Goal: Transaction & Acquisition: Purchase product/service

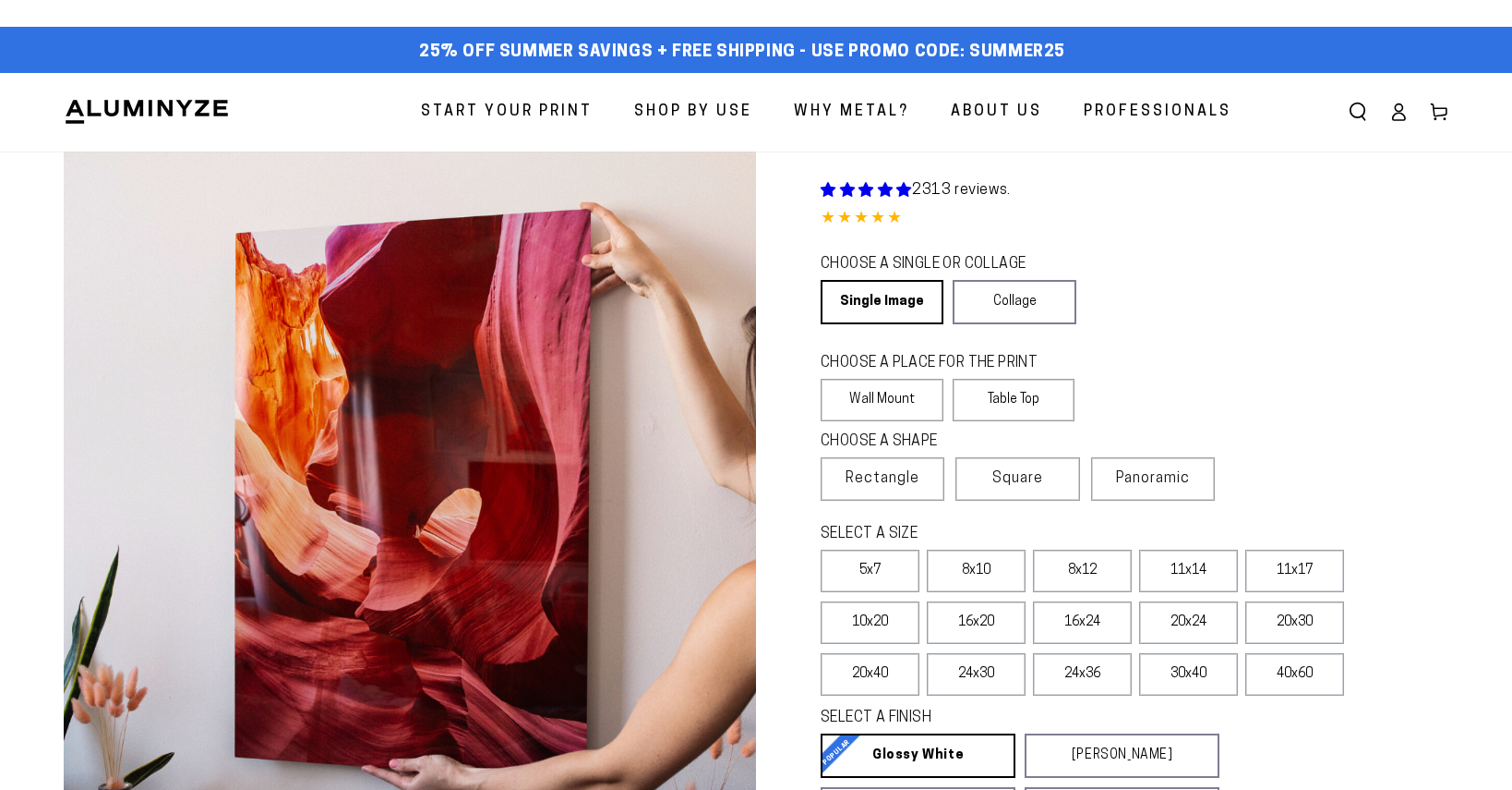
select select "**********"
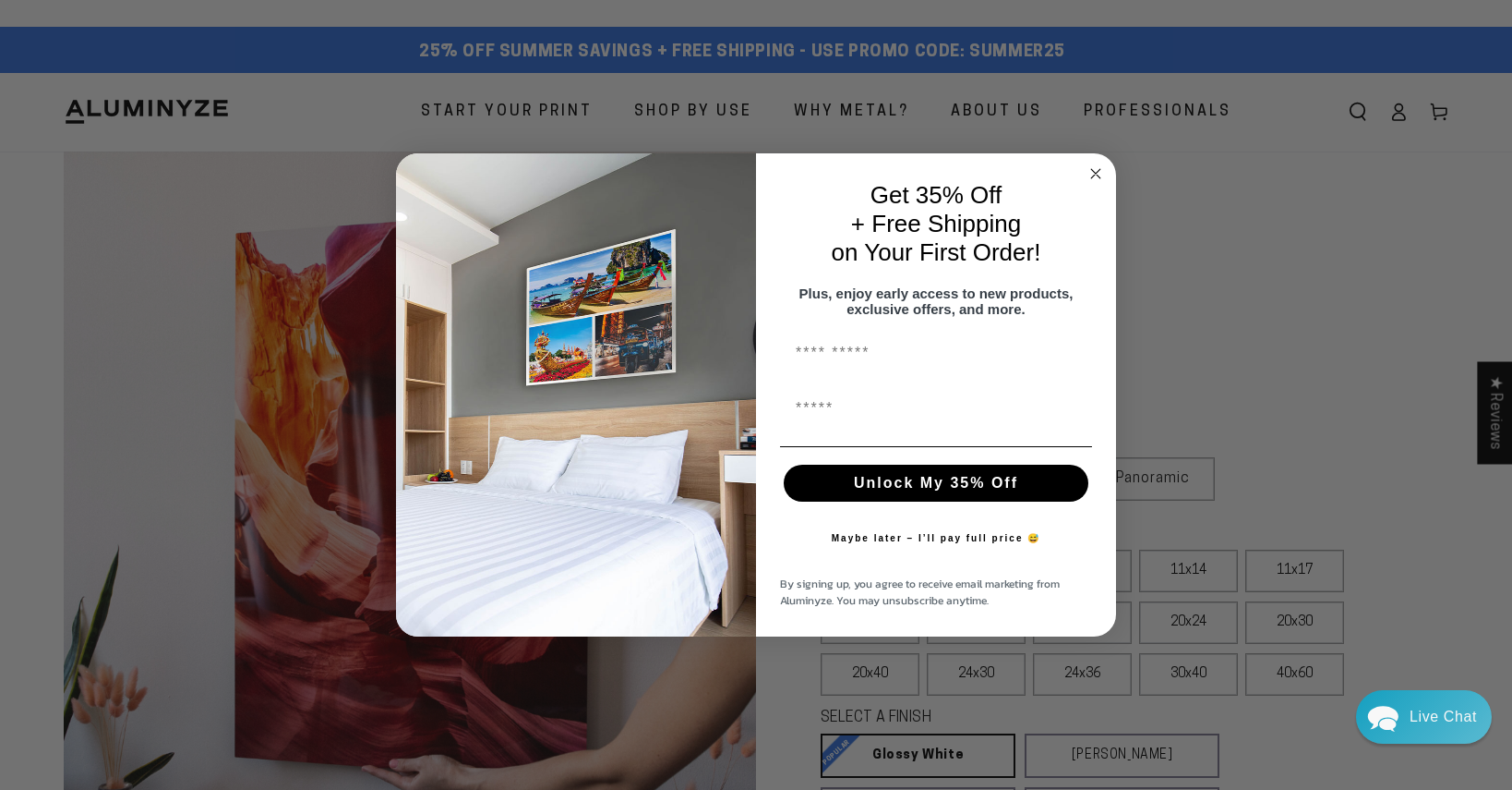
click at [1096, 163] on circle "Close dialog" at bounding box center [1096, 173] width 22 height 22
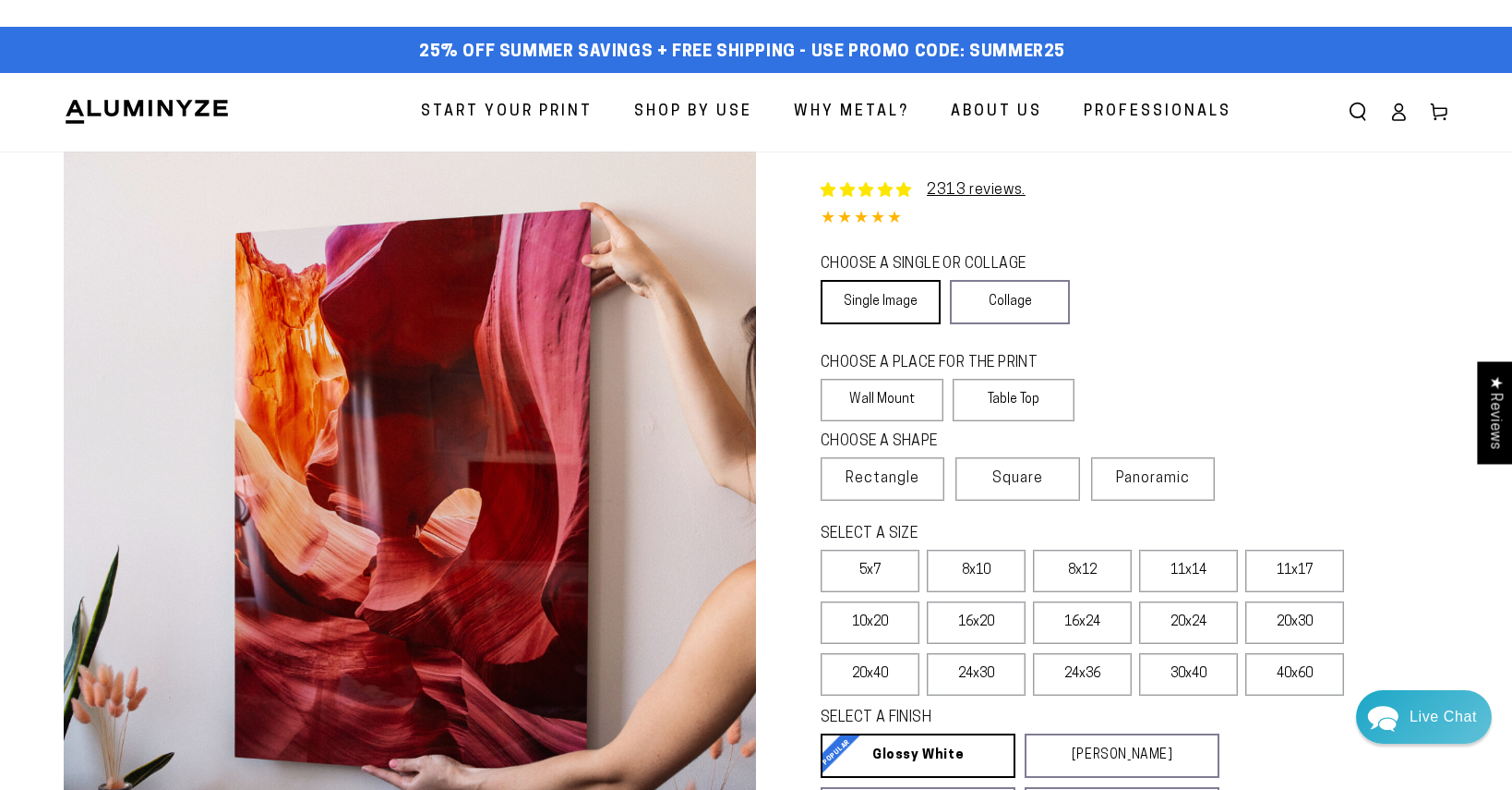
click at [860, 292] on link "Single Image" at bounding box center [881, 302] width 120 height 44
click at [880, 399] on label "Wall Mount" at bounding box center [882, 399] width 122 height 42
click at [900, 484] on span "Rectangle" at bounding box center [882, 478] width 73 height 23
click at [1076, 572] on label "8x12" at bounding box center [1082, 570] width 99 height 42
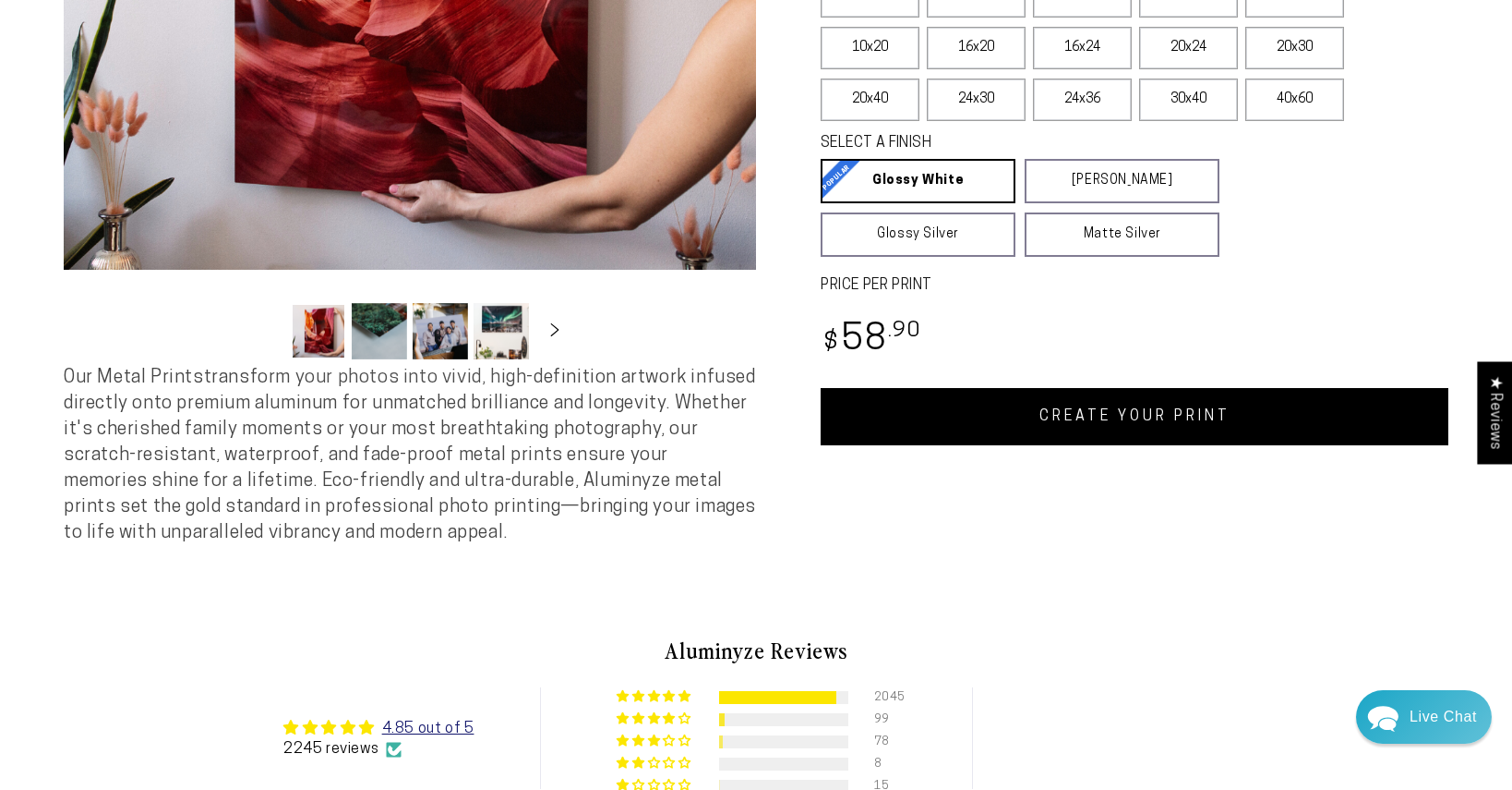
scroll to position [625, 0]
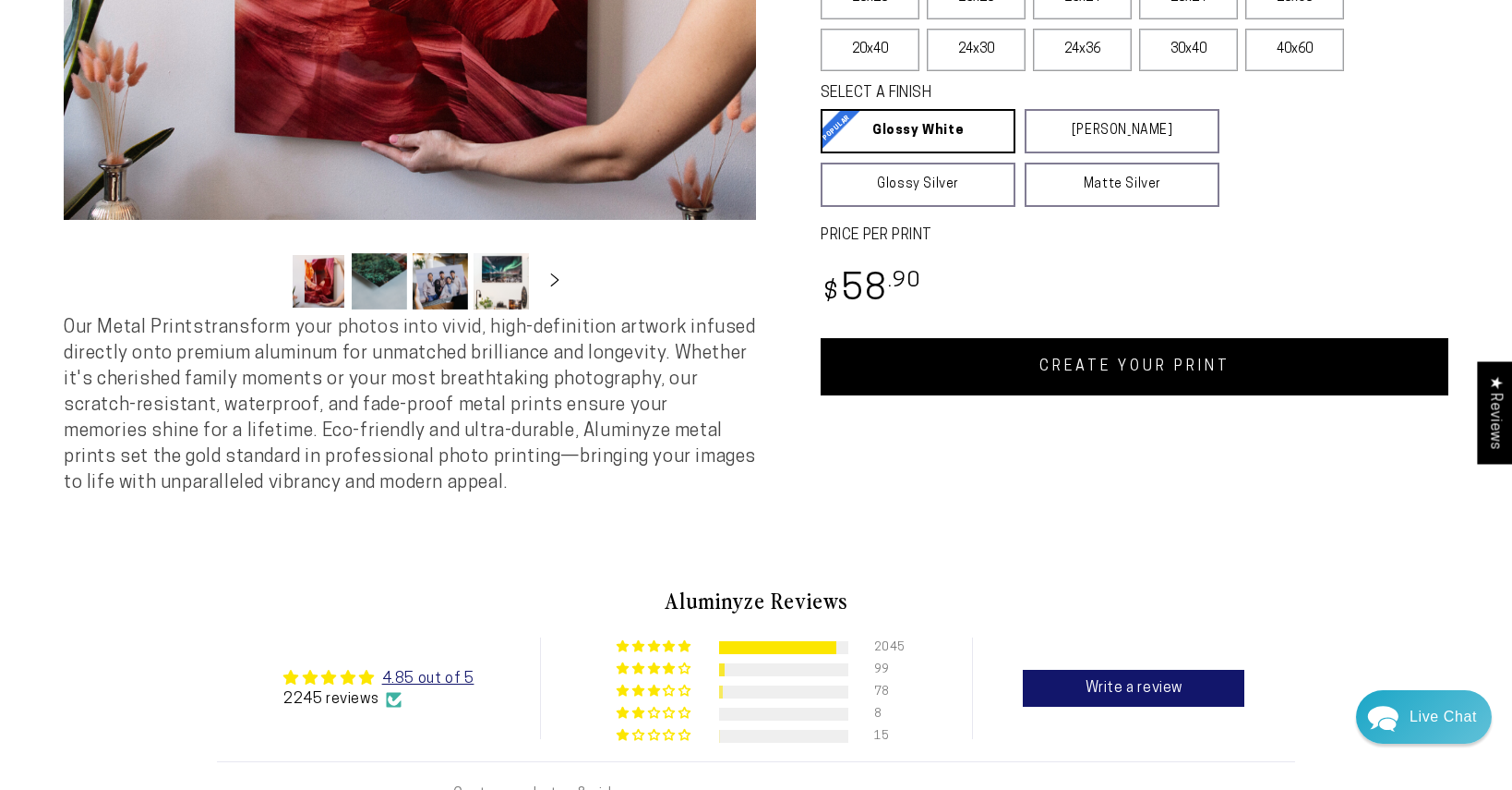
click at [1070, 360] on link "CREATE YOUR PRINT" at bounding box center [1134, 366] width 627 height 57
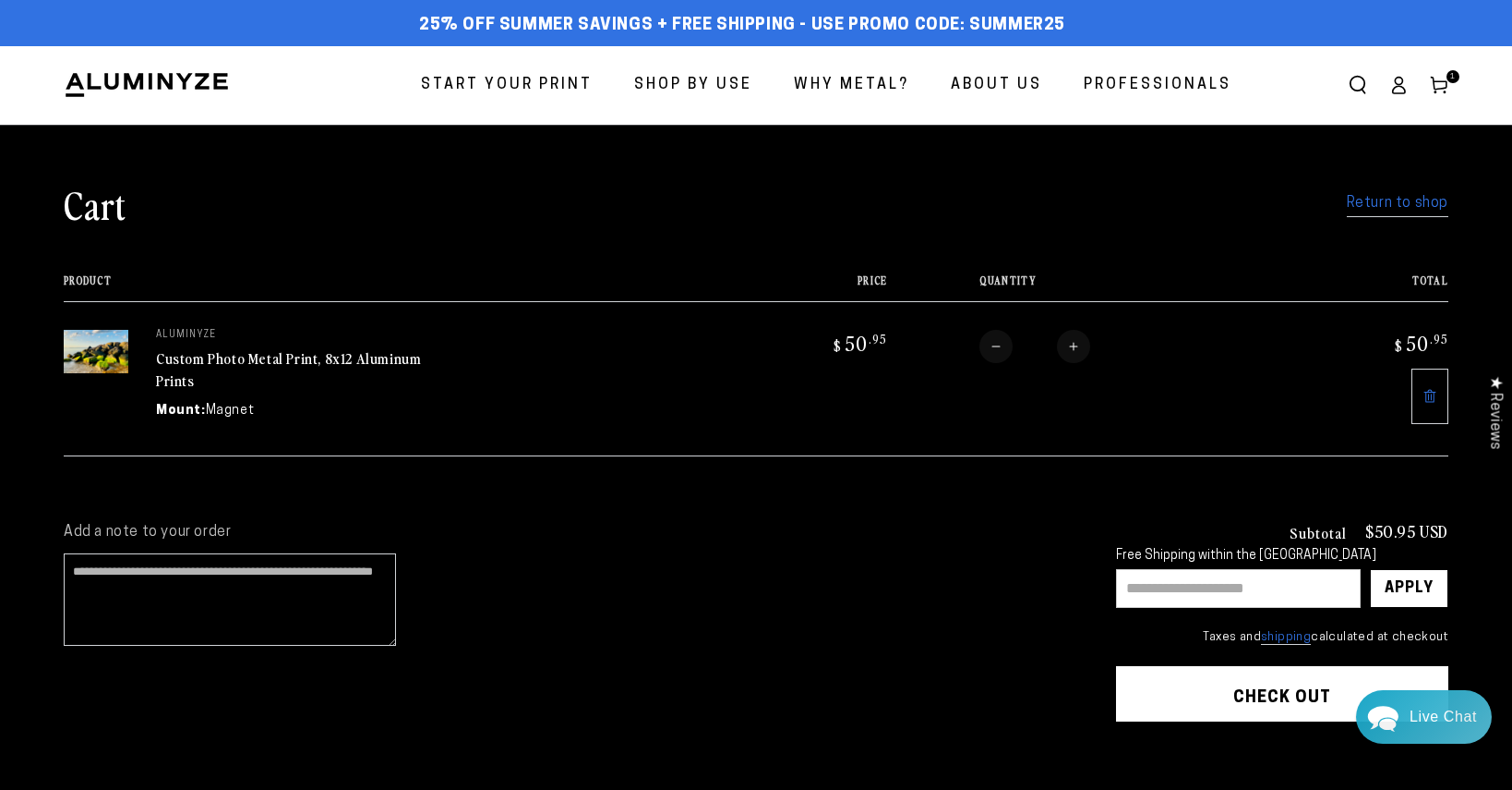
click at [517, 81] on span "Start Your Print" at bounding box center [506, 85] width 171 height 26
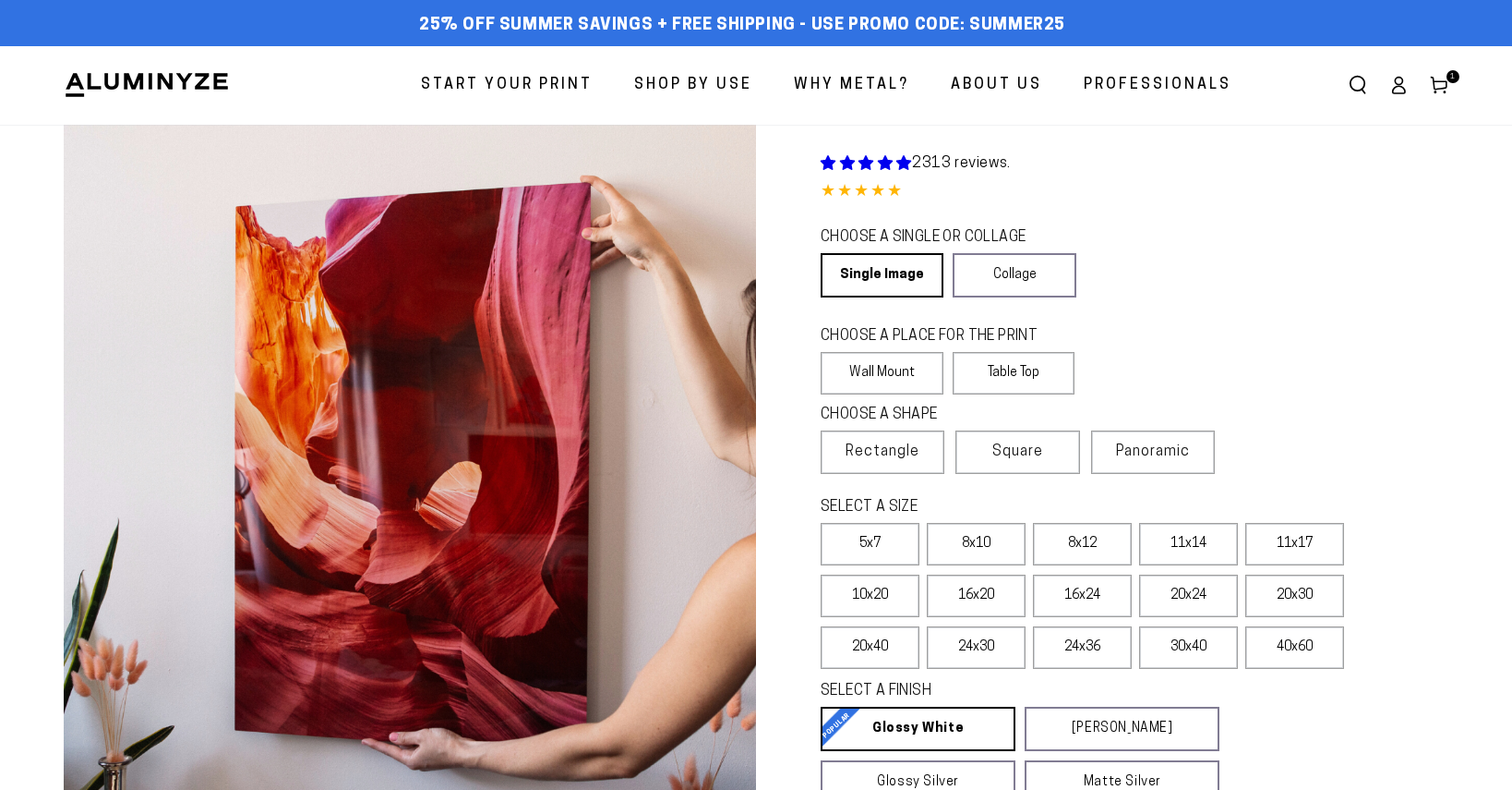
select select "**********"
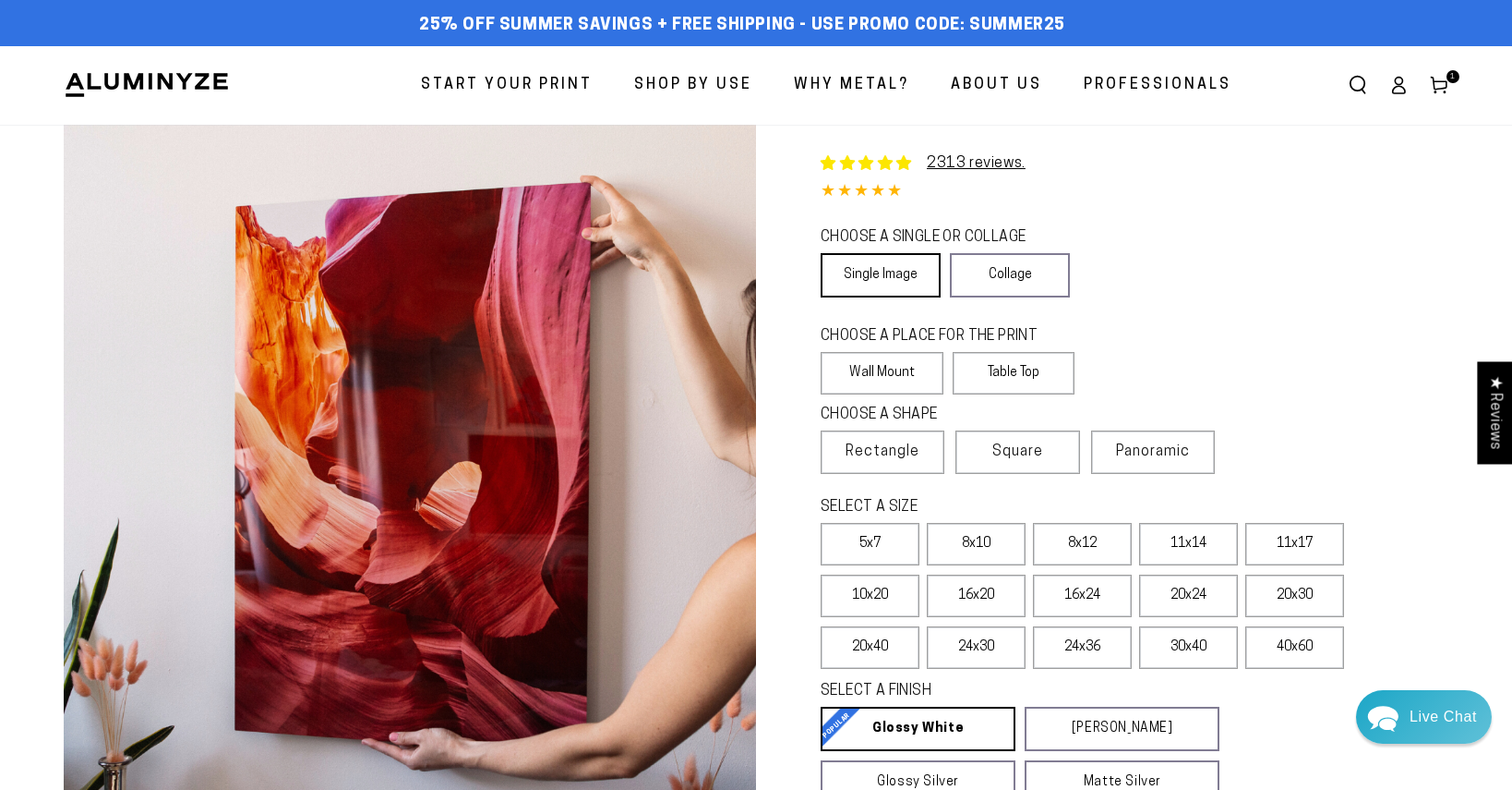
click at [873, 269] on link "Single Image" at bounding box center [881, 274] width 120 height 44
click at [872, 370] on label "Wall Mount" at bounding box center [882, 372] width 122 height 42
click at [872, 440] on label "Rectangle" at bounding box center [883, 452] width 123 height 43
click at [1270, 643] on label "40x60" at bounding box center [1295, 647] width 99 height 42
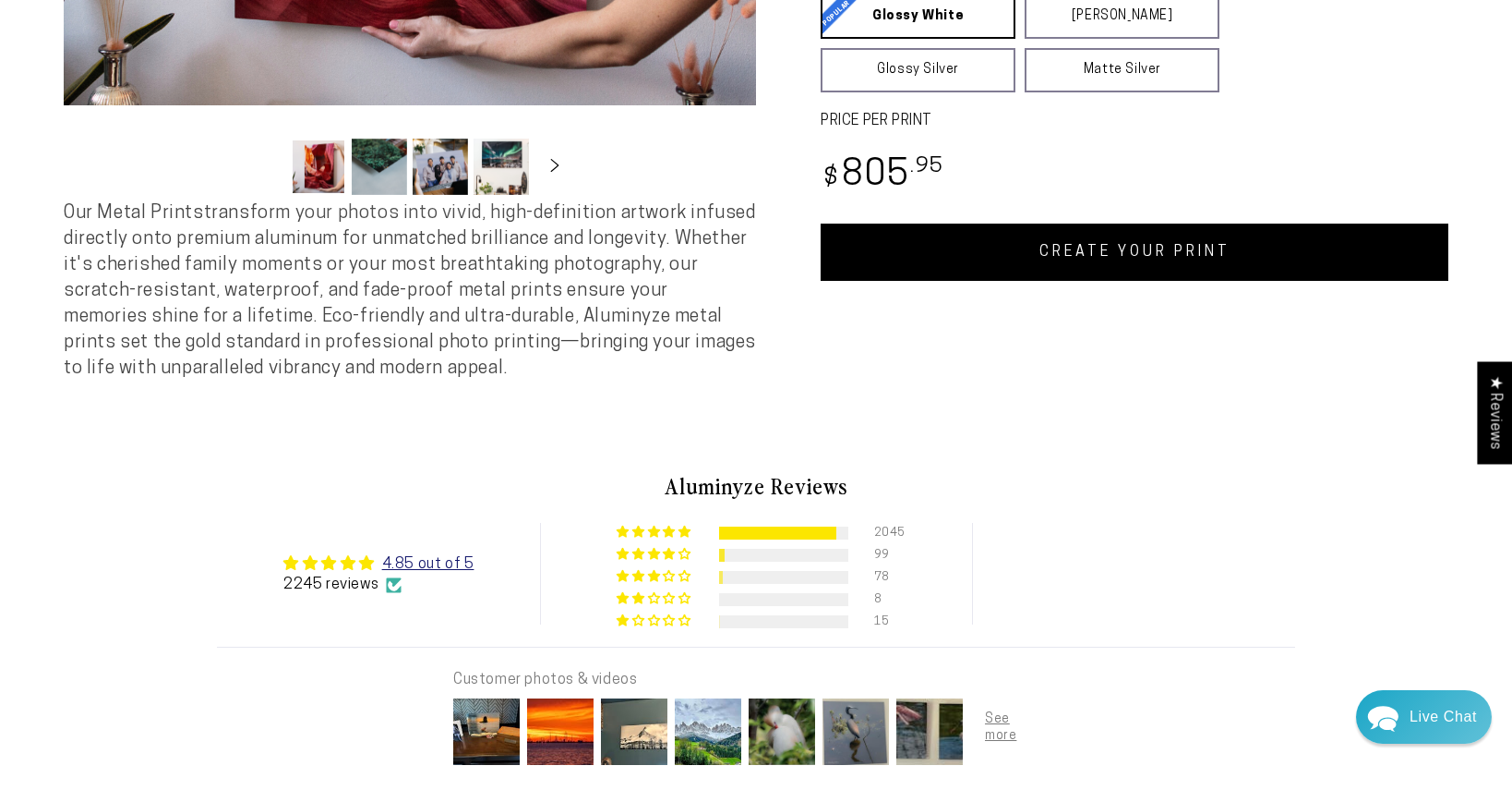
scroll to position [701, 0]
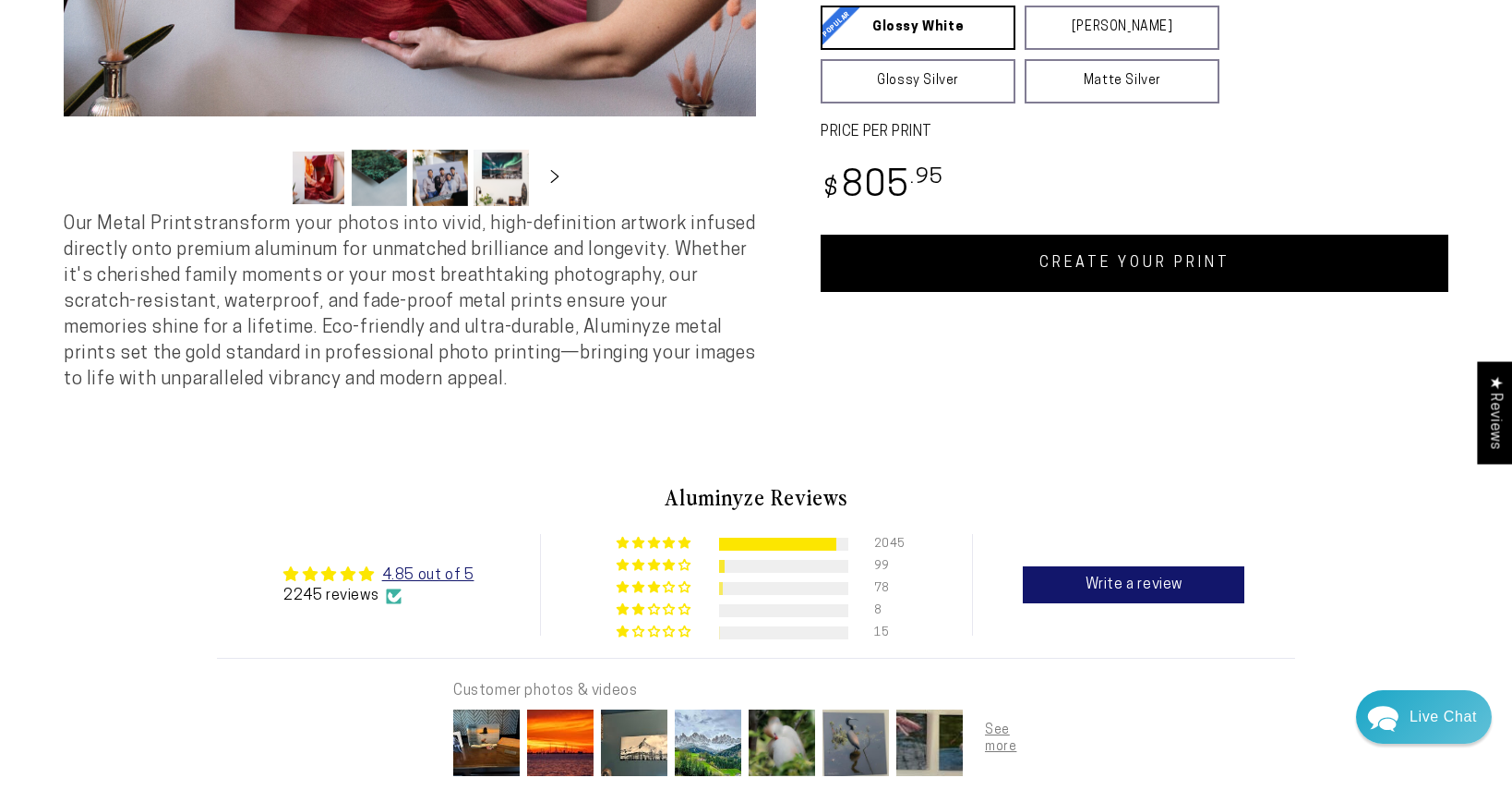
click at [1103, 254] on link "CREATE YOUR PRINT" at bounding box center [1134, 263] width 627 height 57
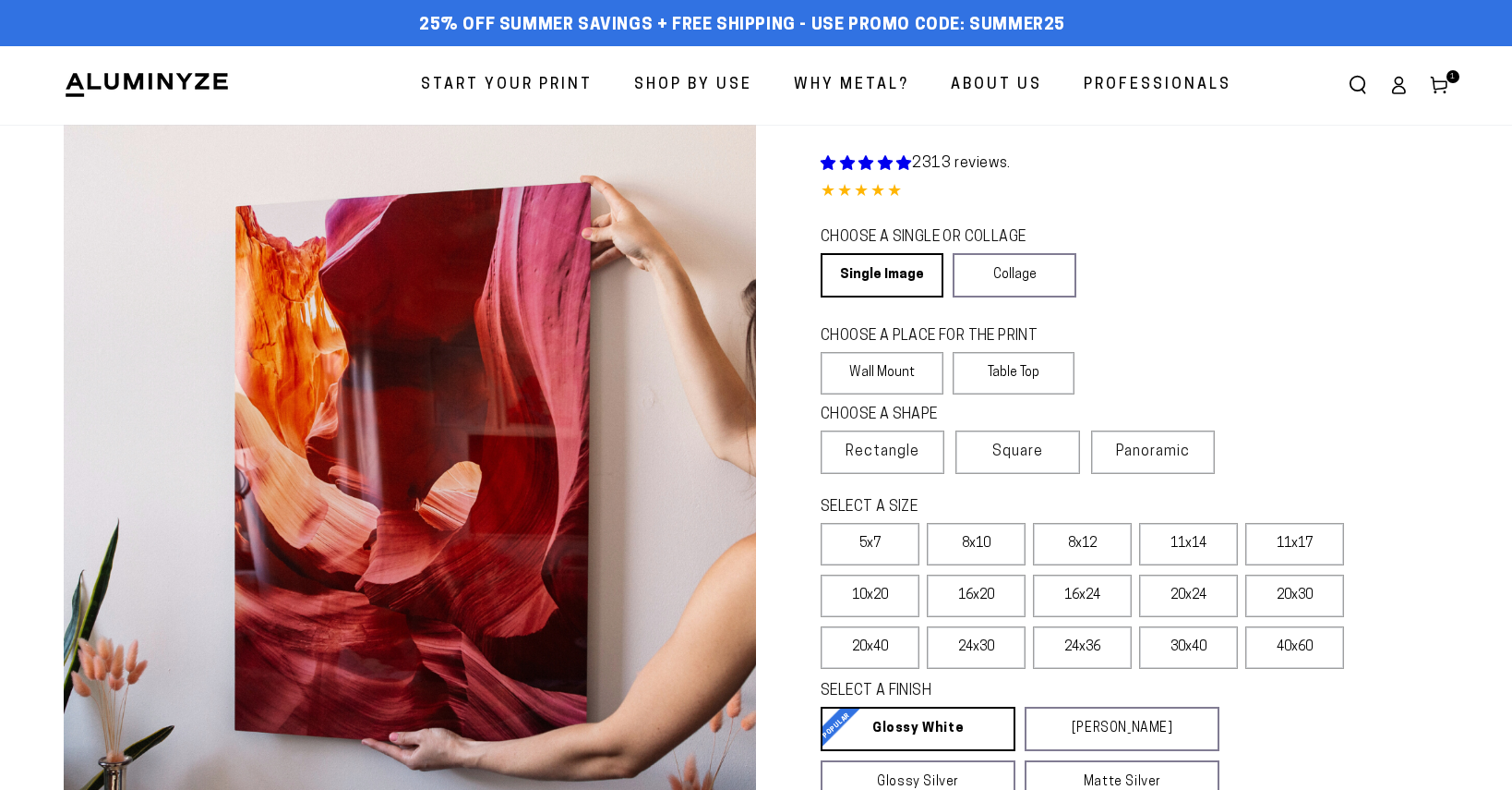
scroll to position [701, 0]
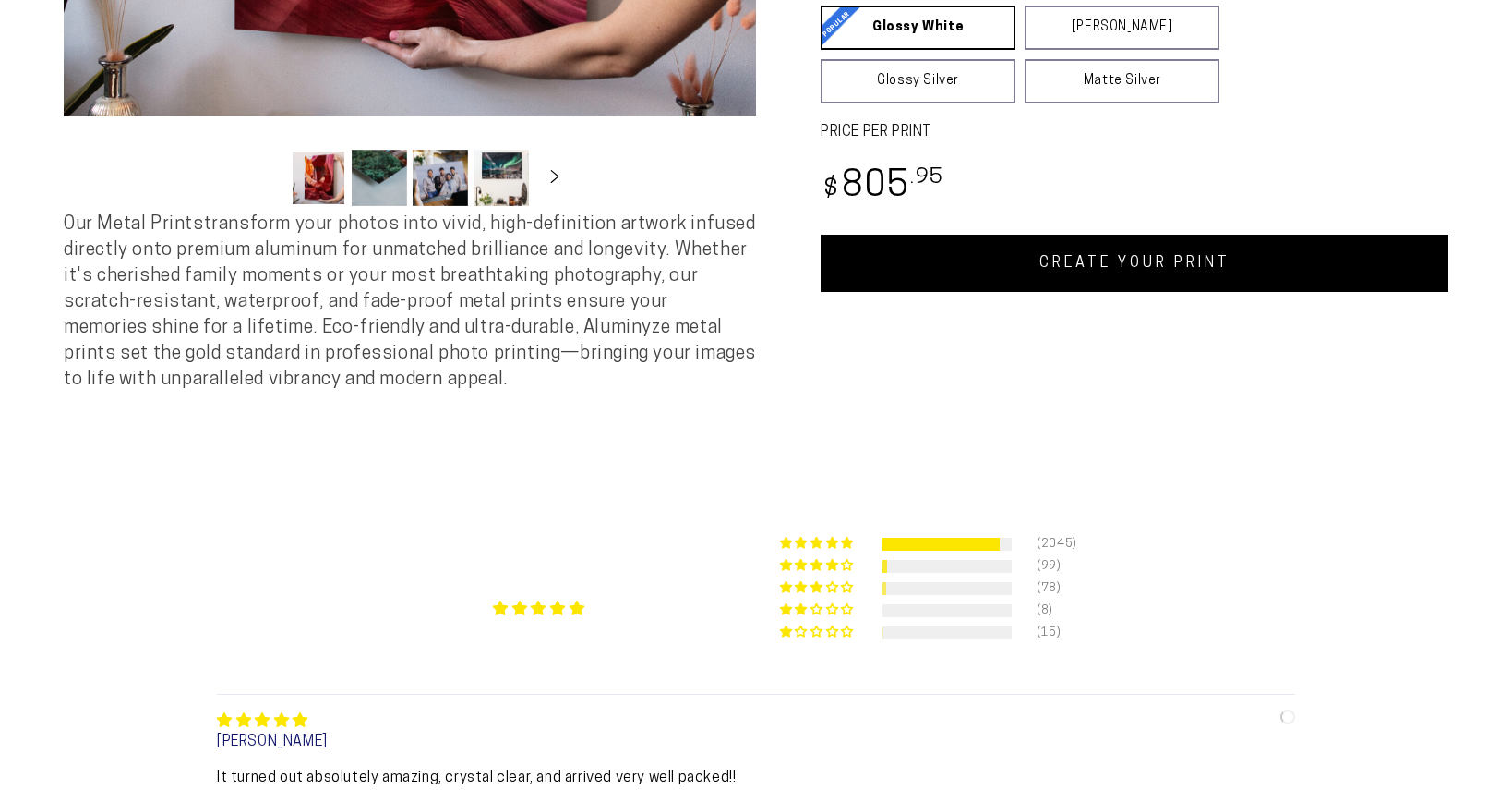
select select "**********"
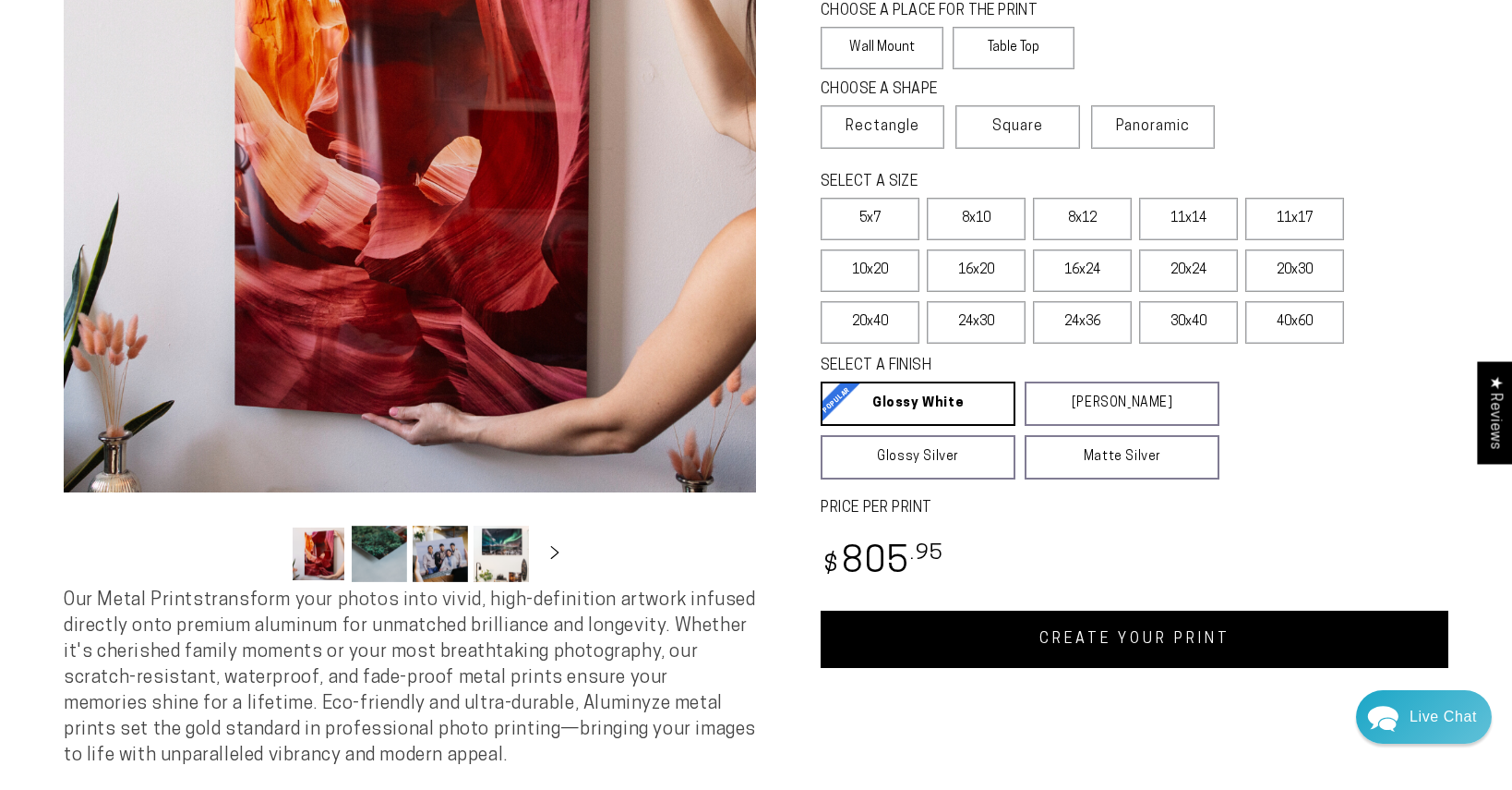
scroll to position [319, 0]
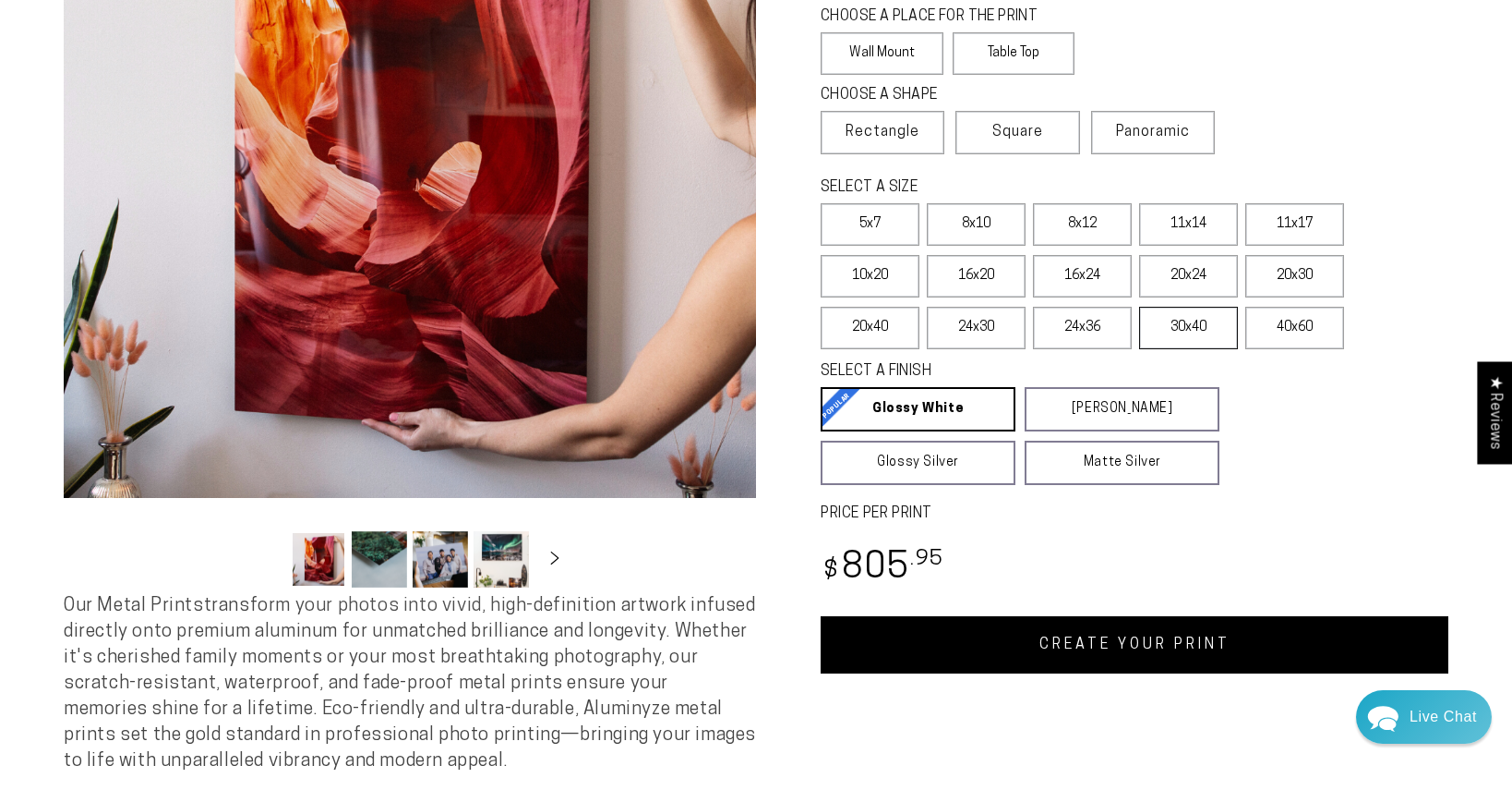
click at [1213, 315] on label "30x40" at bounding box center [1188, 327] width 99 height 42
click at [1193, 345] on label "30x40" at bounding box center [1188, 327] width 99 height 42
click at [1180, 652] on link "CREATE YOUR PRINT" at bounding box center [1134, 644] width 627 height 57
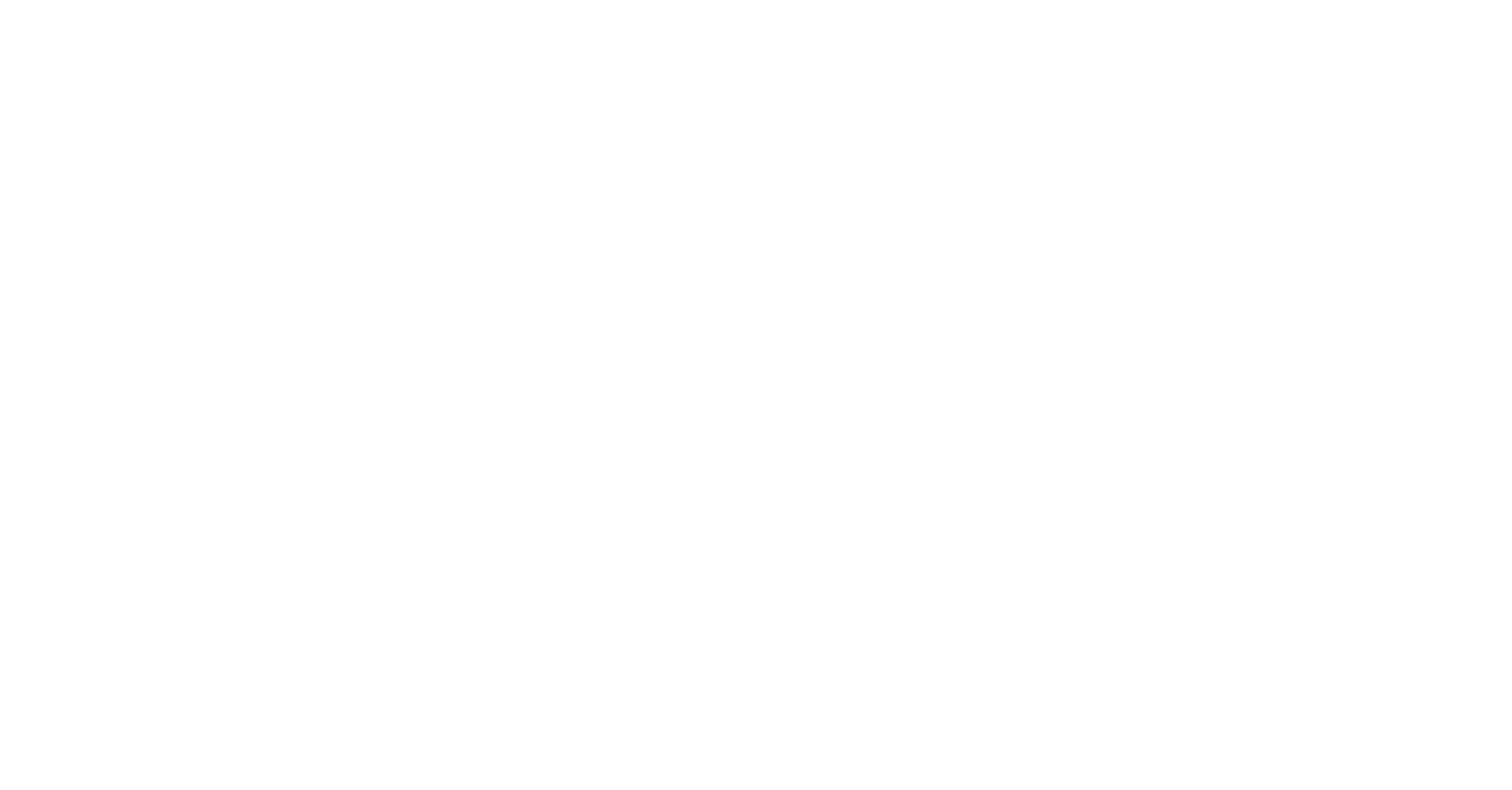
select select "**********"
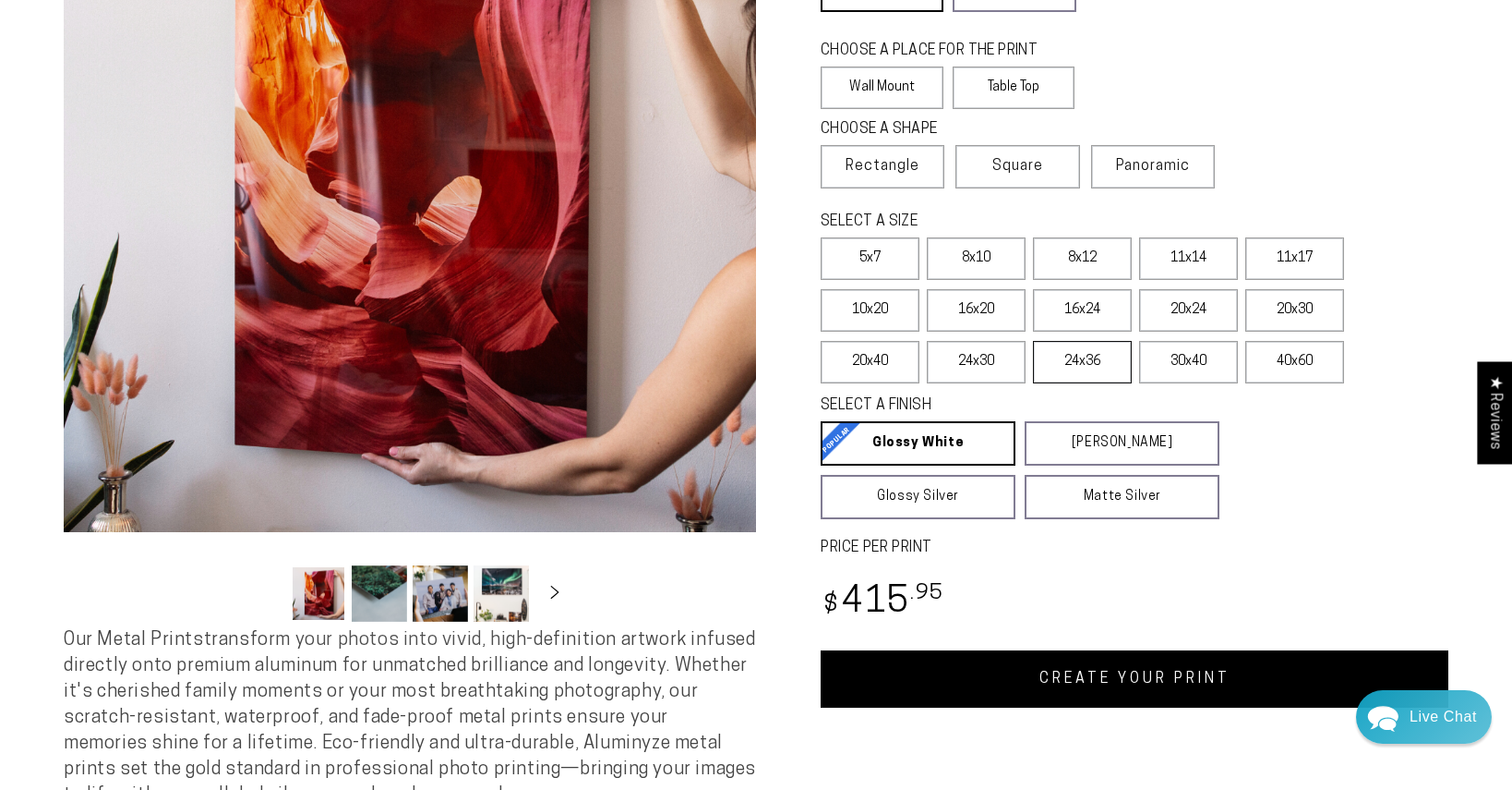
click at [1100, 363] on label "24x36" at bounding box center [1082, 361] width 99 height 42
click at [1089, 678] on link "CREATE YOUR PRINT" at bounding box center [1134, 678] width 627 height 57
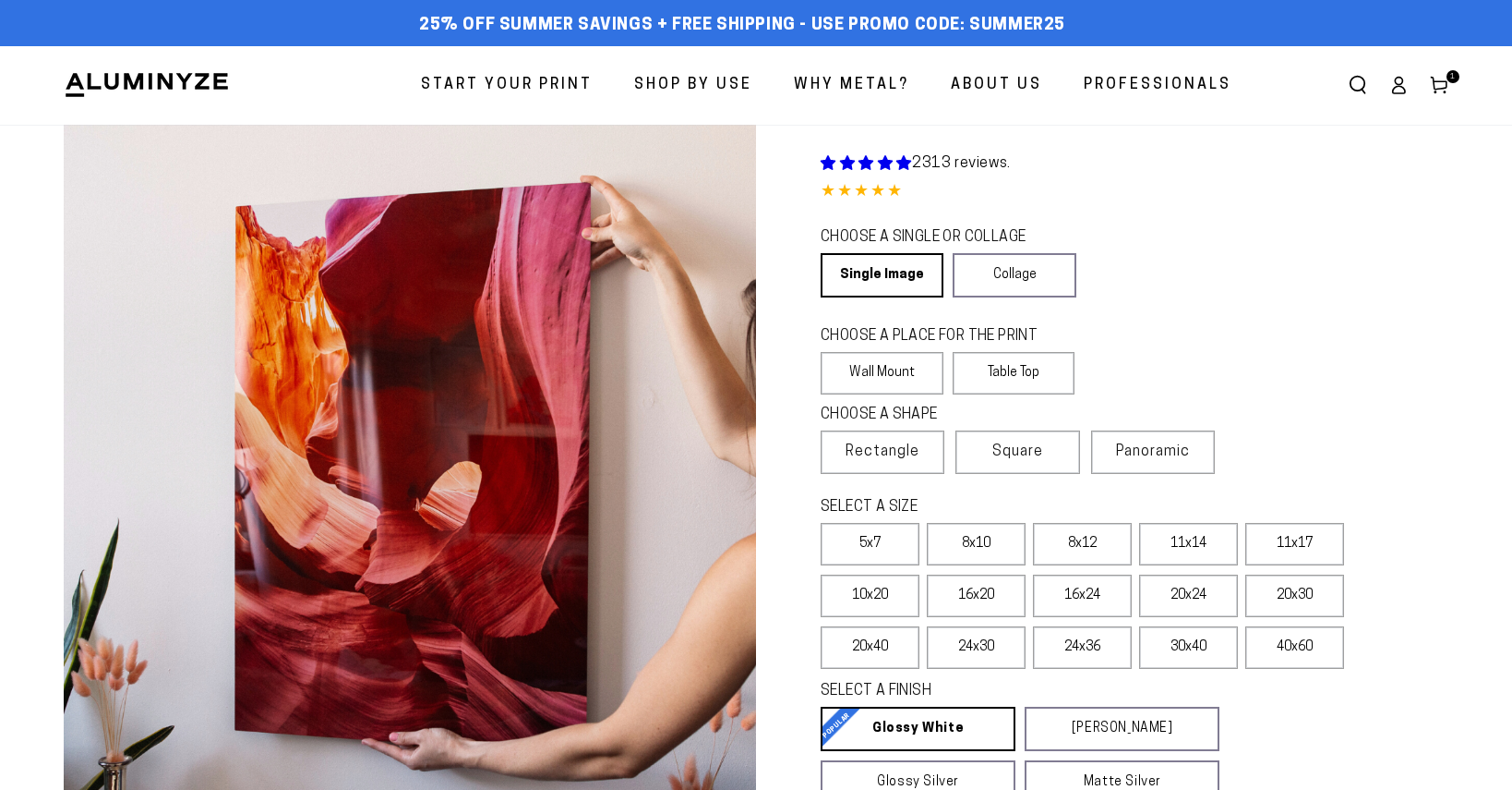
scroll to position [285, 0]
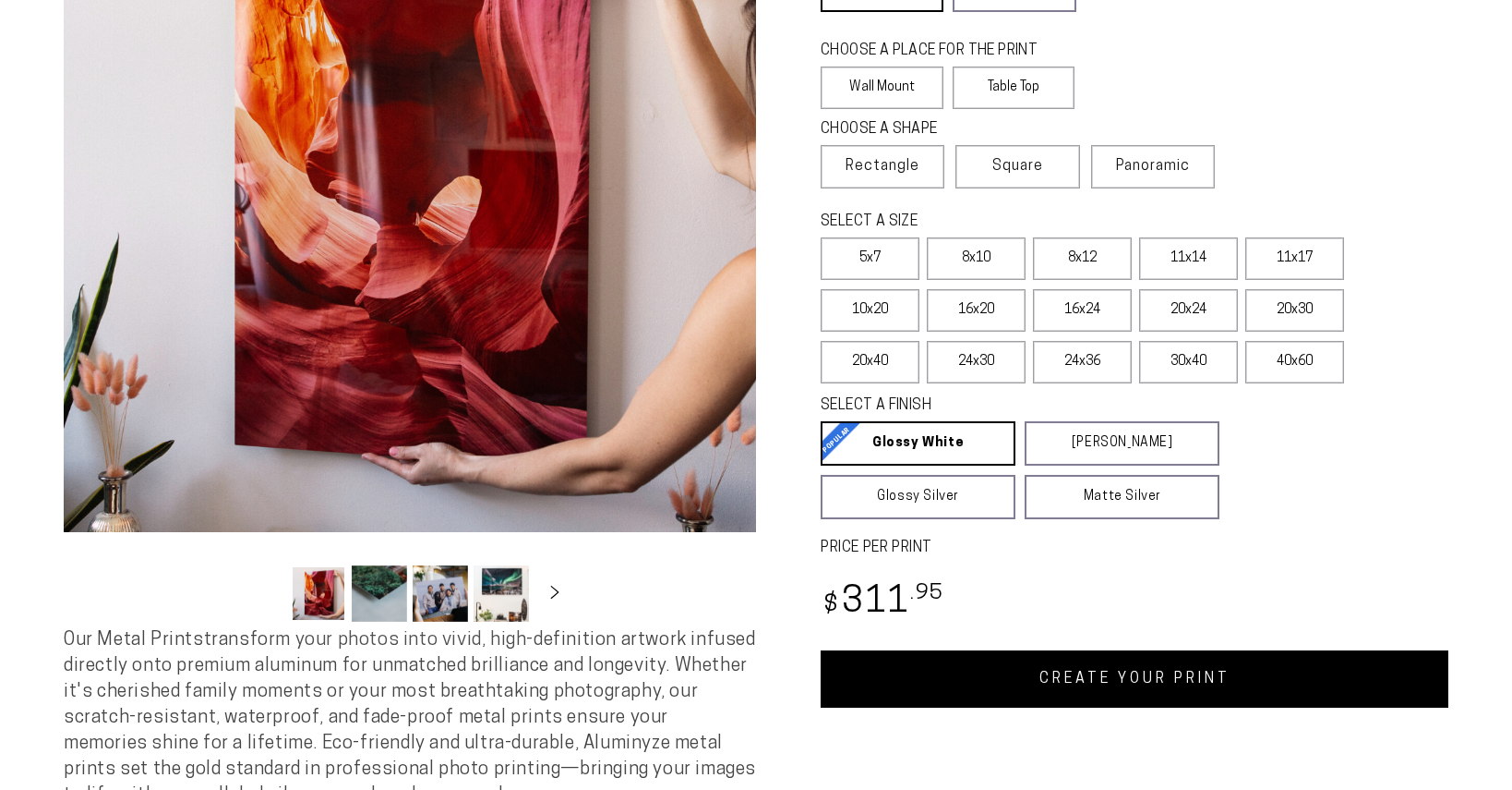
select select "**********"
click at [1000, 362] on label "24x30" at bounding box center [976, 361] width 99 height 42
click at [1140, 671] on link "CREATE YOUR PRINT" at bounding box center [1134, 678] width 627 height 57
select select "**********"
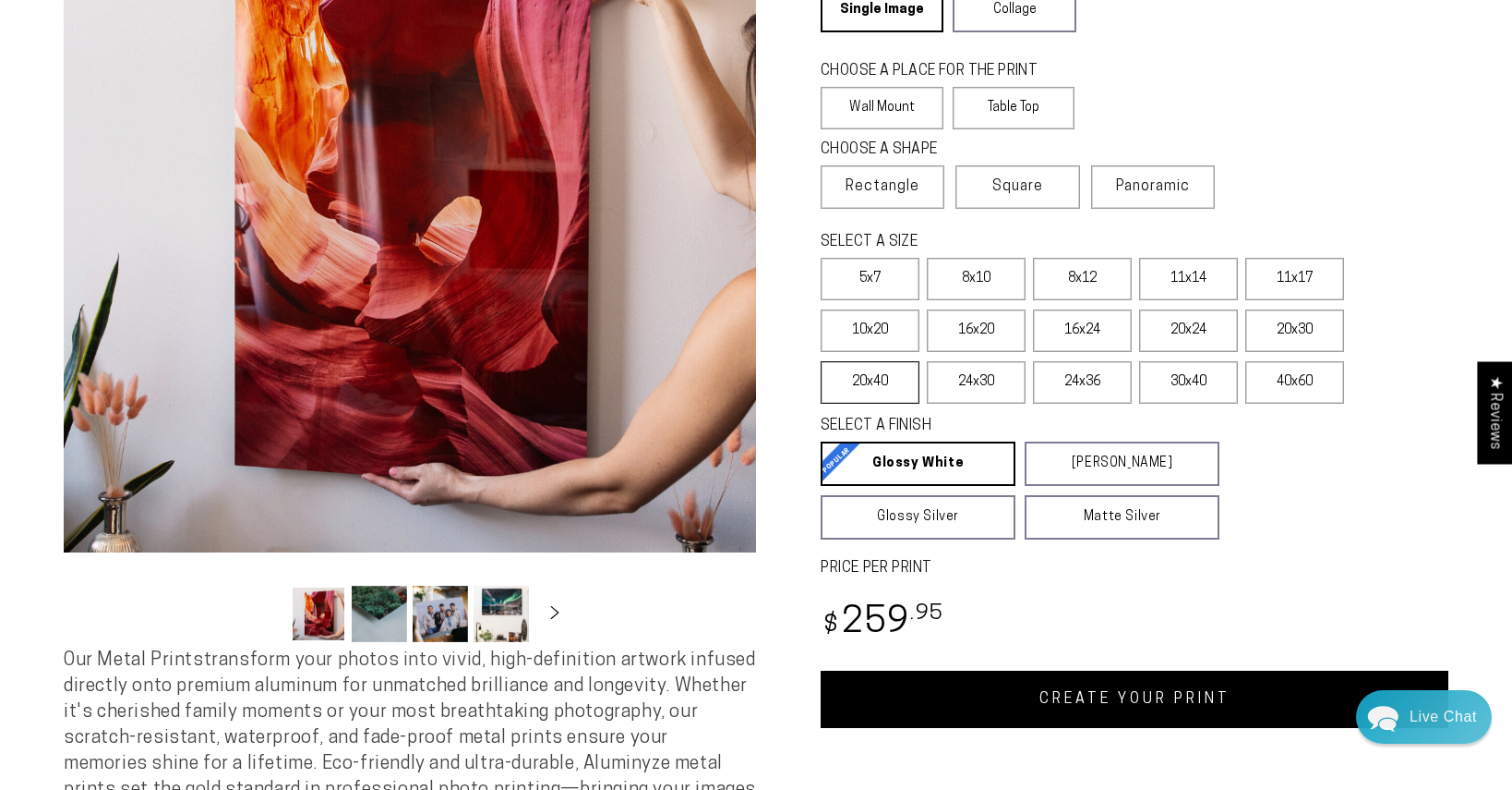
click at [892, 398] on label "20x40" at bounding box center [870, 382] width 99 height 42
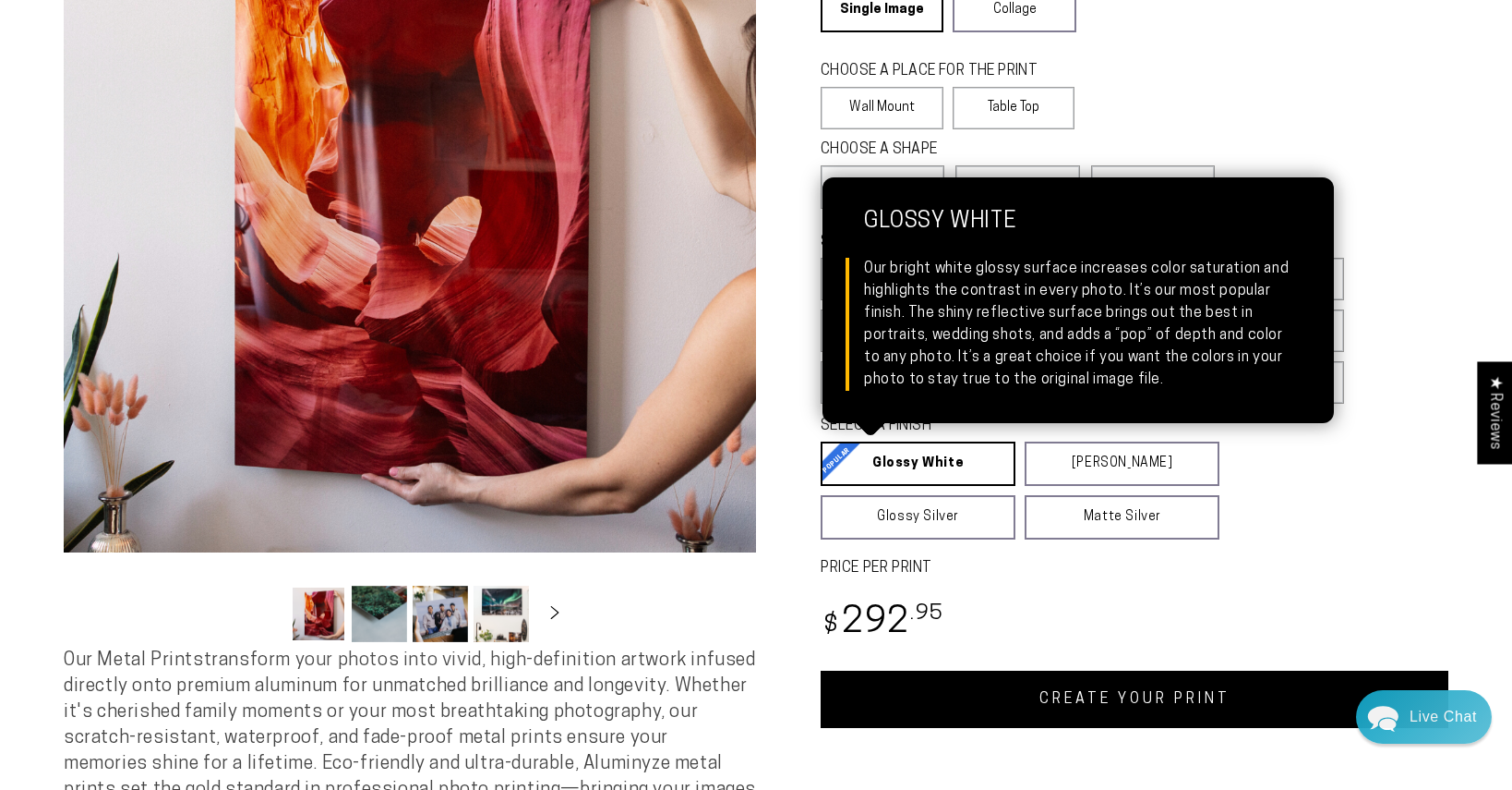
click at [938, 468] on link "Glossy White Glossy White Our bright white glossy surface increases color satur…" at bounding box center [918, 463] width 195 height 44
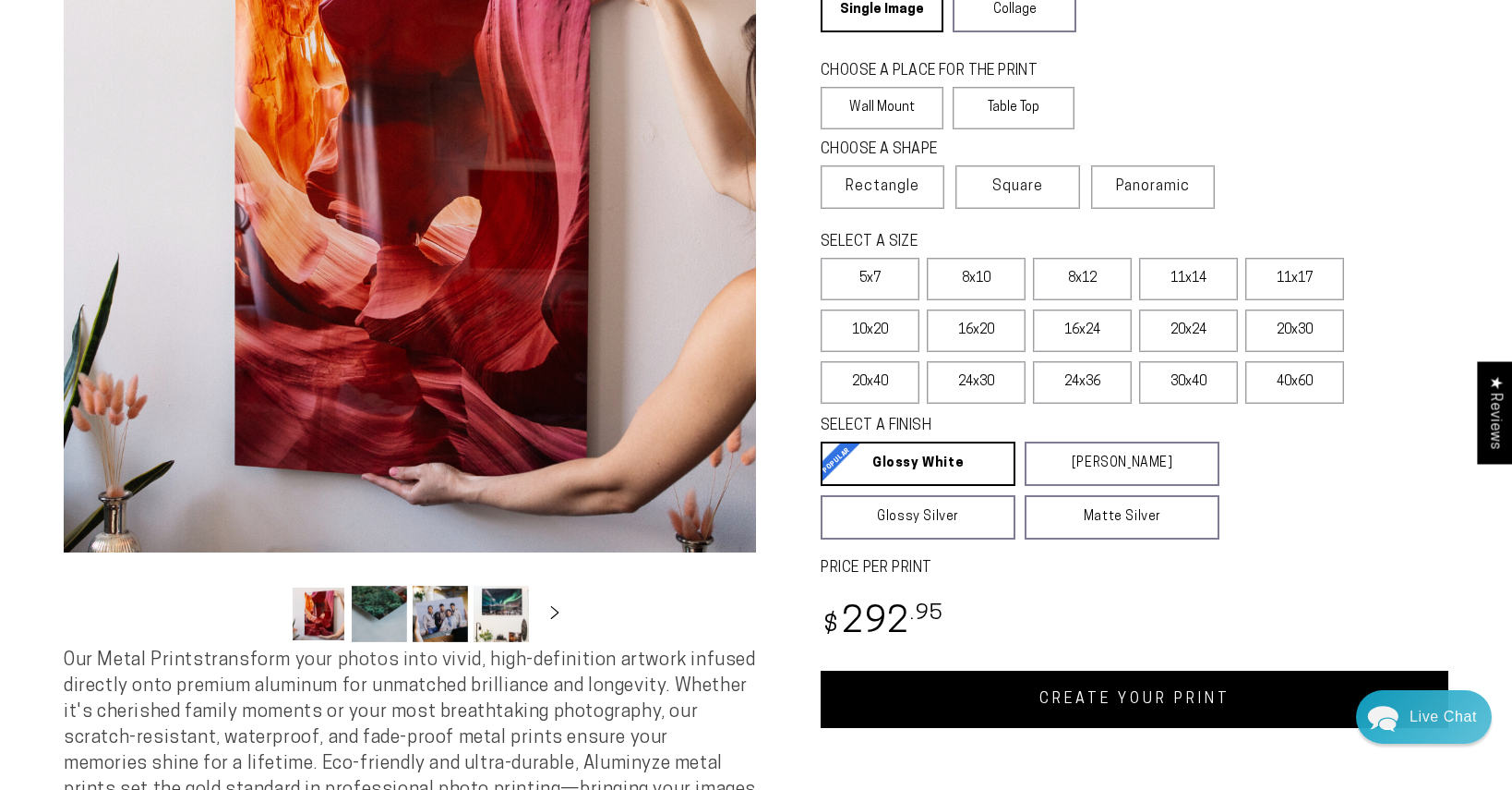
click at [1088, 701] on link "CREATE YOUR PRINT" at bounding box center [1134, 699] width 627 height 57
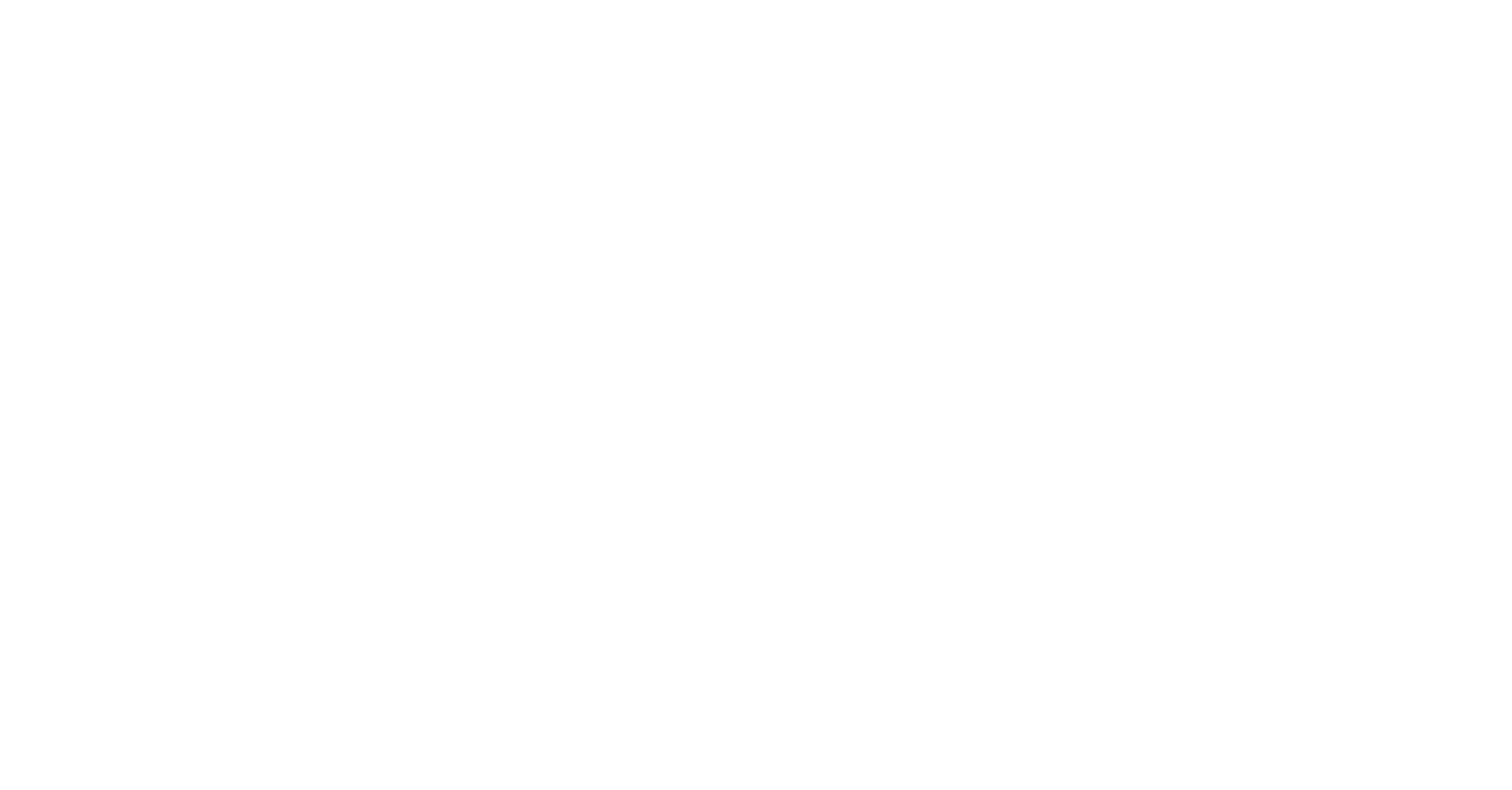
select select "**********"
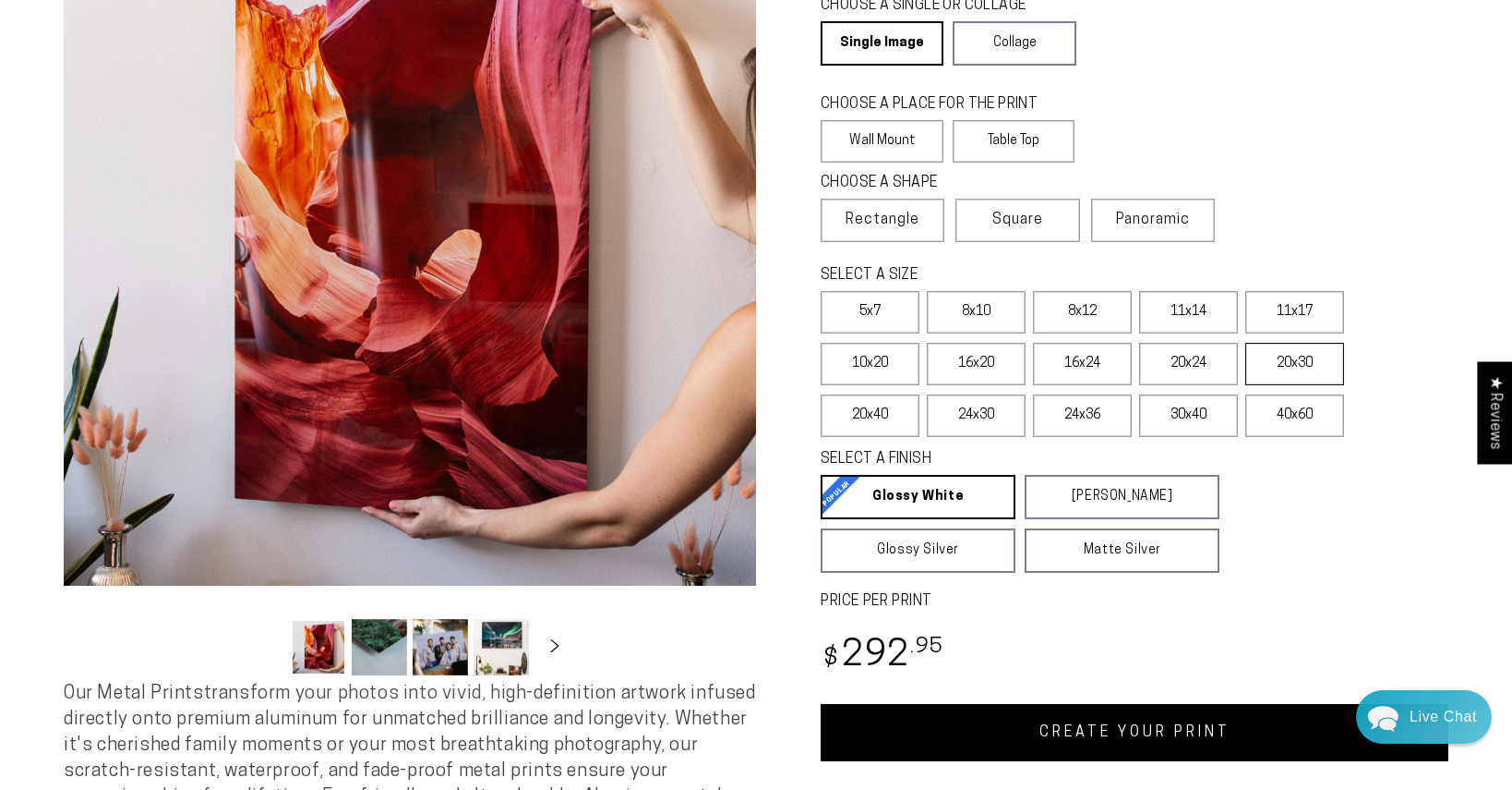
click at [1284, 365] on label "20x30" at bounding box center [1295, 363] width 99 height 42
click at [1135, 737] on link "CREATE YOUR PRINT" at bounding box center [1134, 732] width 627 height 57
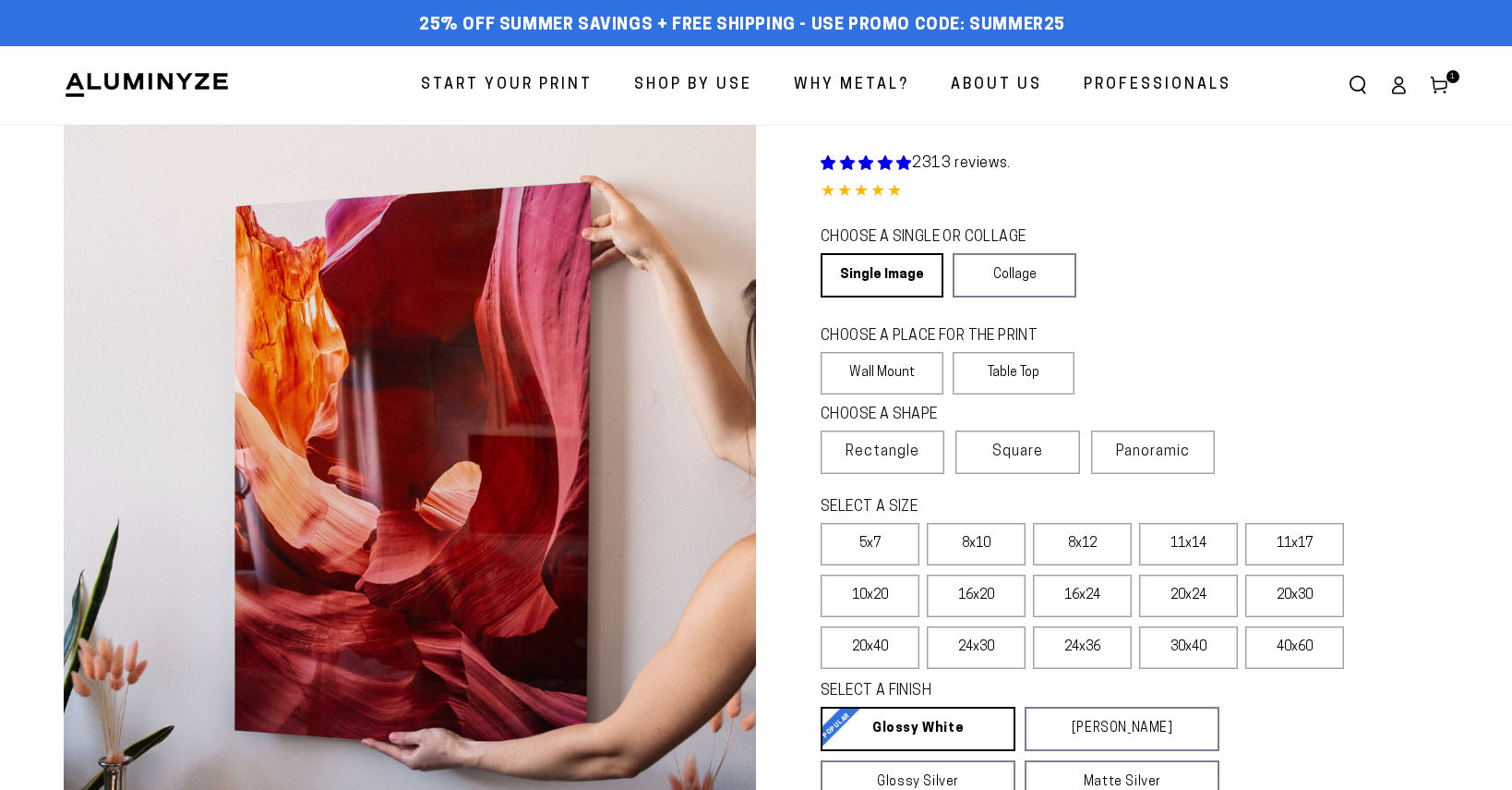
scroll to position [232, 0]
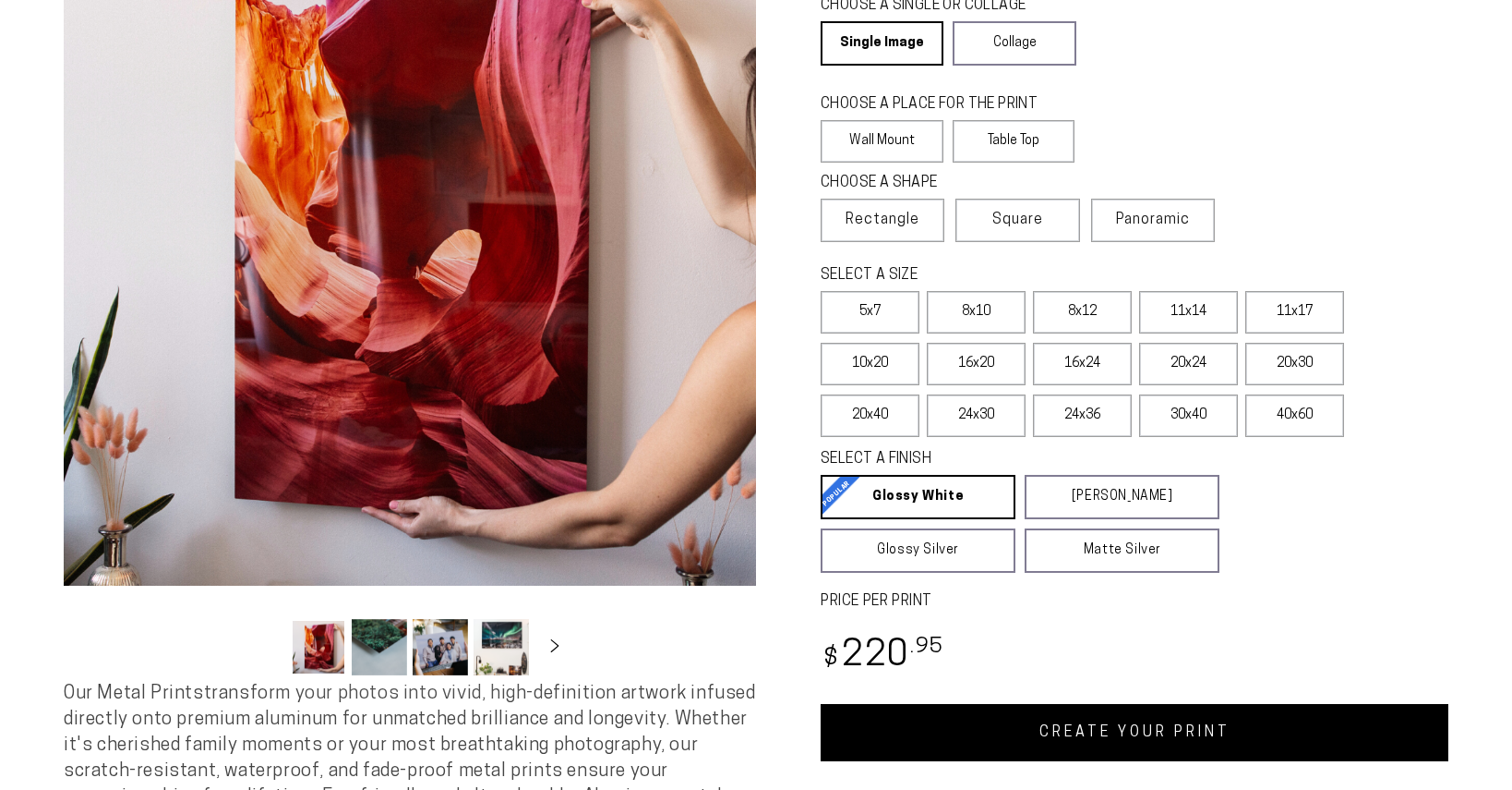
select select "**********"
click at [1077, 358] on label "16x24" at bounding box center [1082, 363] width 99 height 42
click at [1137, 726] on link "CREATE YOUR PRINT" at bounding box center [1134, 732] width 627 height 57
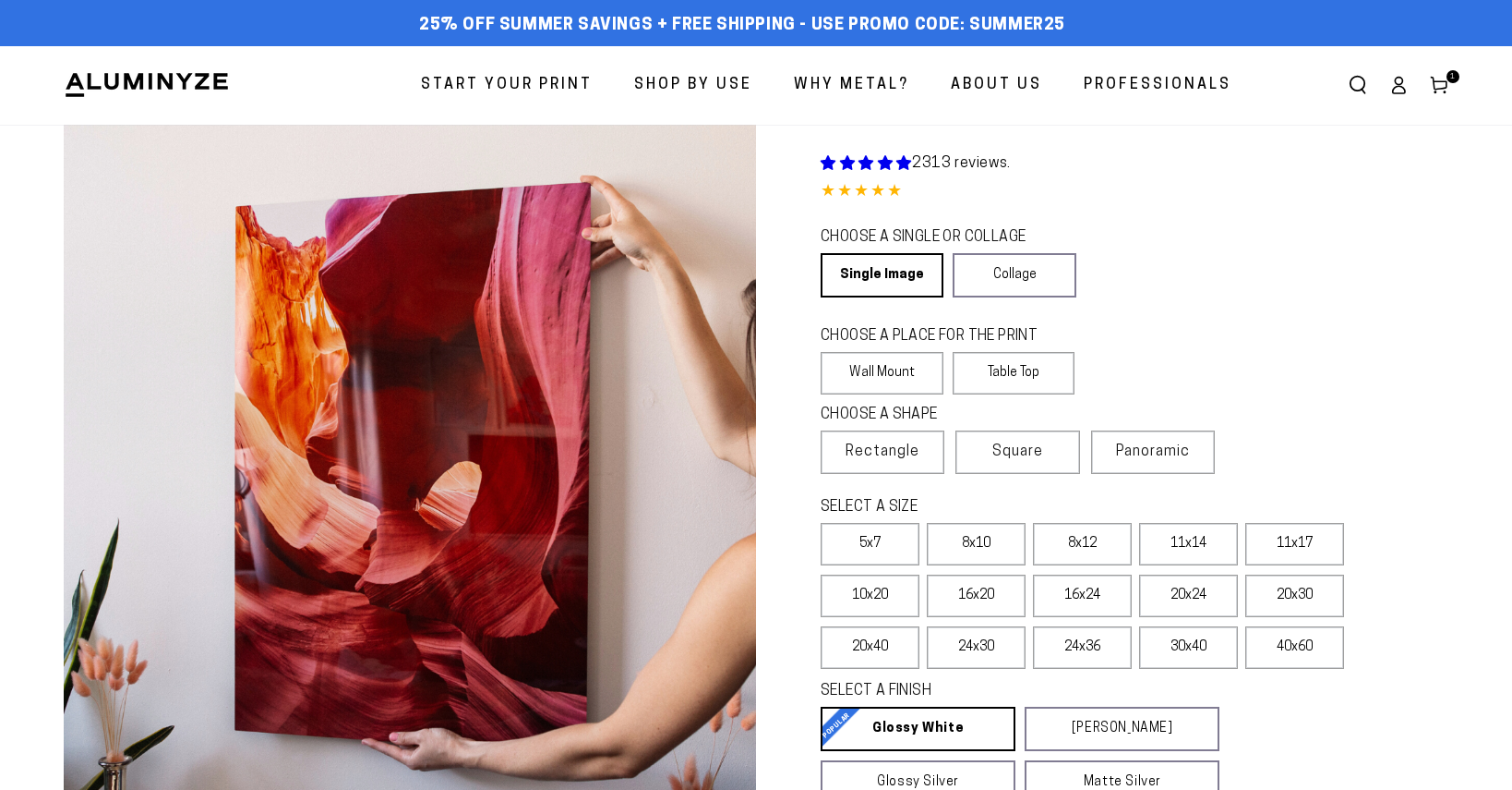
scroll to position [232, 0]
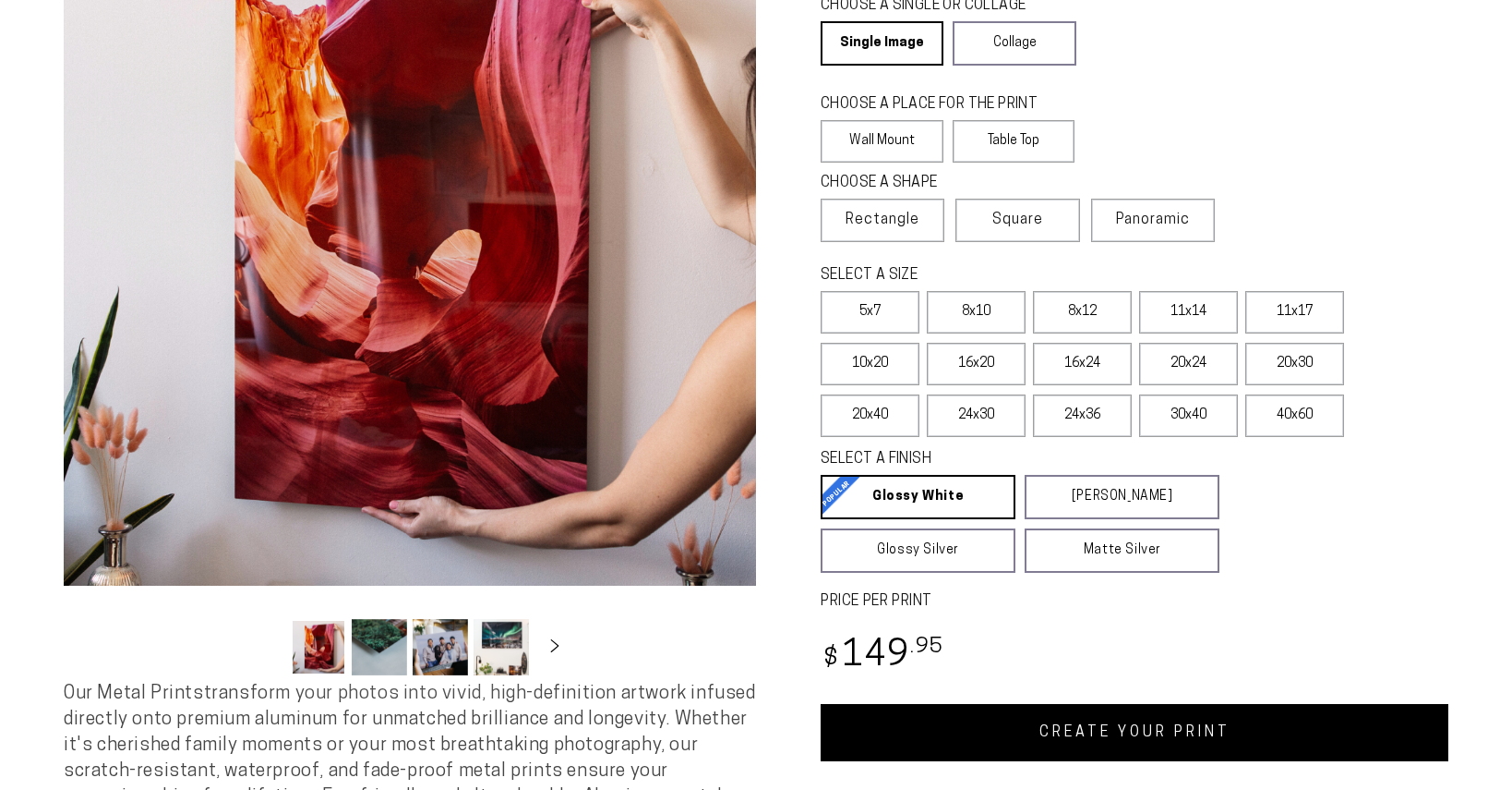
select select "**********"
click at [881, 356] on label "10x20" at bounding box center [870, 363] width 99 height 42
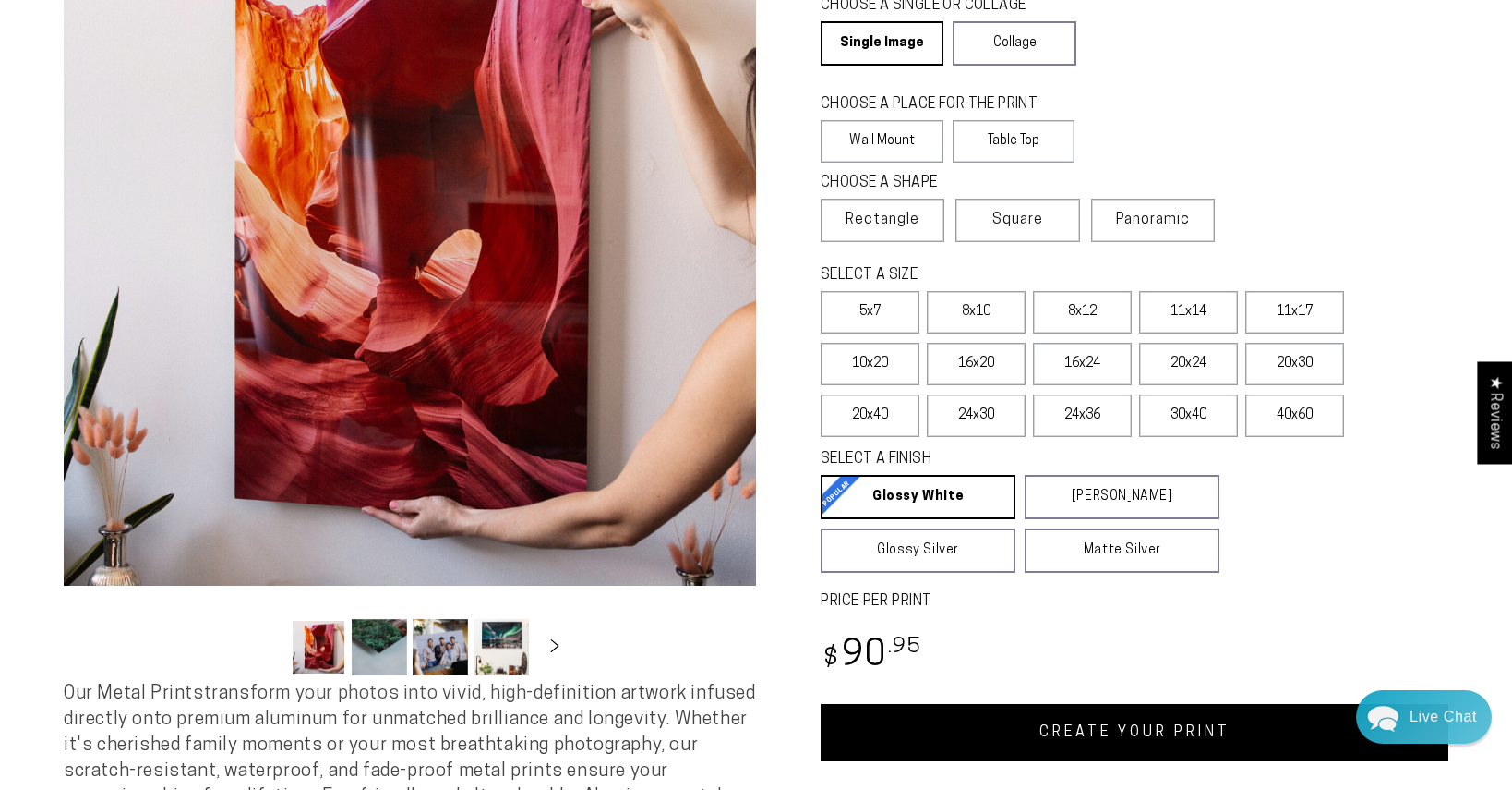
click at [1105, 735] on link "CREATE YOUR PRINT" at bounding box center [1134, 732] width 627 height 57
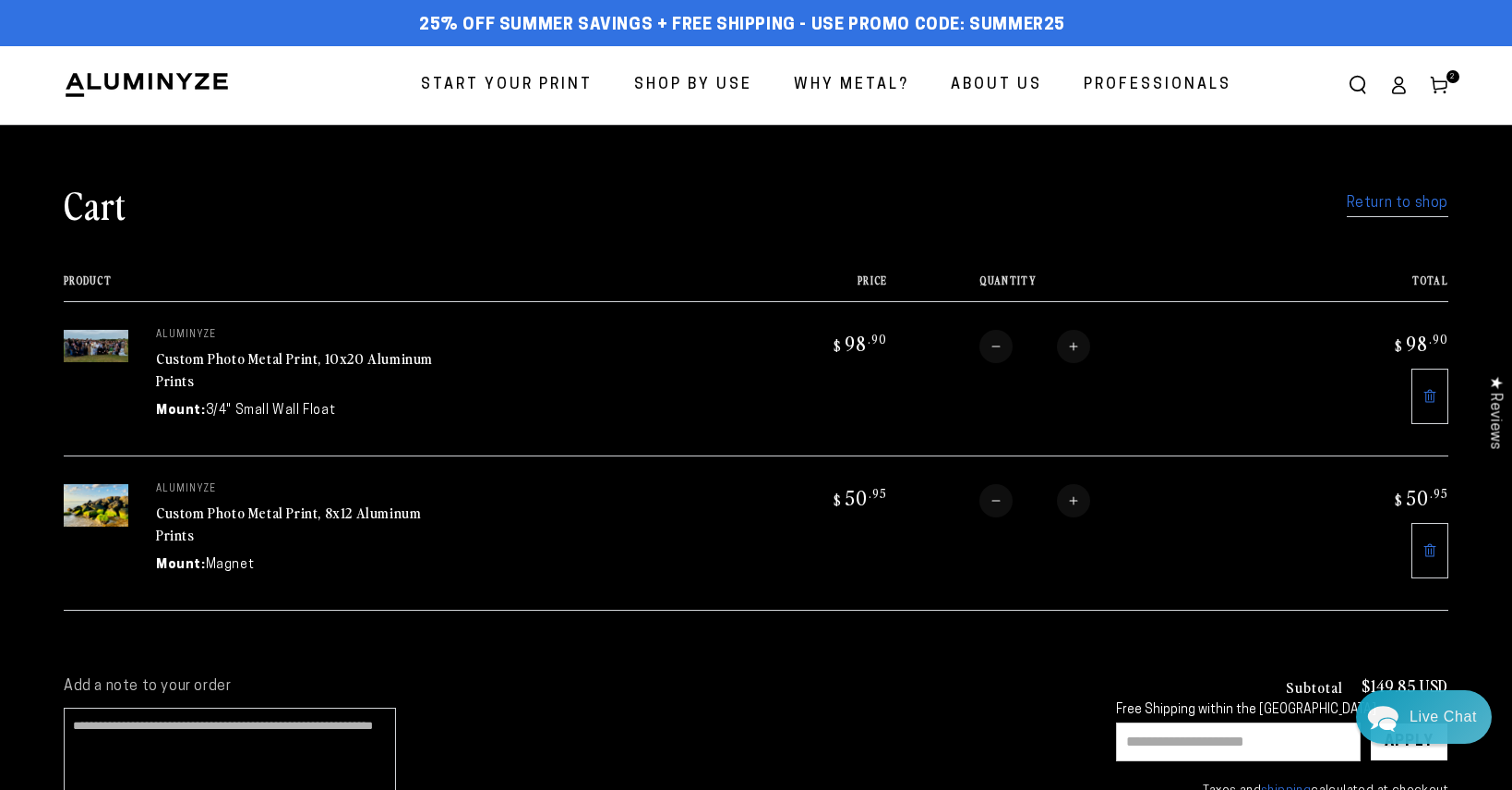
click at [1077, 346] on button "Increase quantity for Custom Photo Metal Print, 10x20 Aluminum Prints" at bounding box center [1074, 347] width 33 height 33
type input "*"
click at [522, 77] on span "Start Your Print" at bounding box center [506, 85] width 171 height 26
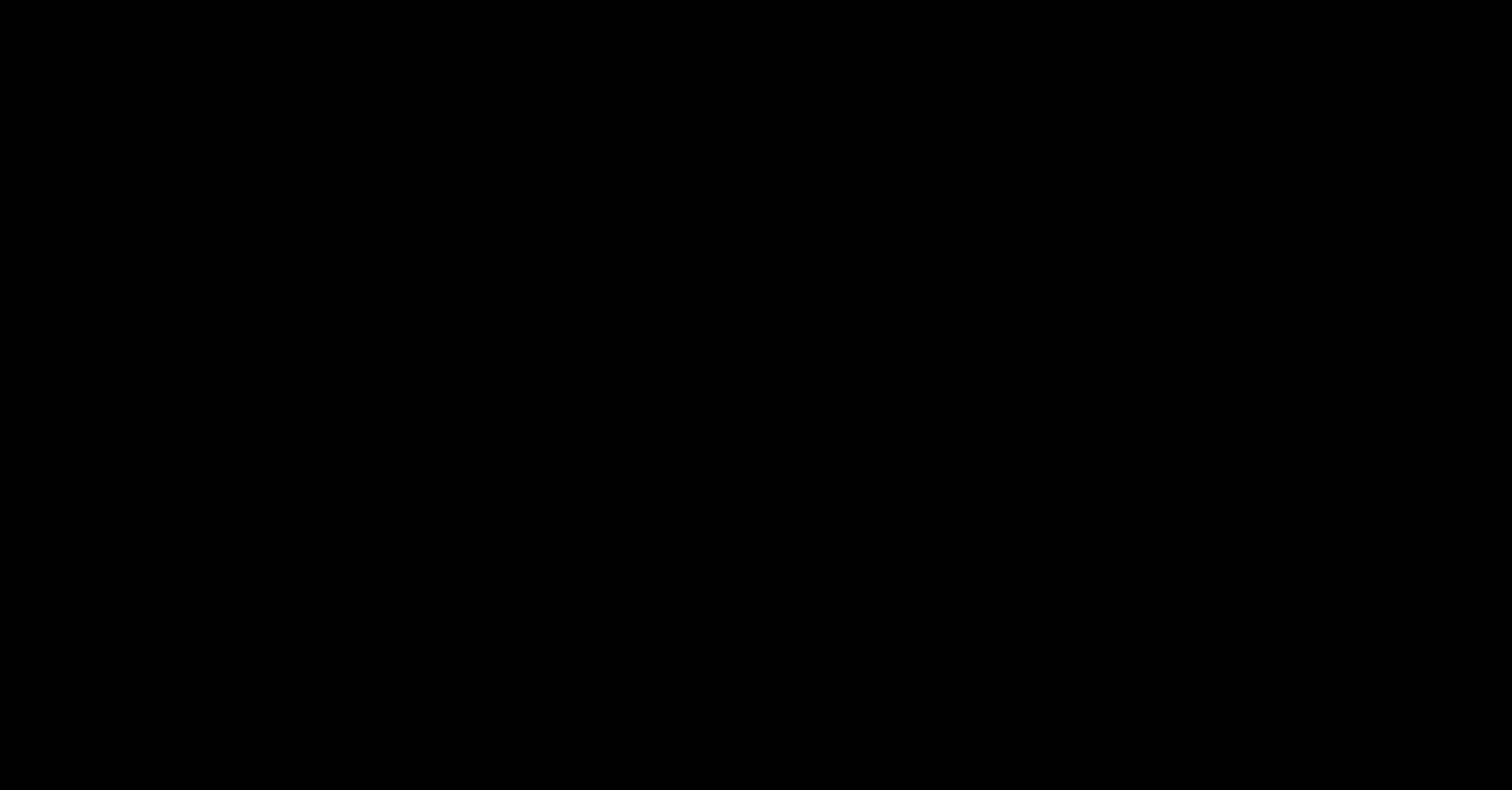
select select "**********"
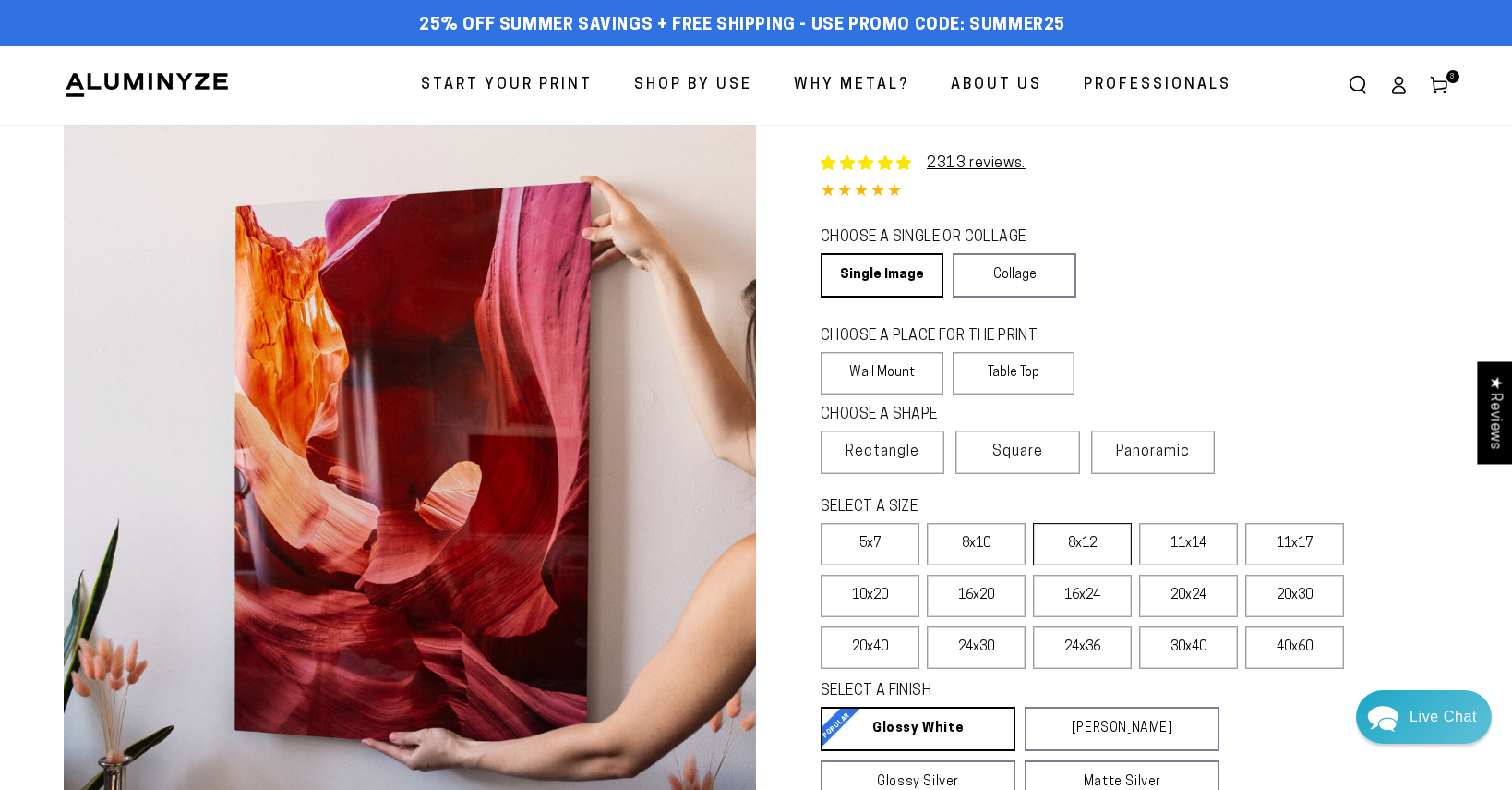
click at [1084, 534] on label "8x12" at bounding box center [1082, 543] width 99 height 42
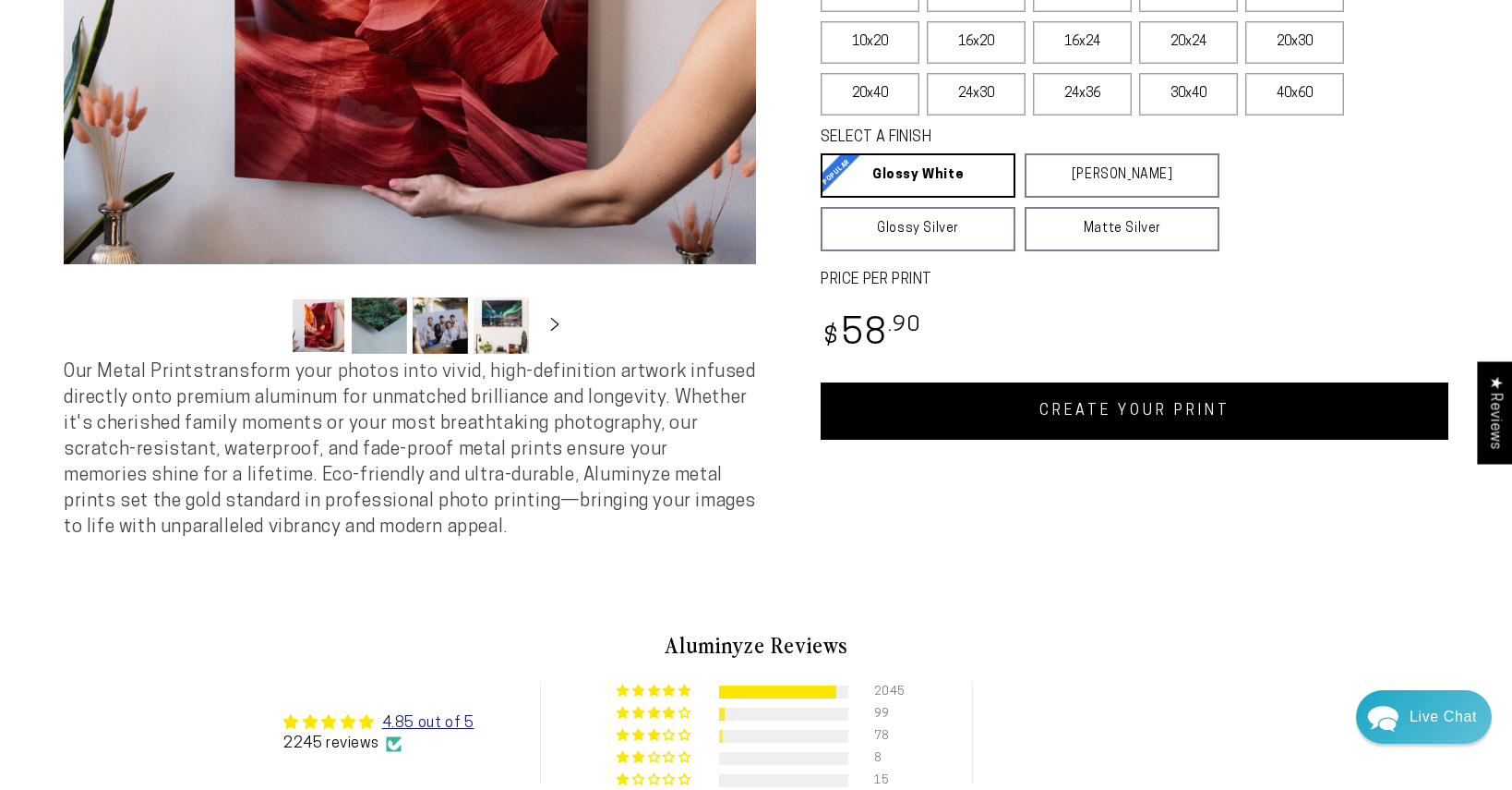
scroll to position [627, 0]
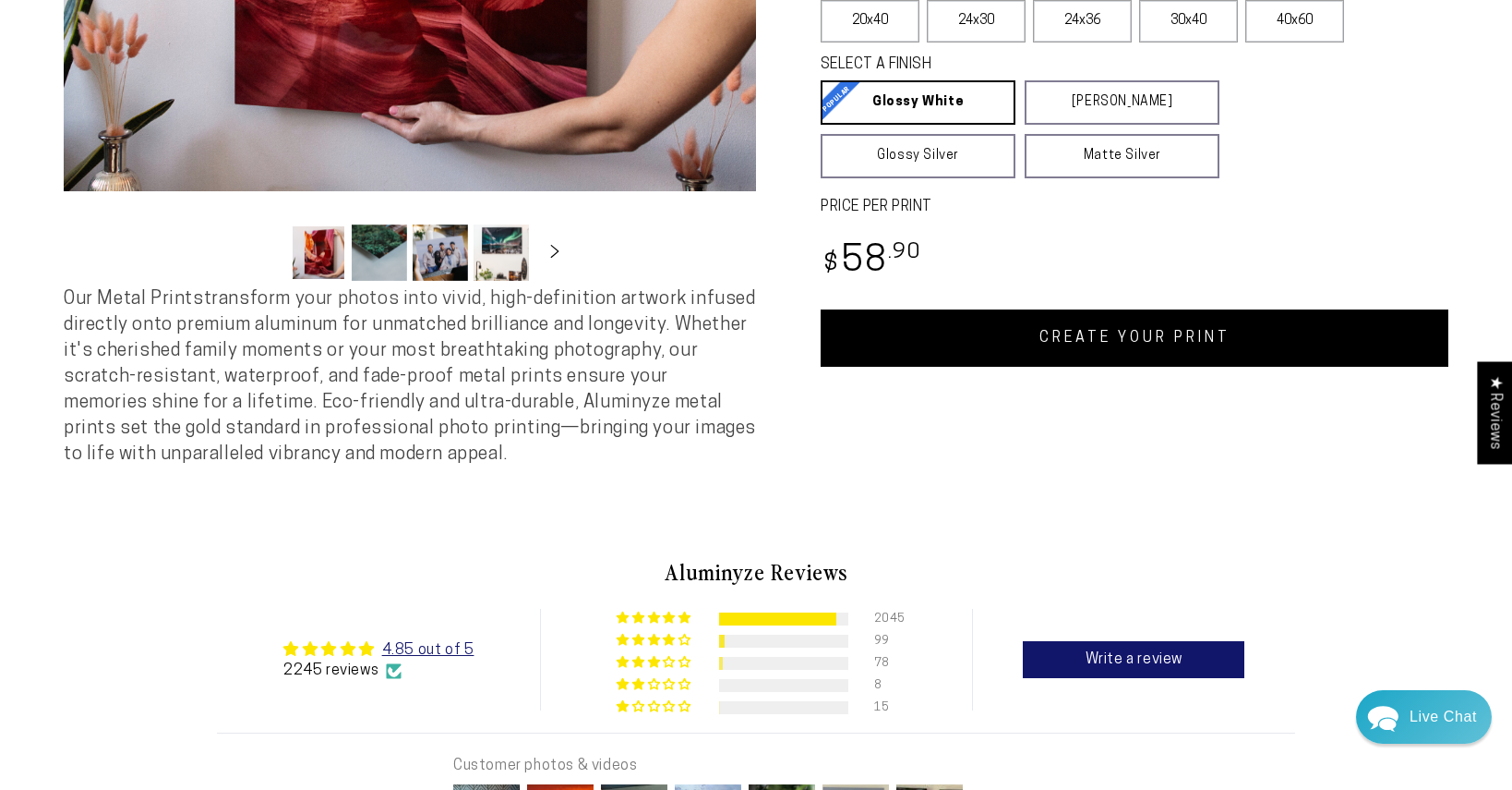
click at [1104, 345] on link "CREATE YOUR PRINT" at bounding box center [1134, 338] width 627 height 57
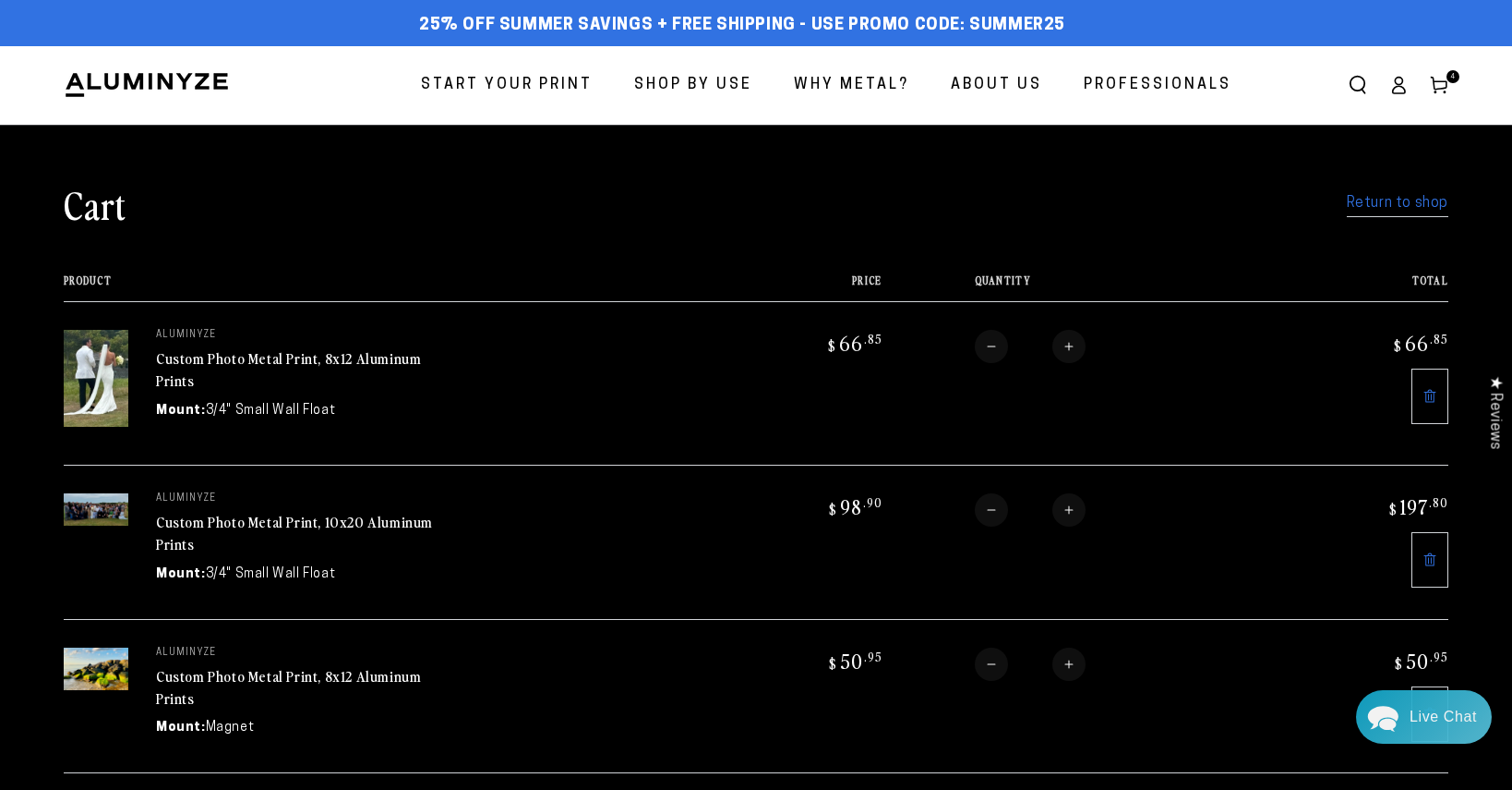
click at [513, 81] on span "Start Your Print" at bounding box center [506, 85] width 171 height 26
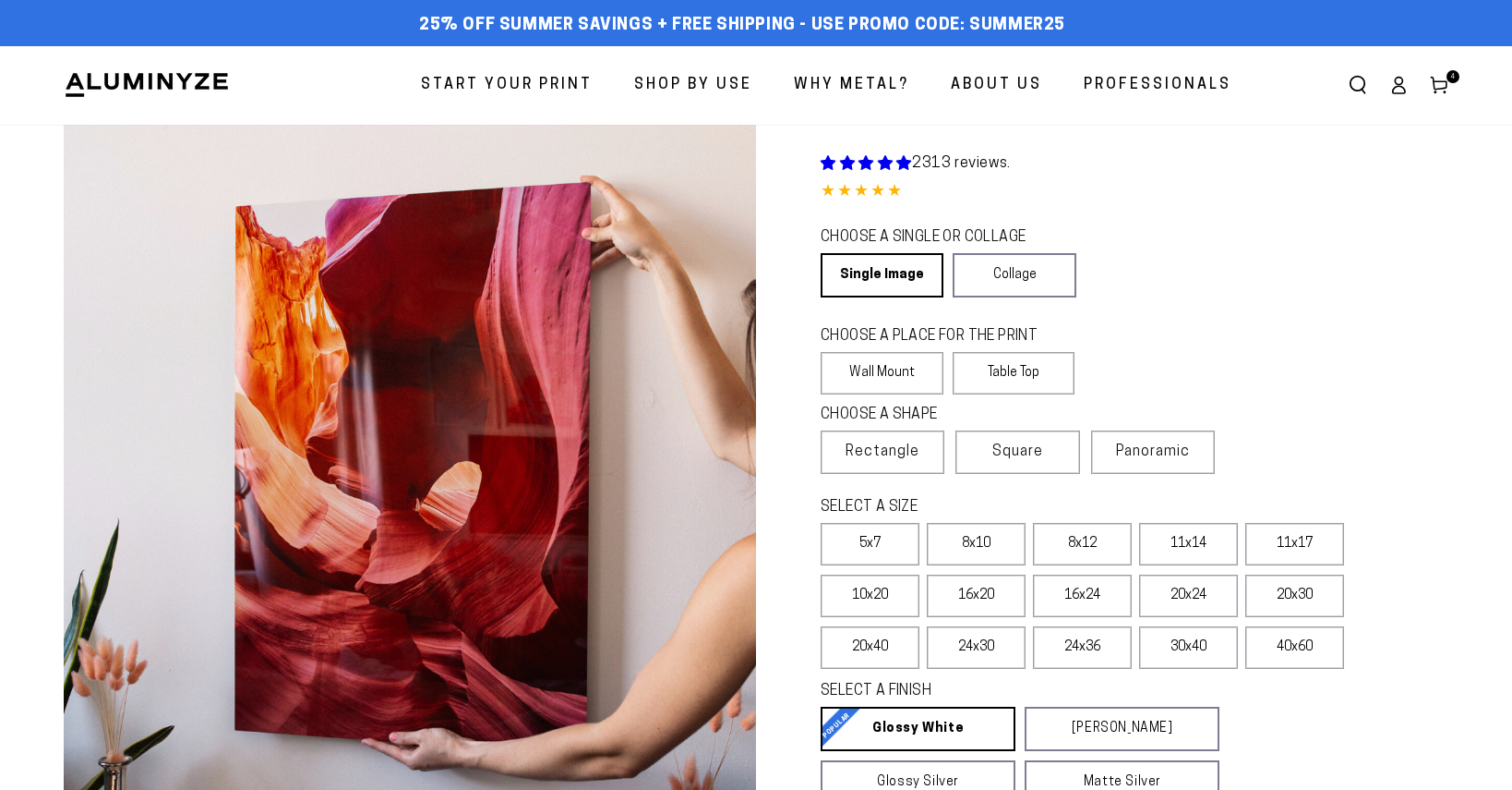
select select "**********"
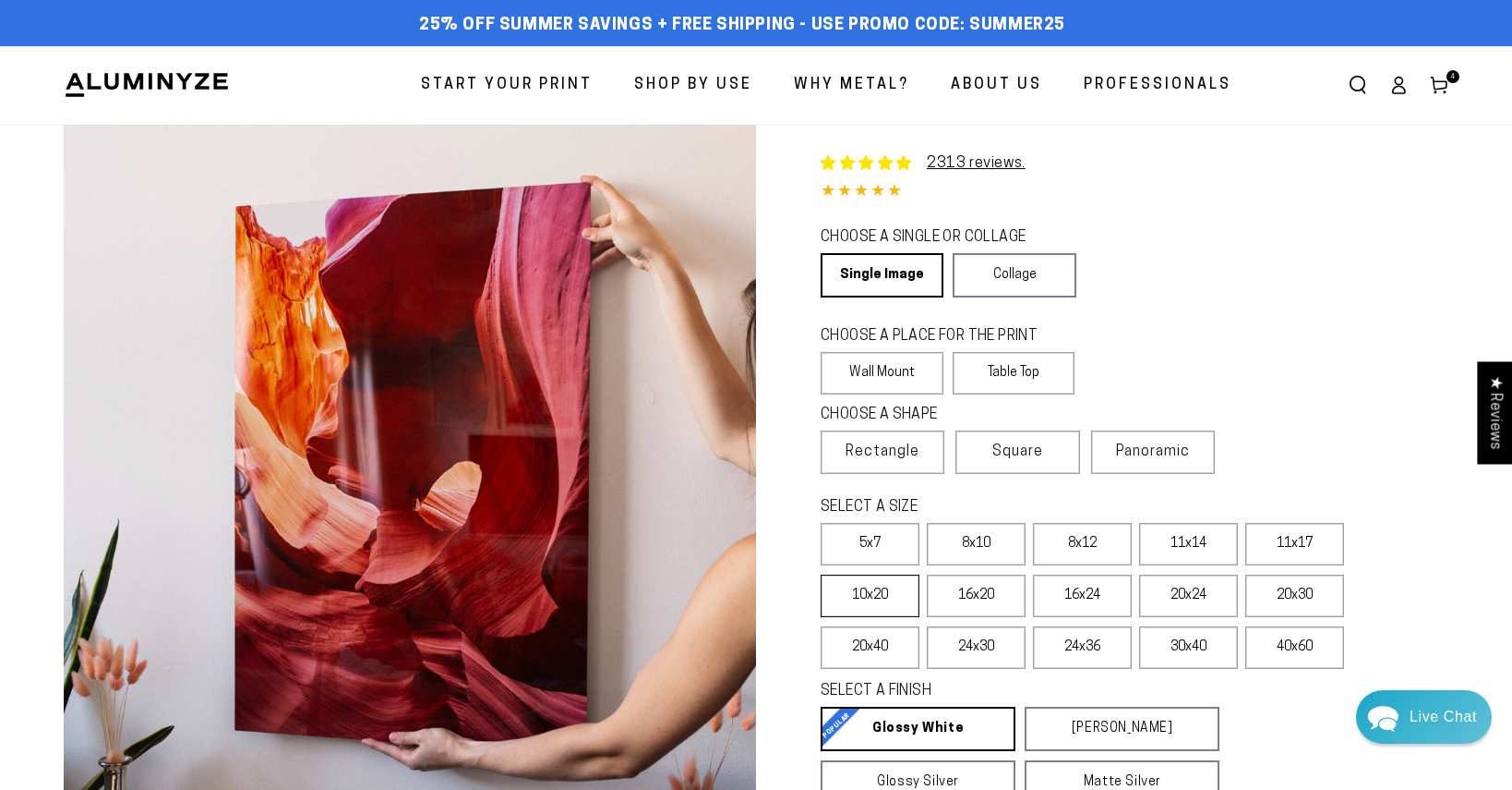
click at [889, 588] on label "10x20" at bounding box center [870, 595] width 99 height 42
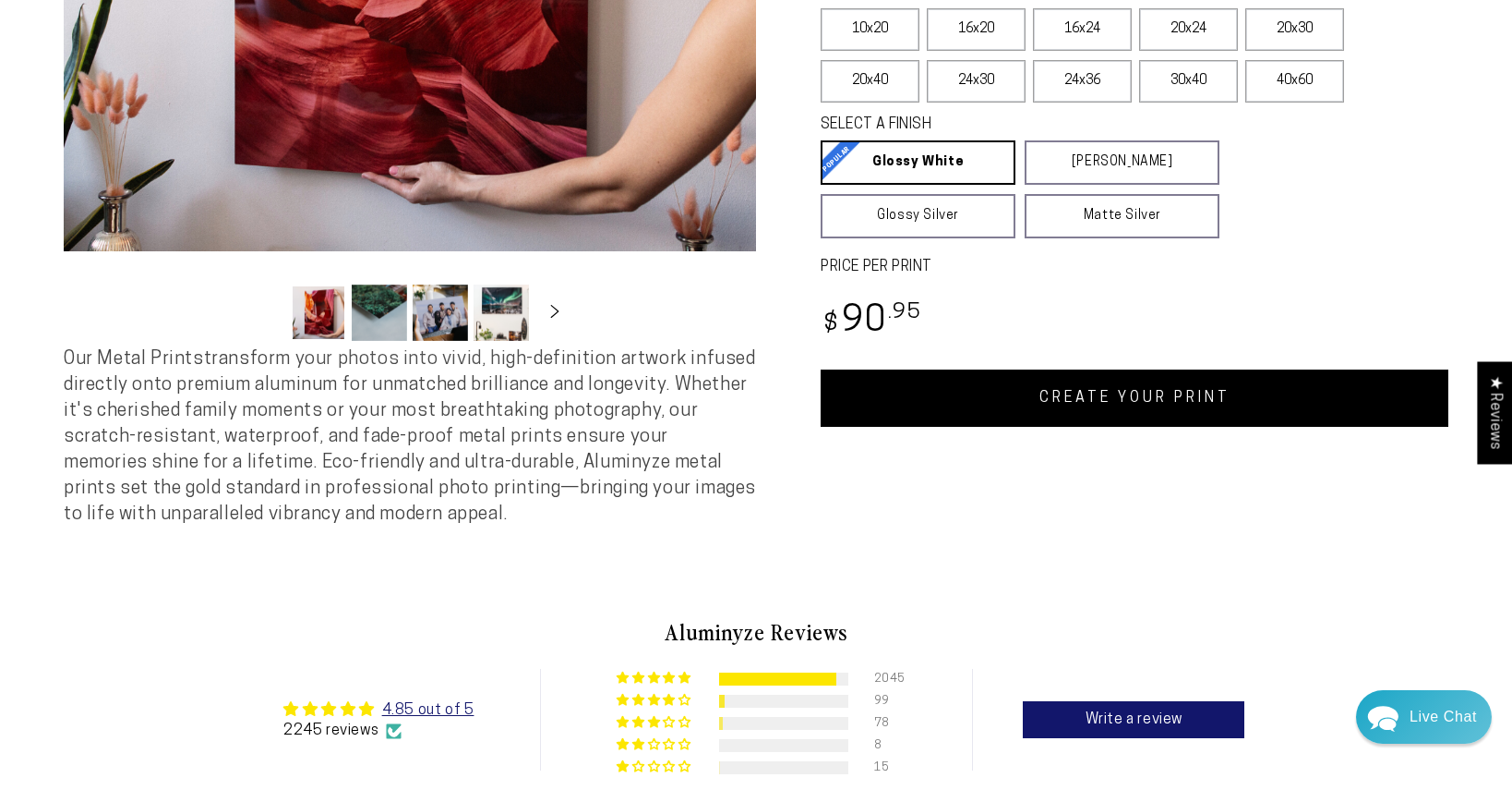
scroll to position [578, 0]
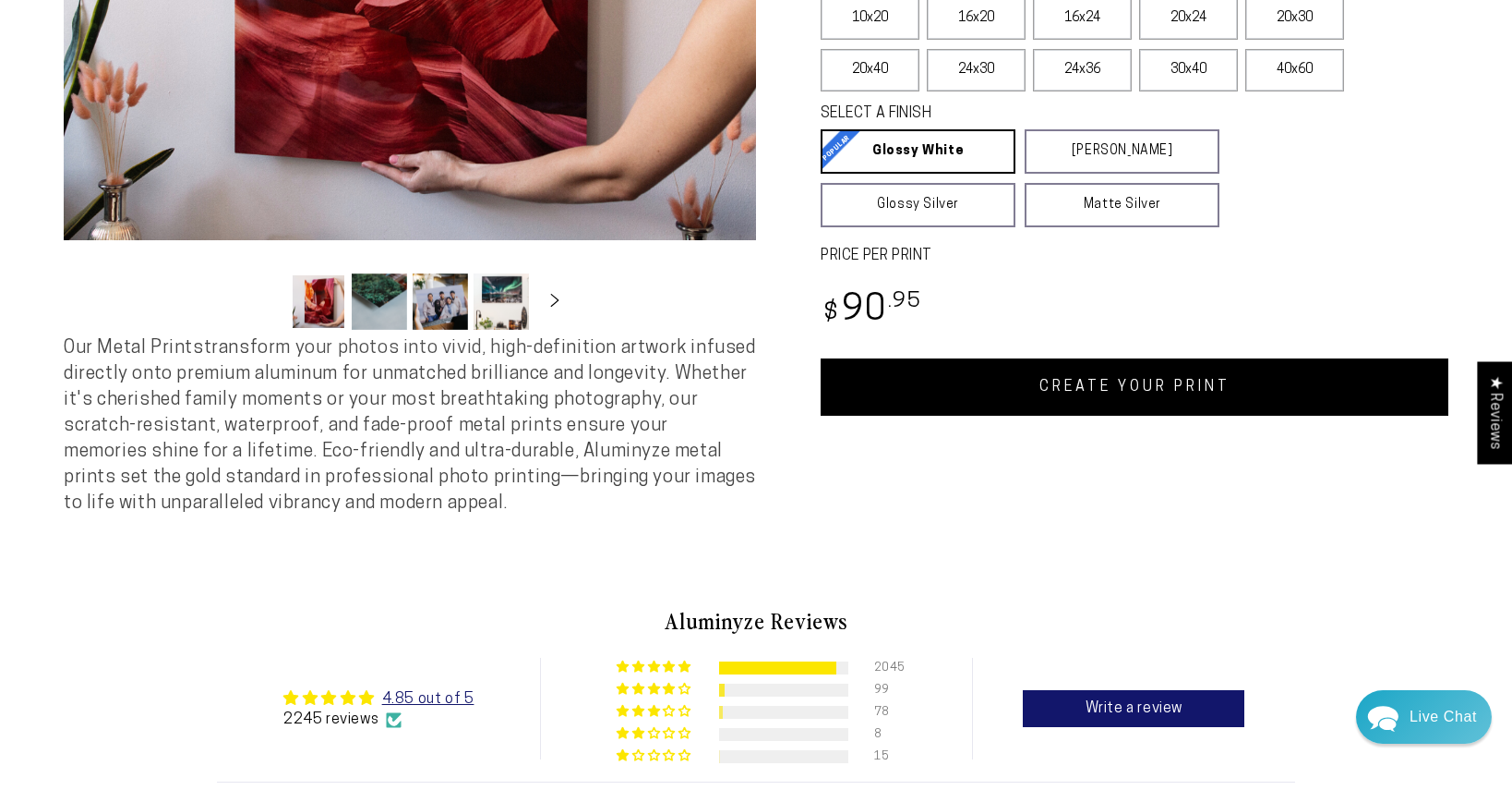
click at [1062, 380] on link "CREATE YOUR PRINT" at bounding box center [1134, 387] width 627 height 57
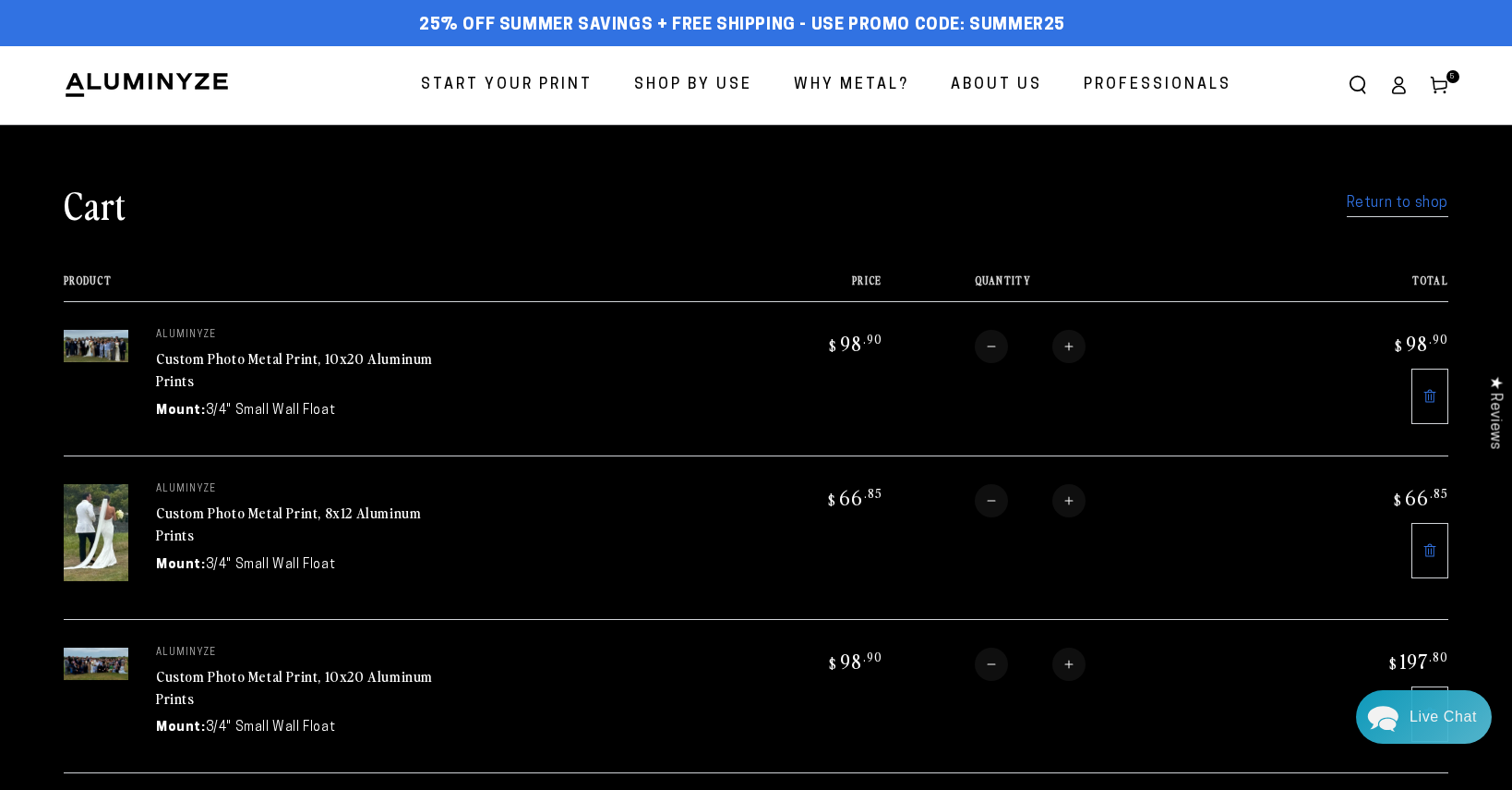
click at [528, 85] on span "Start Your Print" at bounding box center [506, 85] width 171 height 26
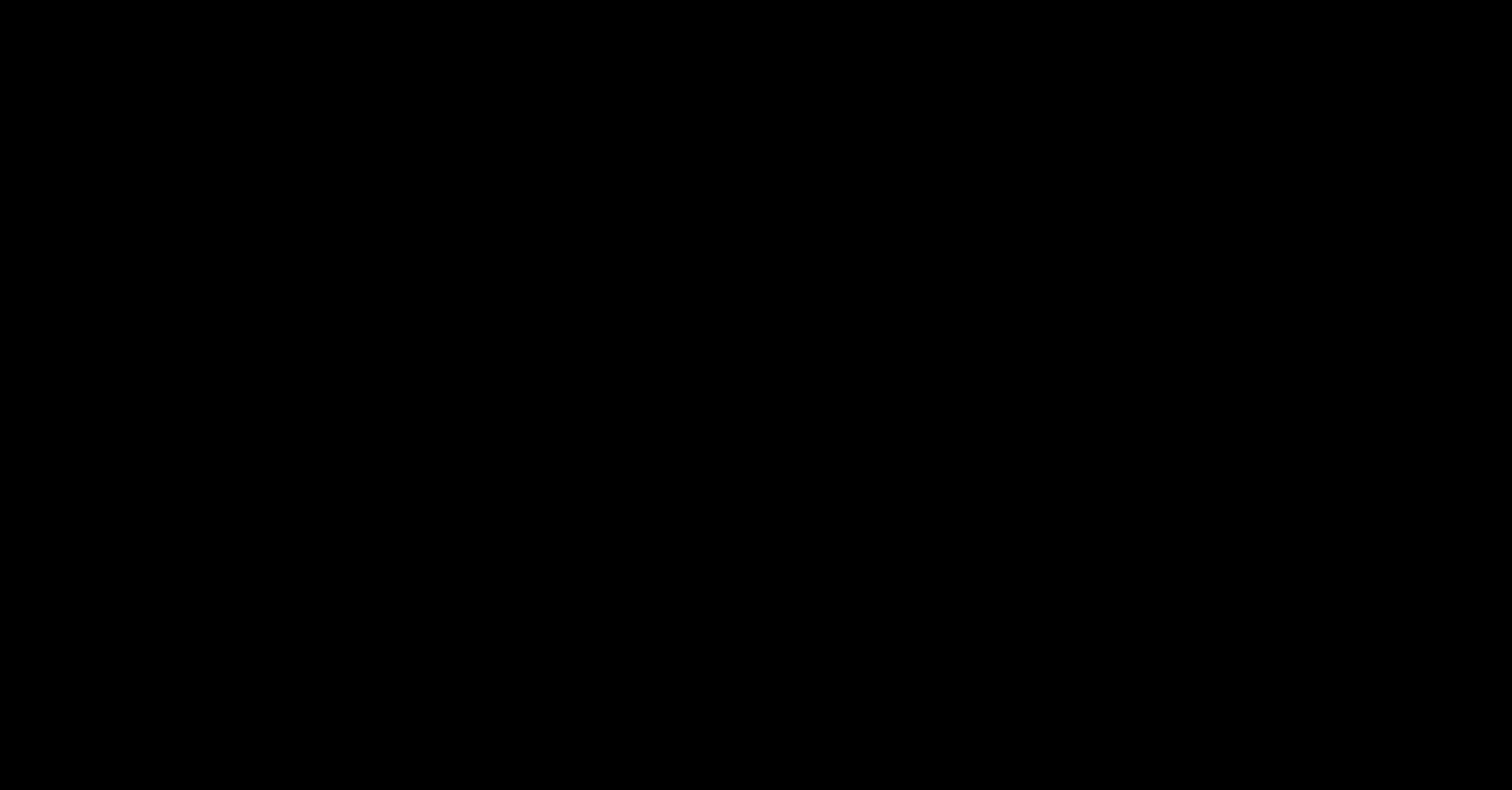
select select "**********"
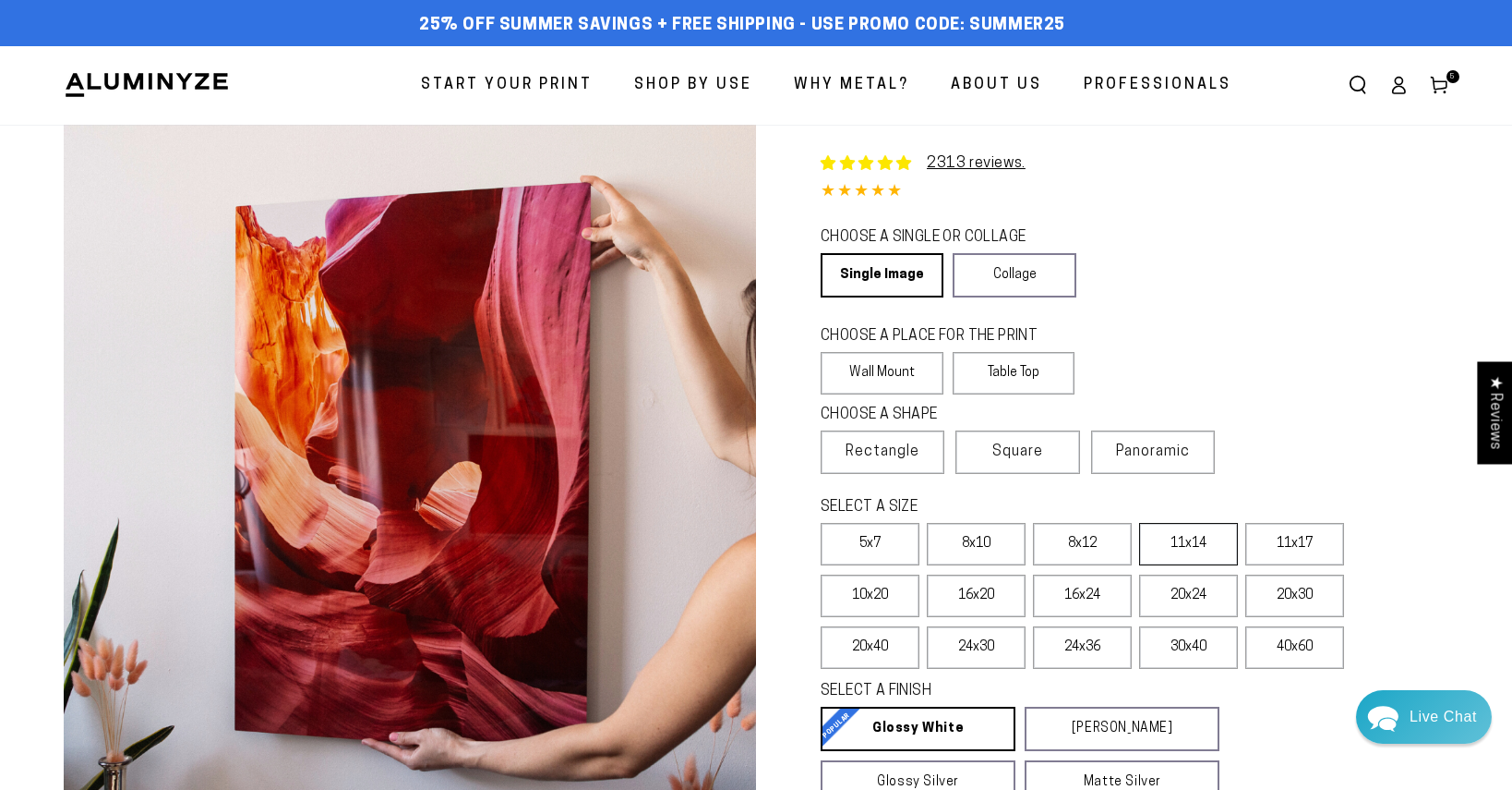
click at [1180, 545] on label "11x14" at bounding box center [1188, 543] width 99 height 42
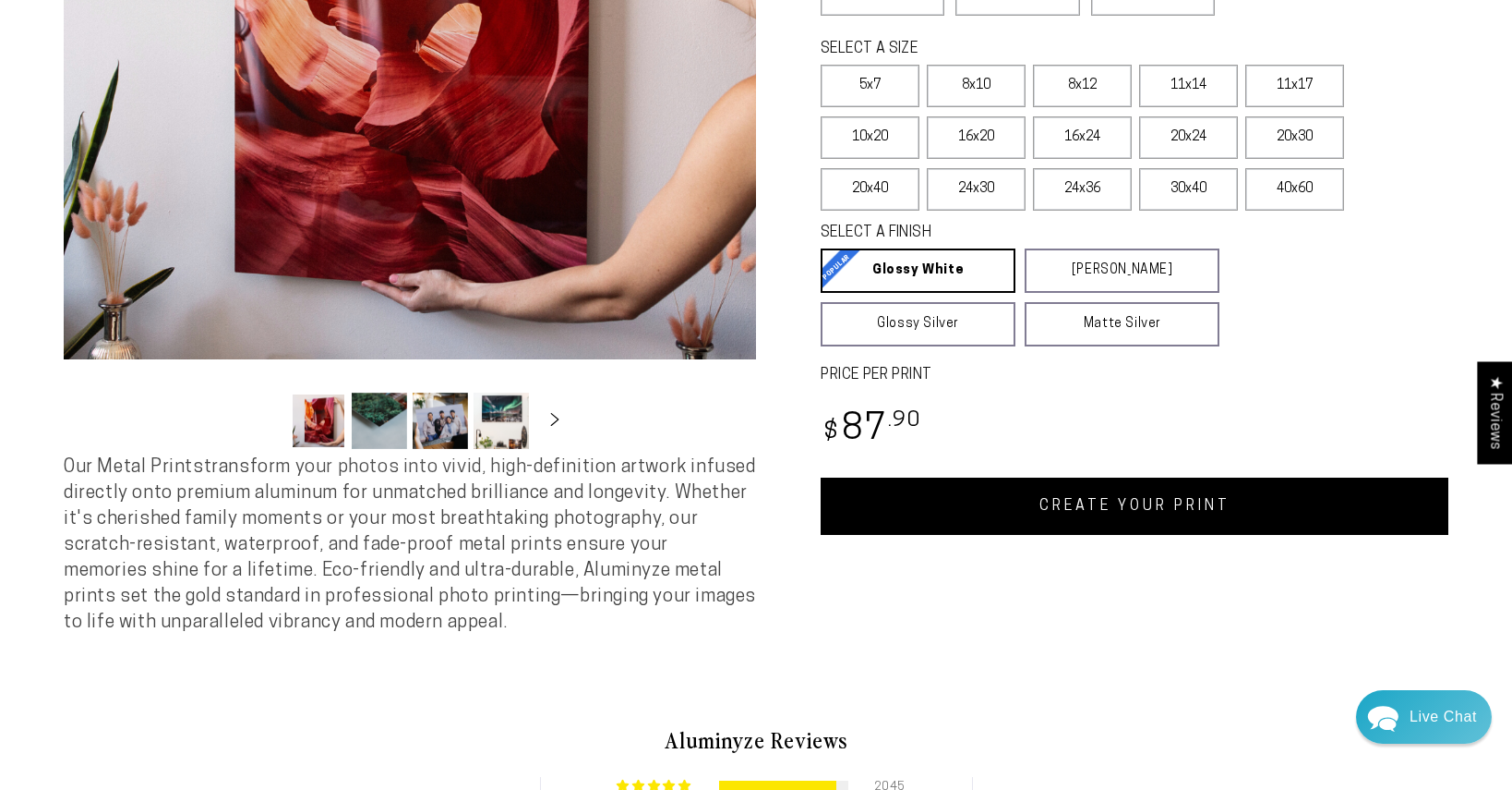
scroll to position [469, 0]
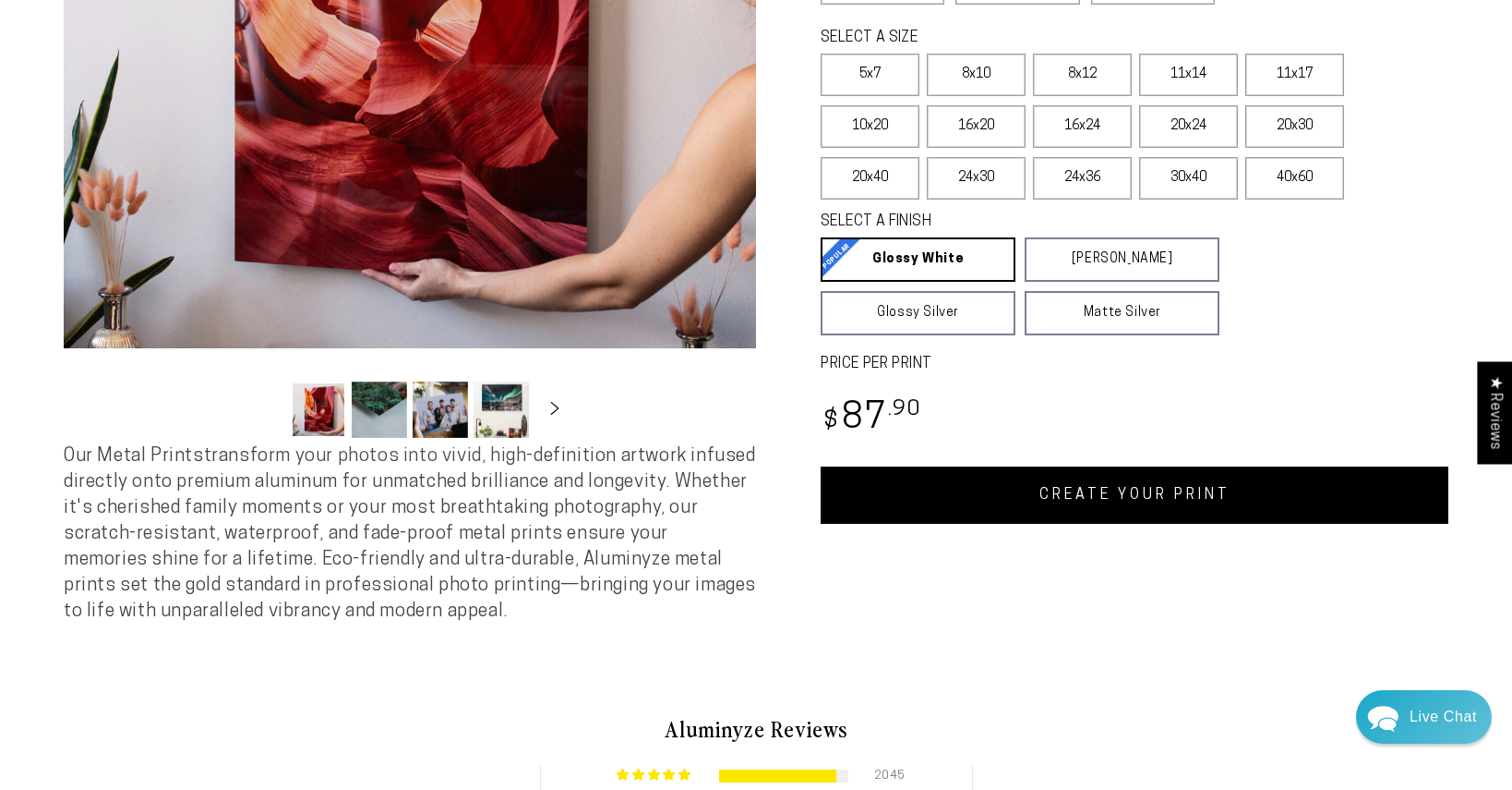
click at [1023, 480] on link "CREATE YOUR PRINT" at bounding box center [1134, 494] width 627 height 57
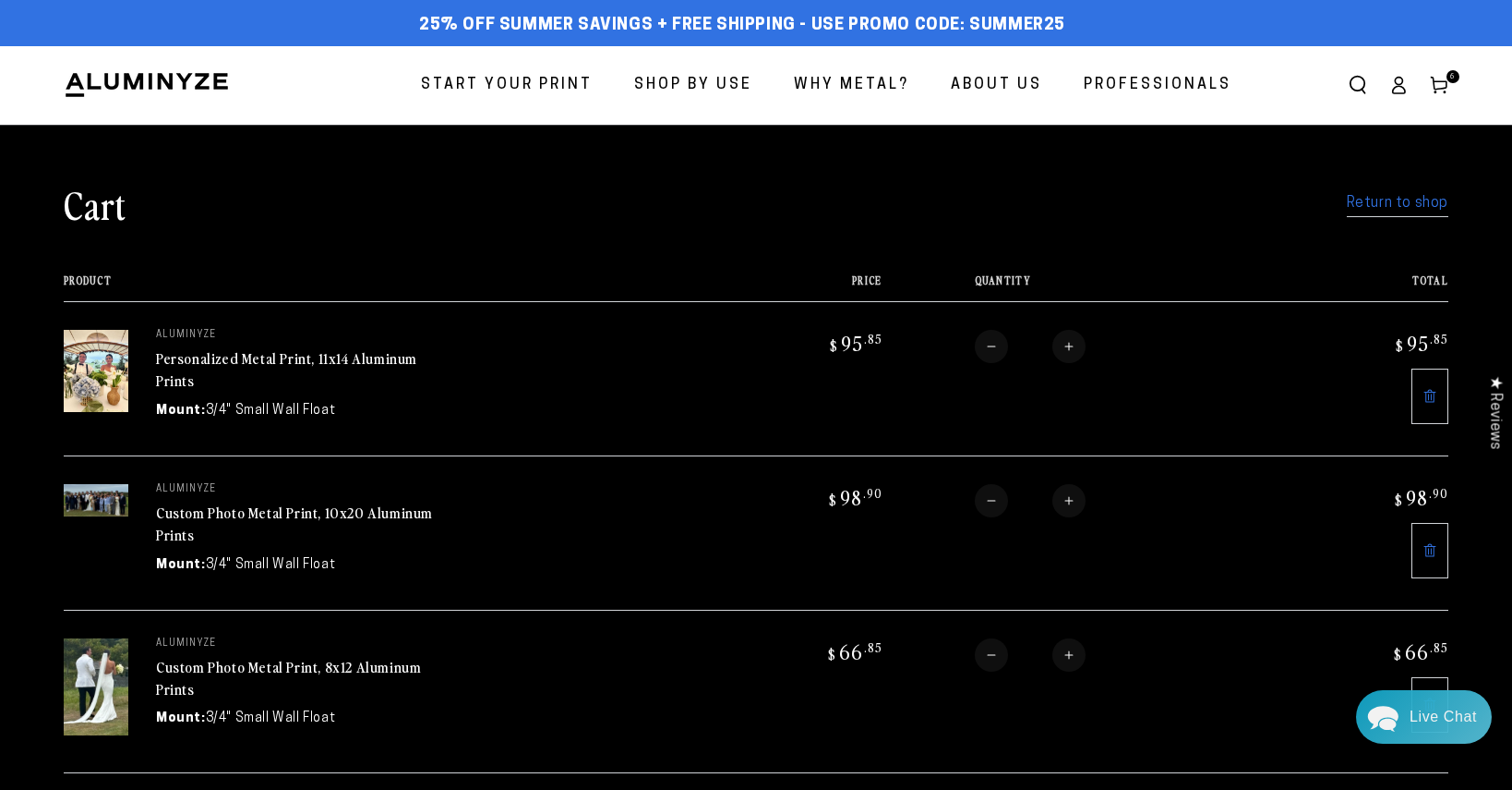
click at [496, 81] on span "Start Your Print" at bounding box center [506, 85] width 171 height 26
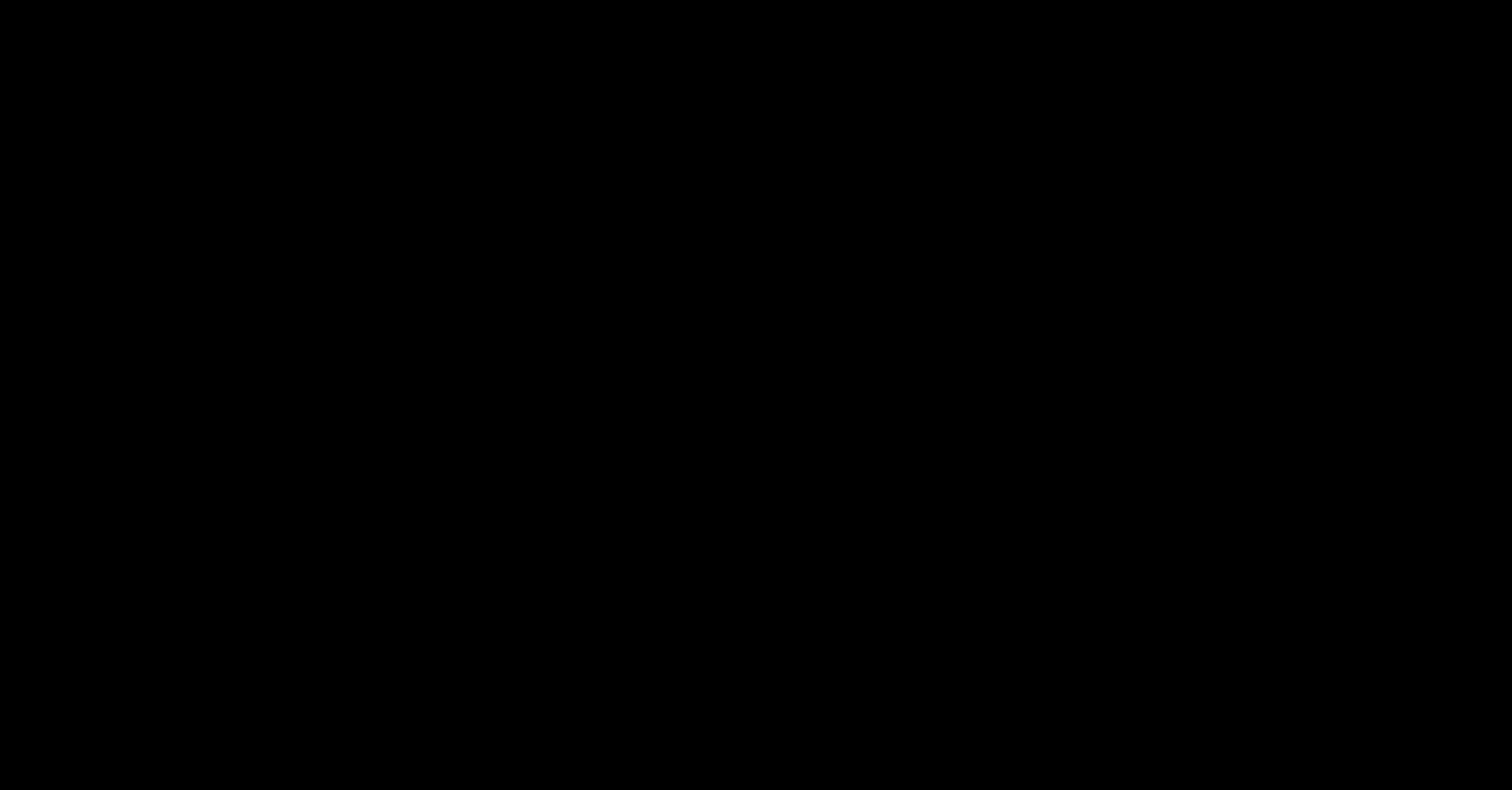
select select "**********"
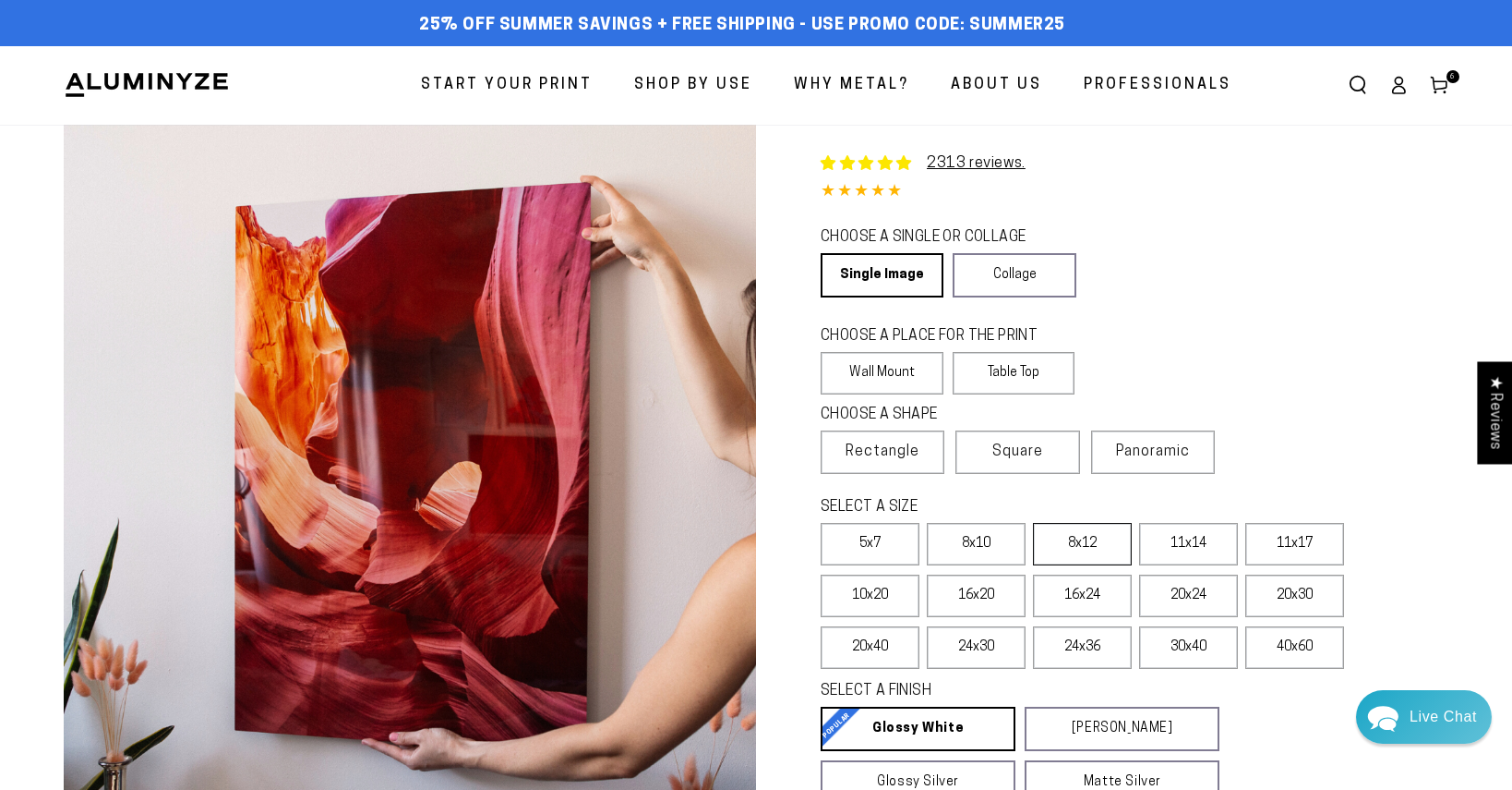
click at [1077, 550] on label "8x12" at bounding box center [1082, 543] width 99 height 42
click at [1385, 284] on div "CHOOSE A SINGLE OR COLLAGE Learn more Single Image Collage" at bounding box center [1134, 264] width 627 height 80
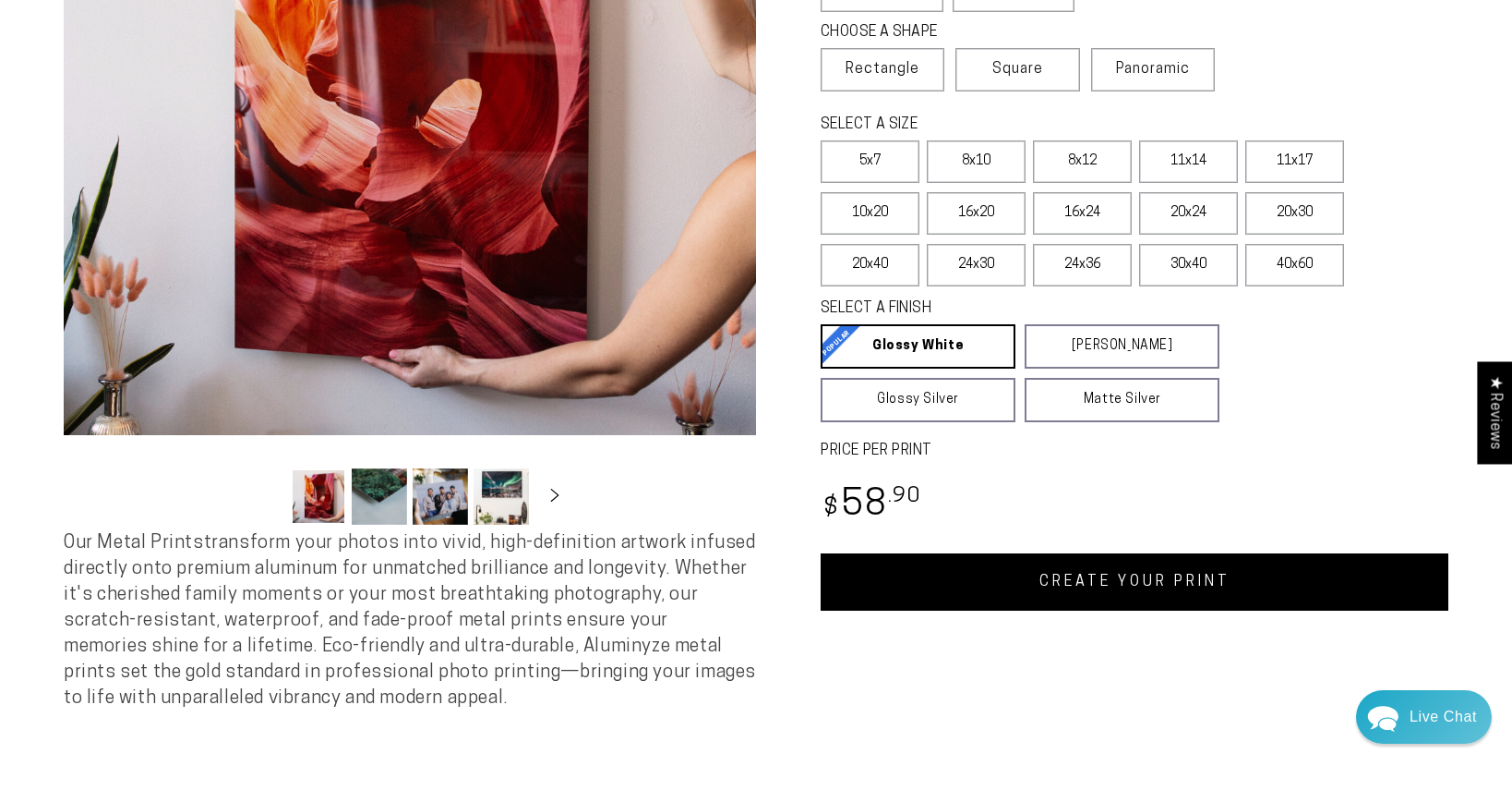
scroll to position [406, 0]
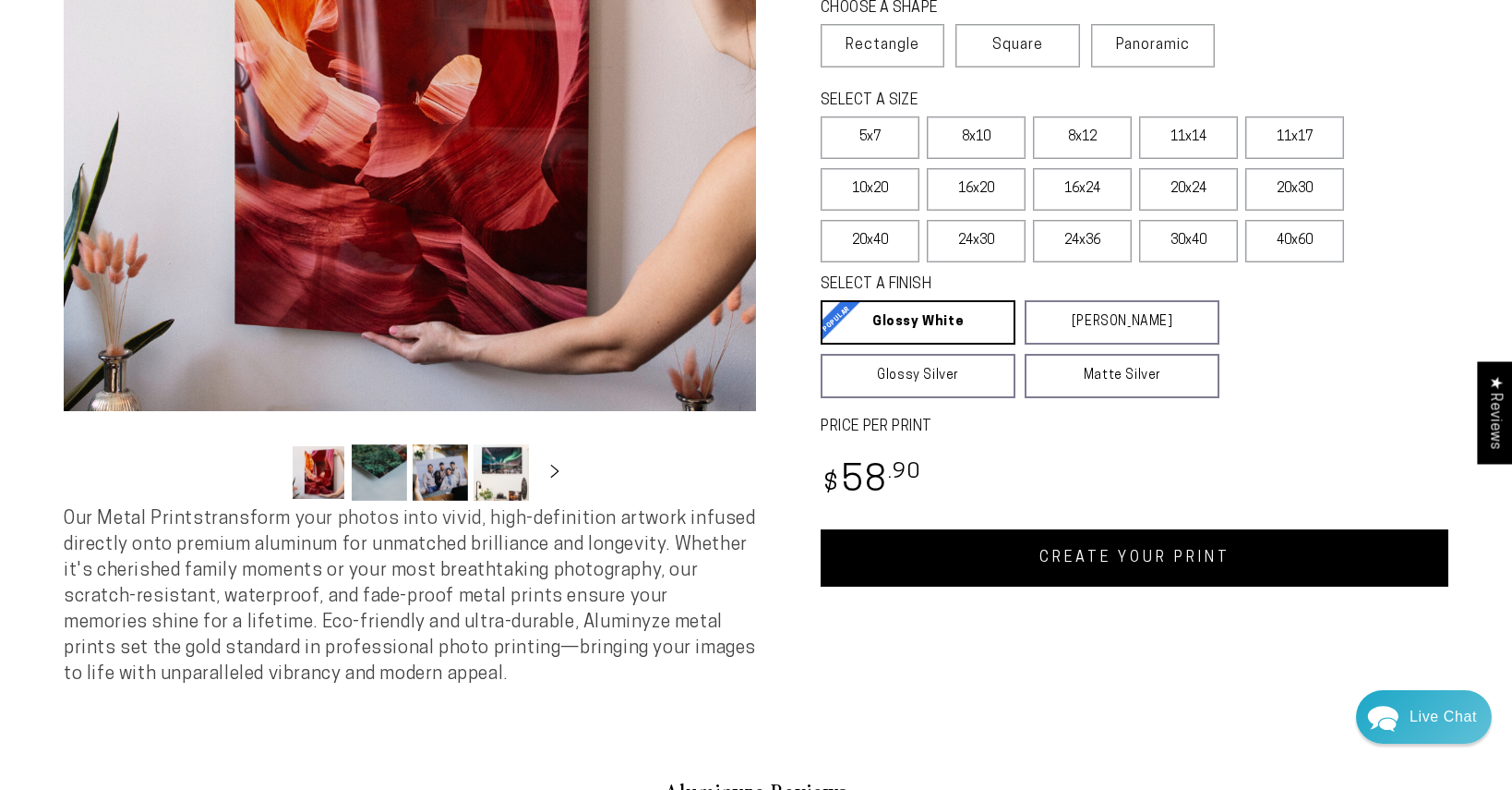
click at [1176, 554] on link "CREATE YOUR PRINT" at bounding box center [1134, 558] width 627 height 57
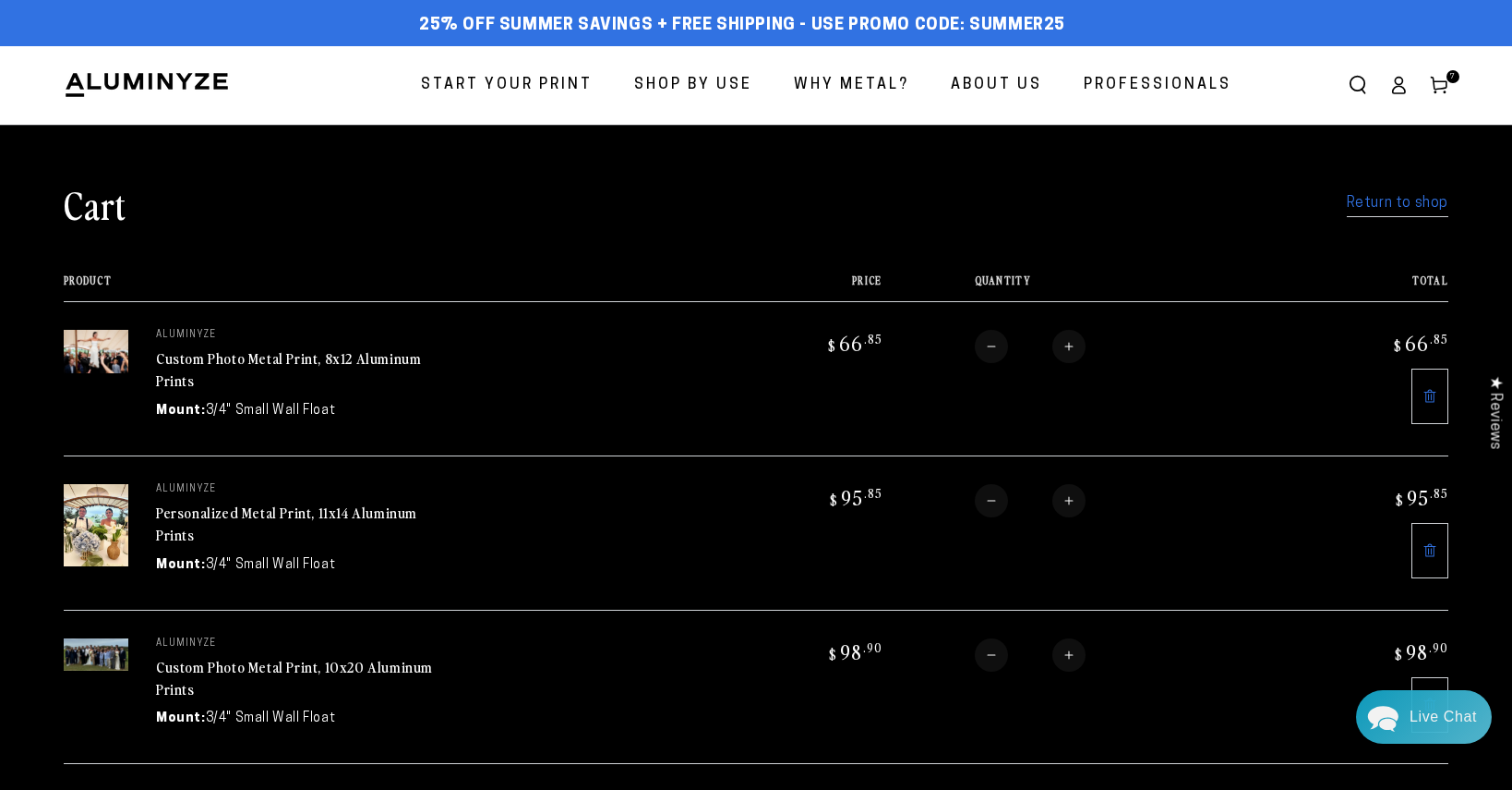
click at [497, 85] on span "Start Your Print" at bounding box center [506, 85] width 171 height 26
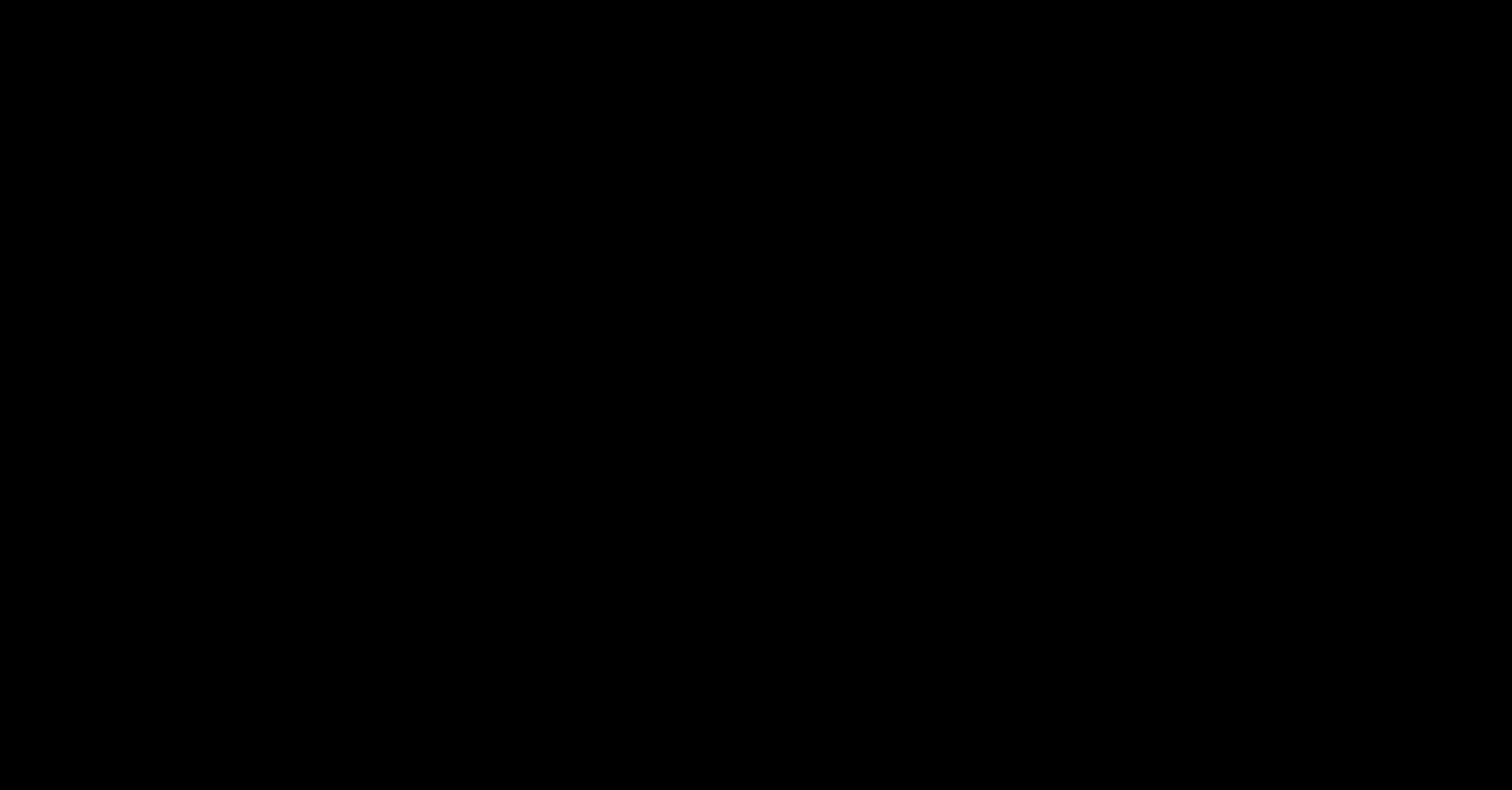
select select "**********"
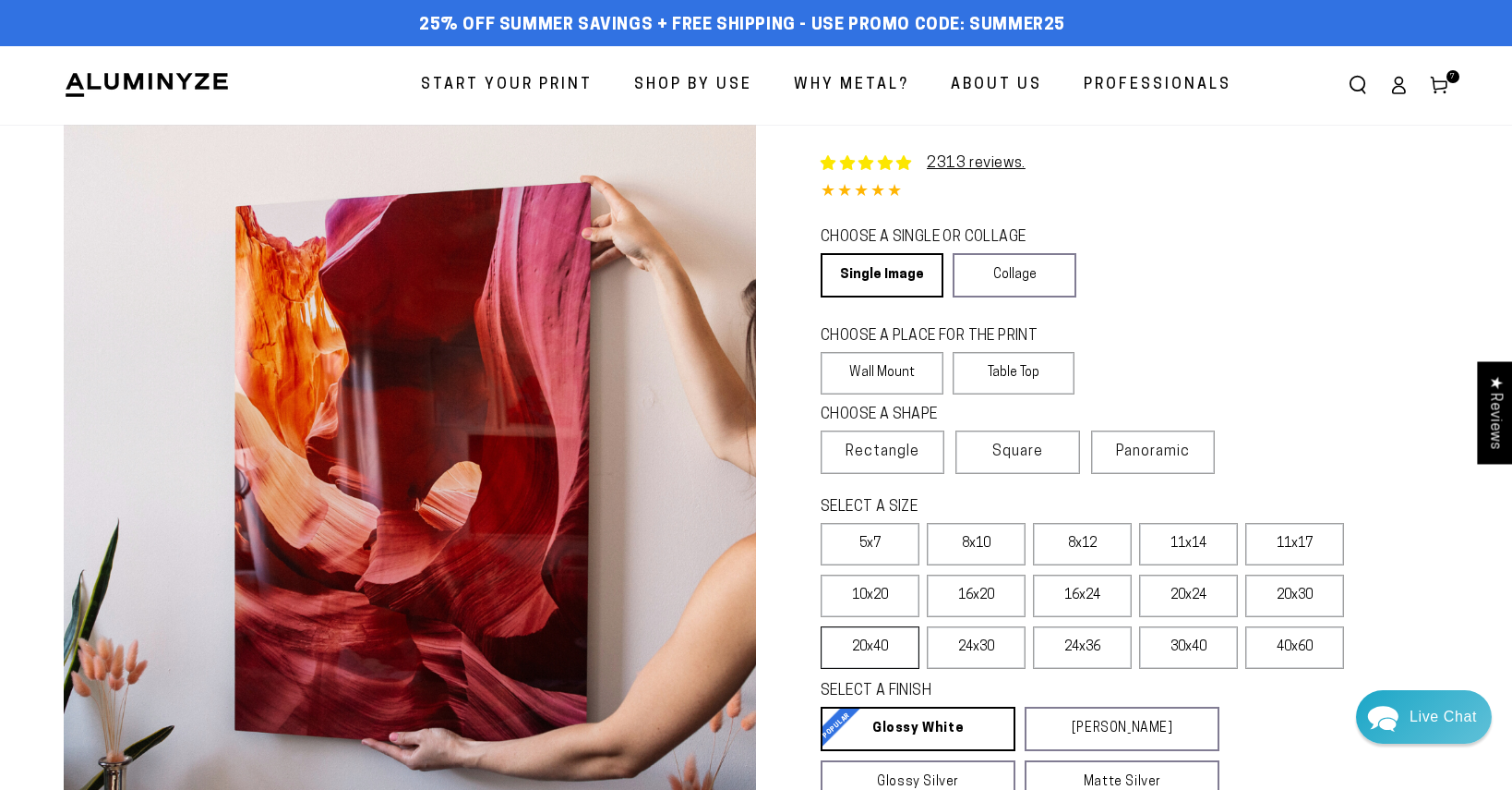
click at [900, 643] on label "20x40" at bounding box center [870, 647] width 99 height 42
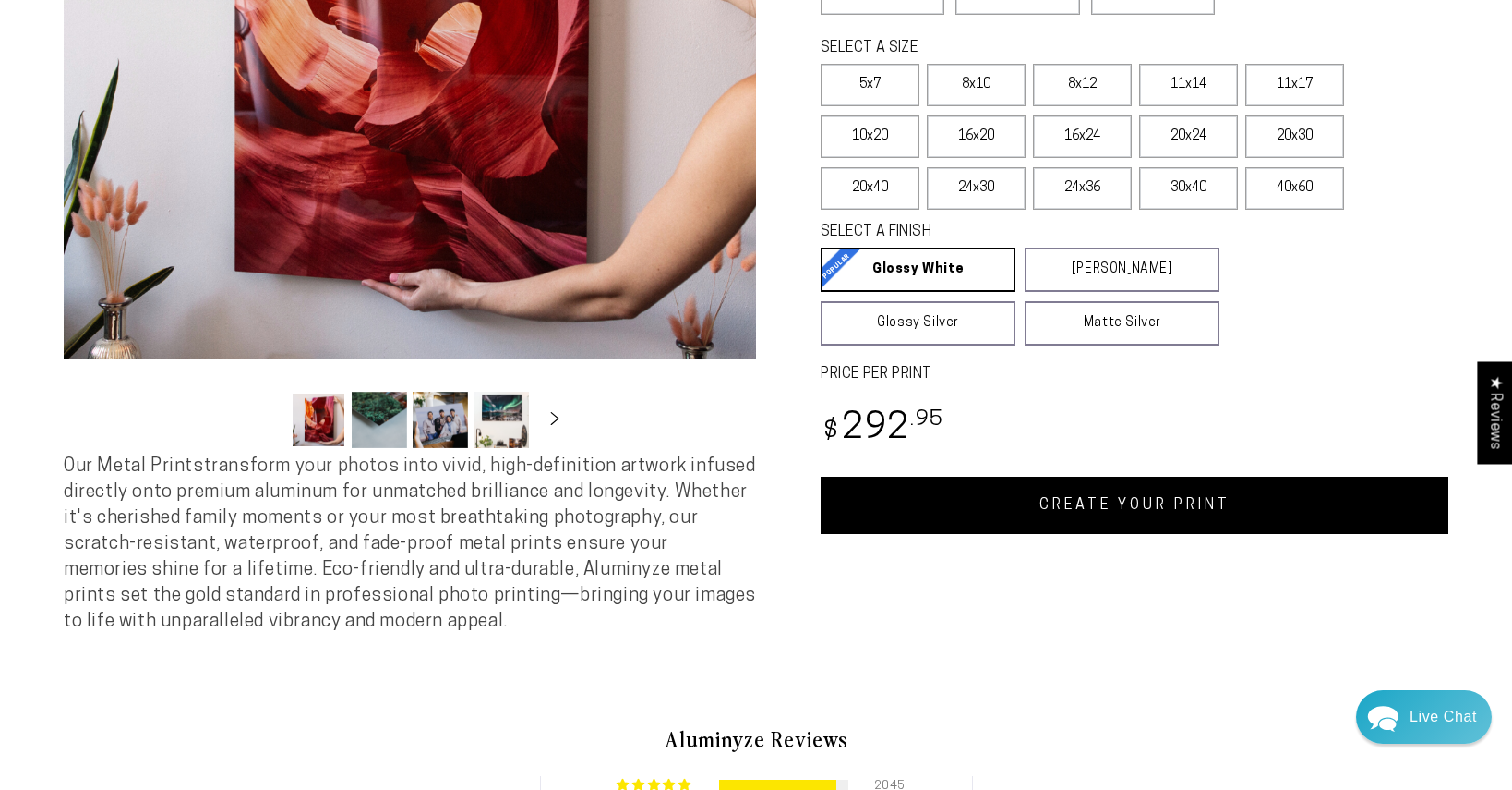
scroll to position [482, 0]
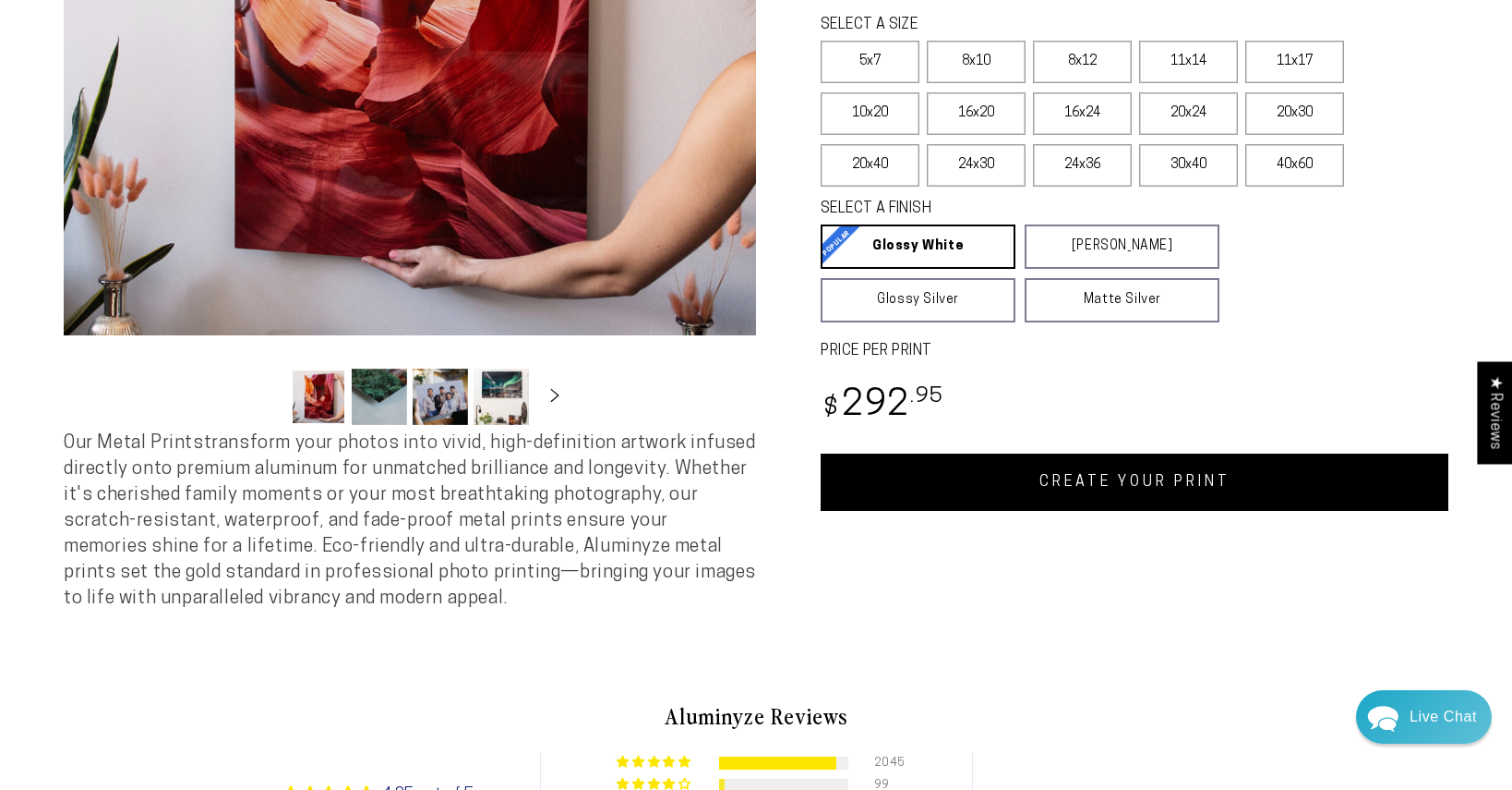
click at [1074, 475] on link "CREATE YOUR PRINT" at bounding box center [1134, 482] width 627 height 57
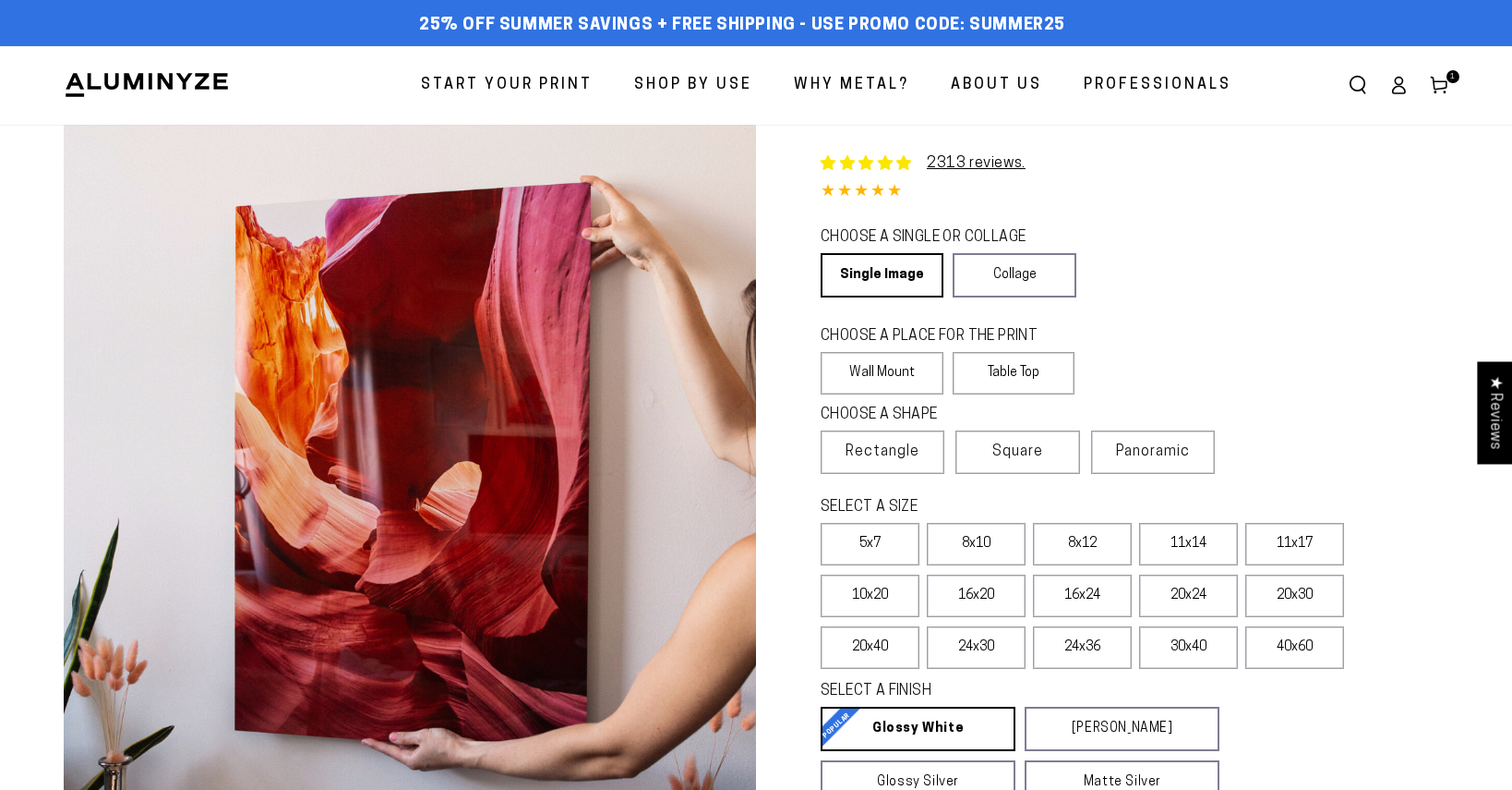
select select "**********"
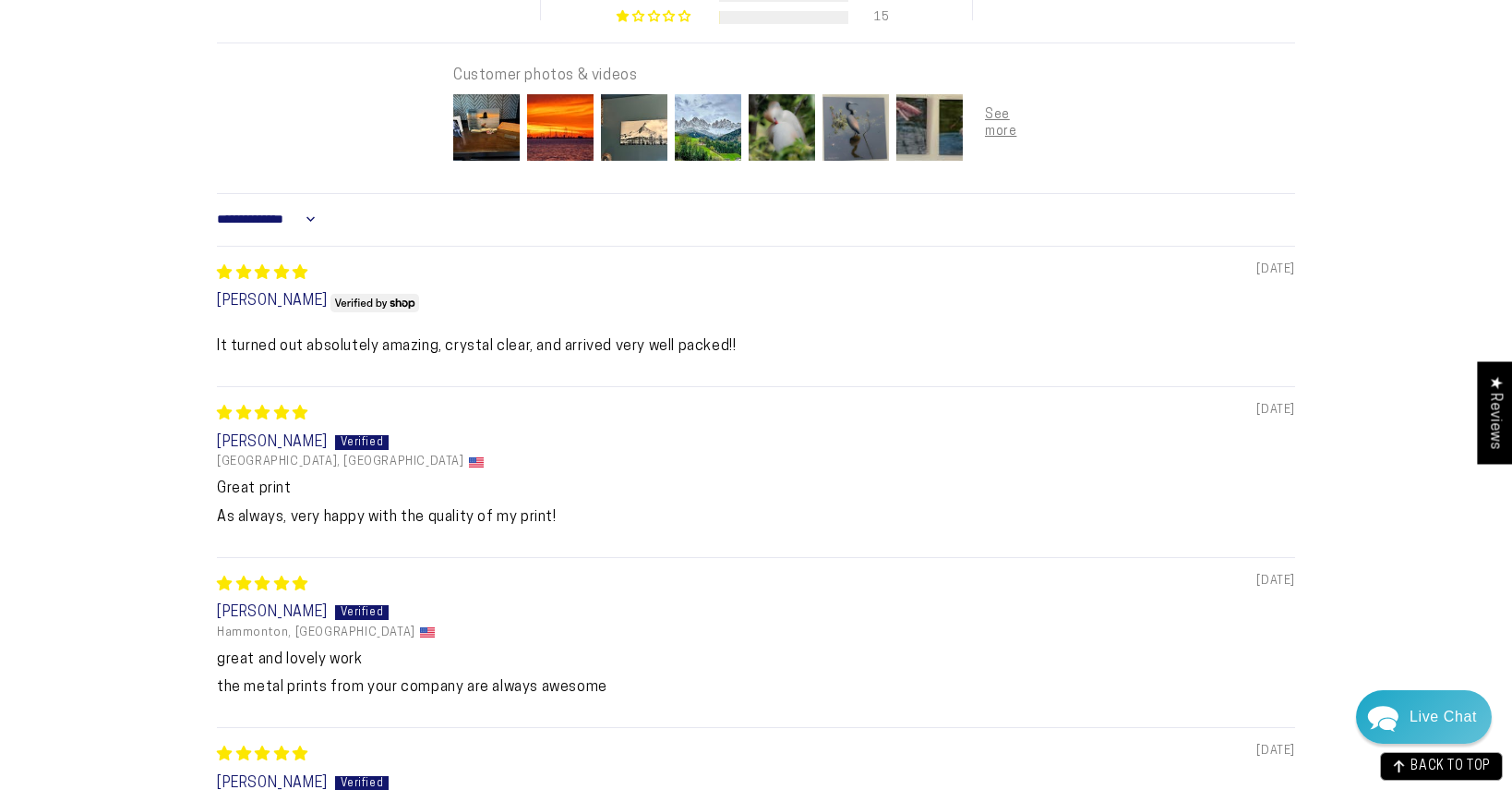
scroll to position [547, 0]
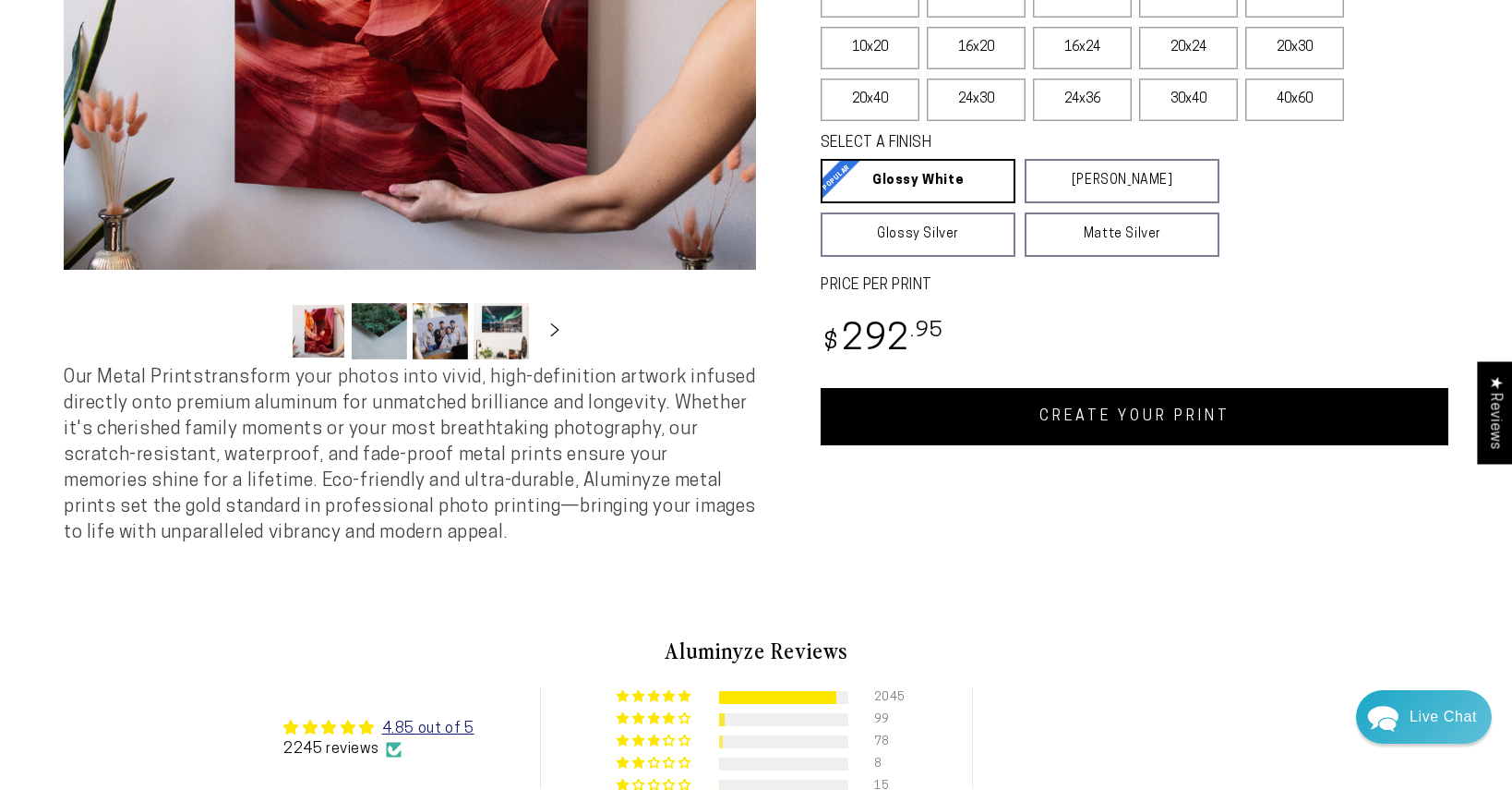
click at [1089, 429] on link "CREATE YOUR PRINT" at bounding box center [1134, 416] width 627 height 57
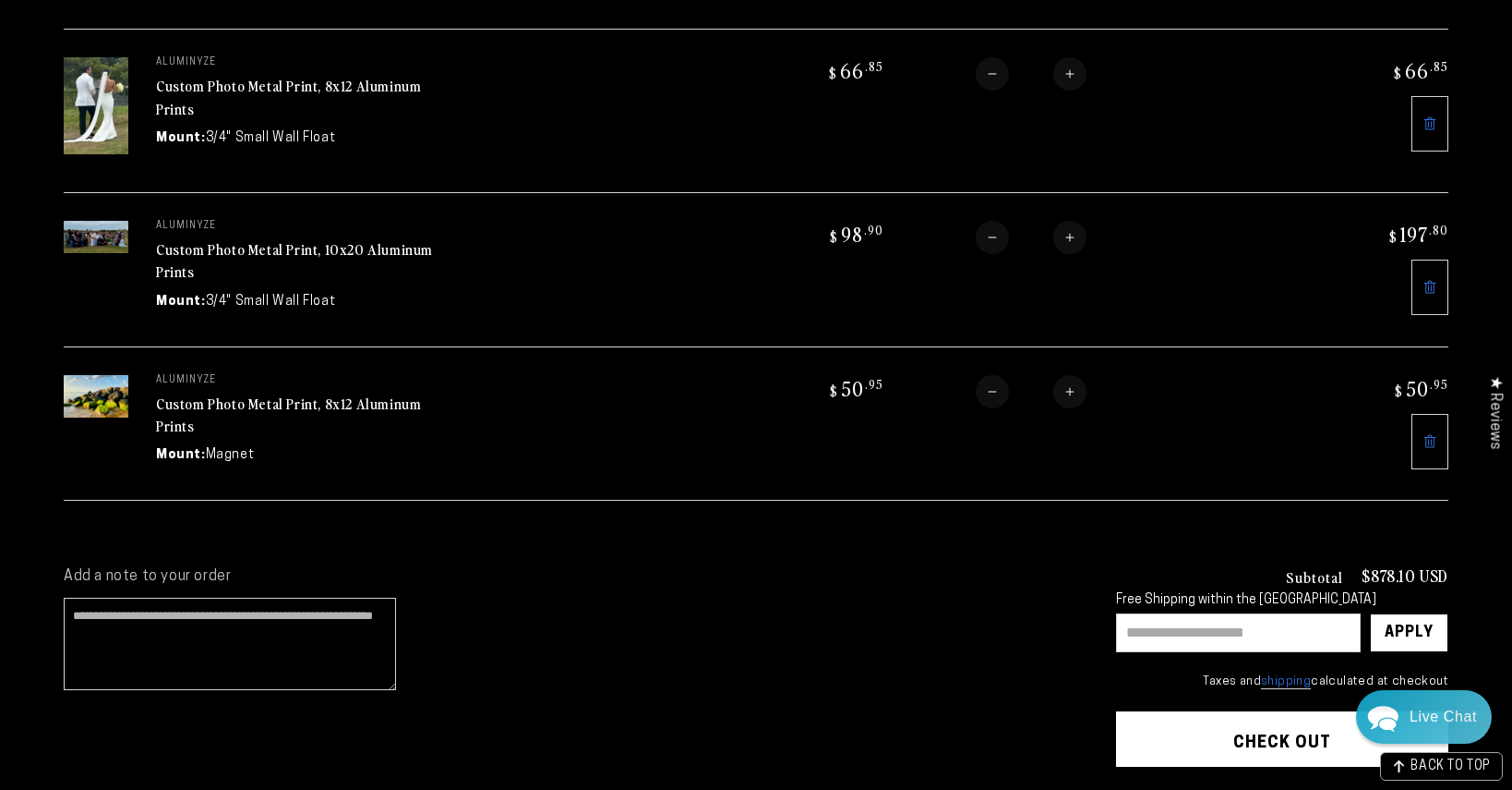
scroll to position [883, 0]
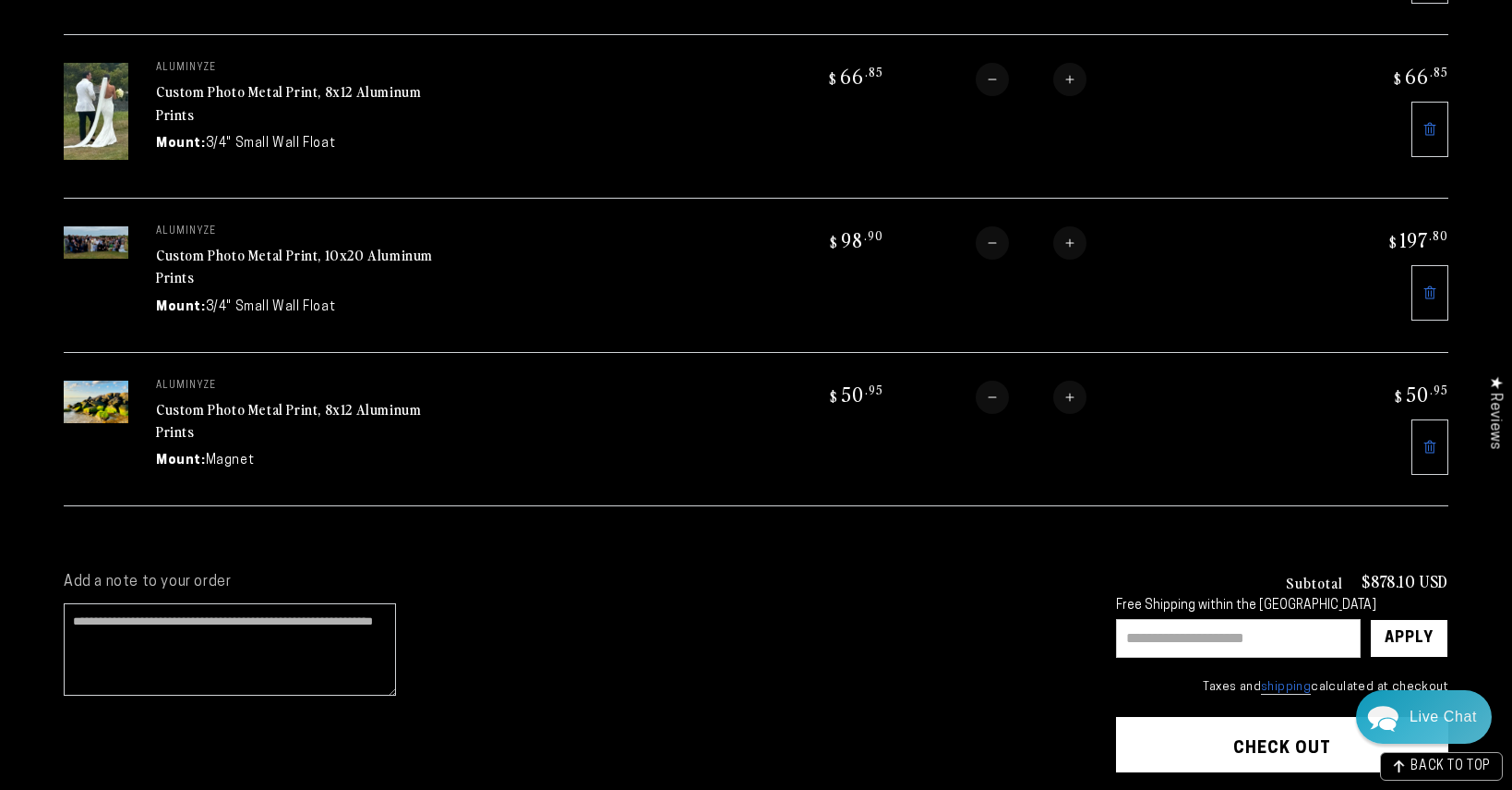
click at [1438, 299] on link at bounding box center [1430, 293] width 37 height 56
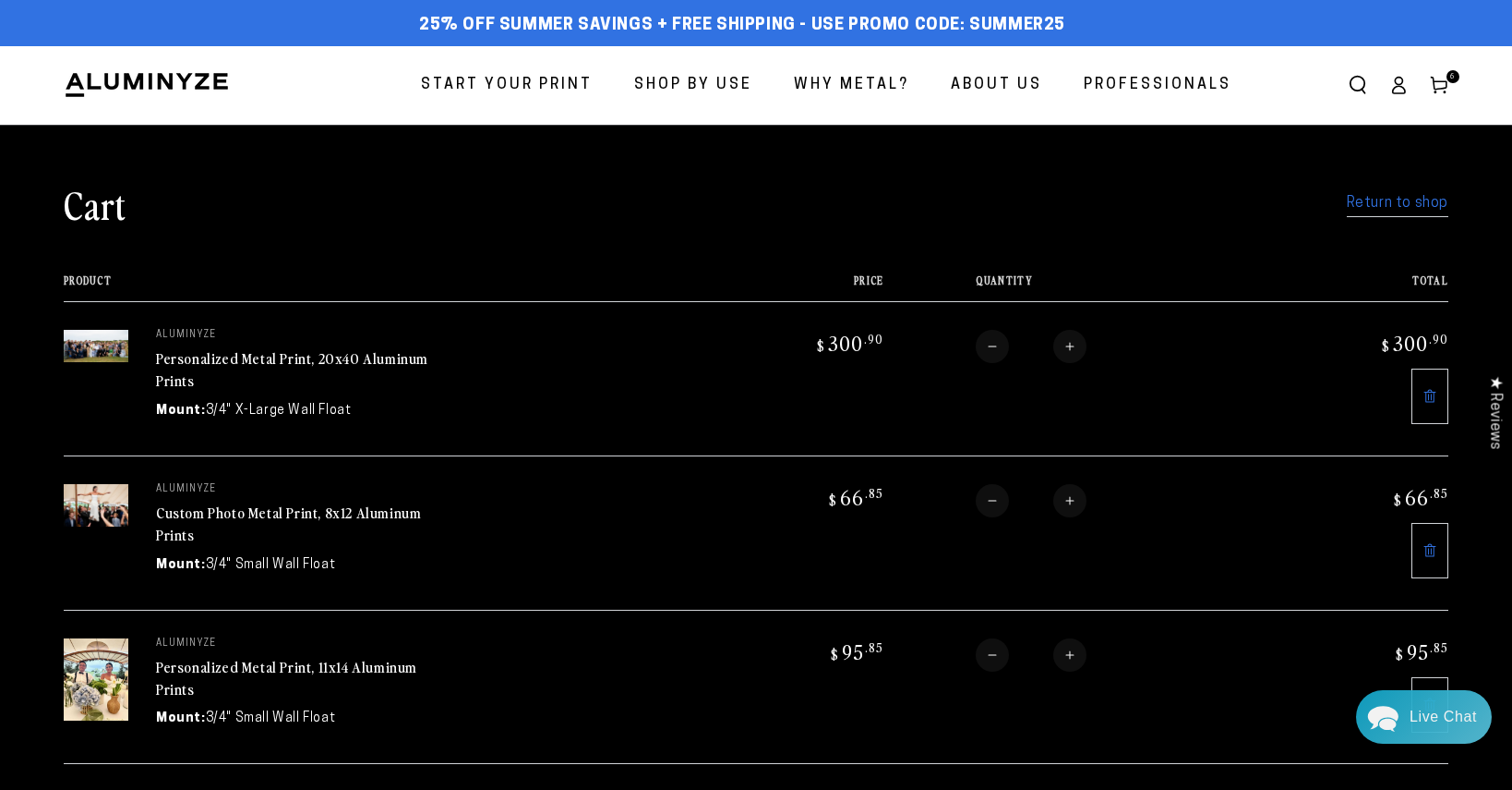
click at [1078, 350] on button "Increase quantity for Personalized Metal Print, 20x40 Aluminum Prints" at bounding box center [1070, 347] width 33 height 33
type input "*"
click at [473, 75] on span "Start Your Print" at bounding box center [506, 85] width 171 height 26
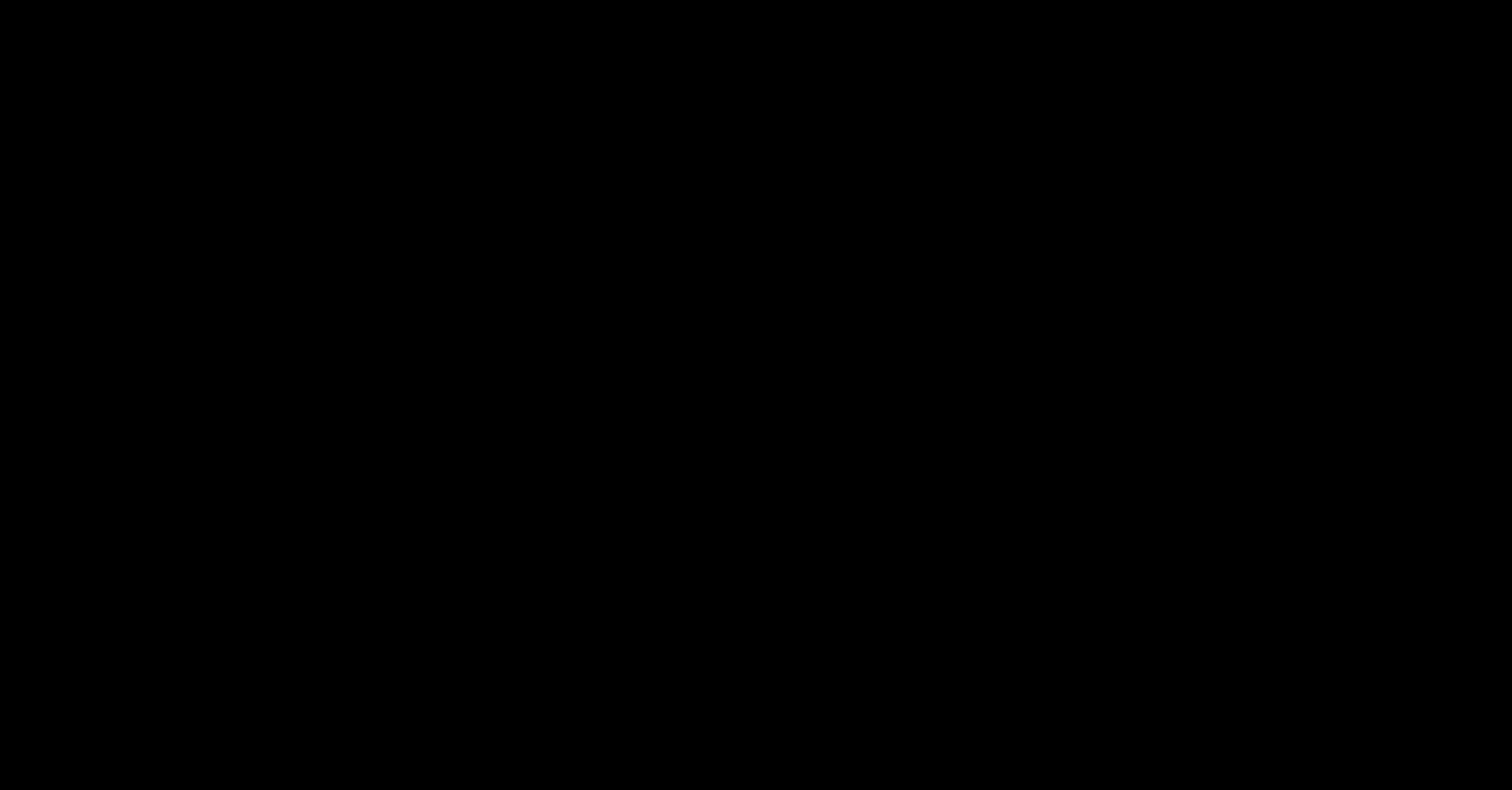
select select "**********"
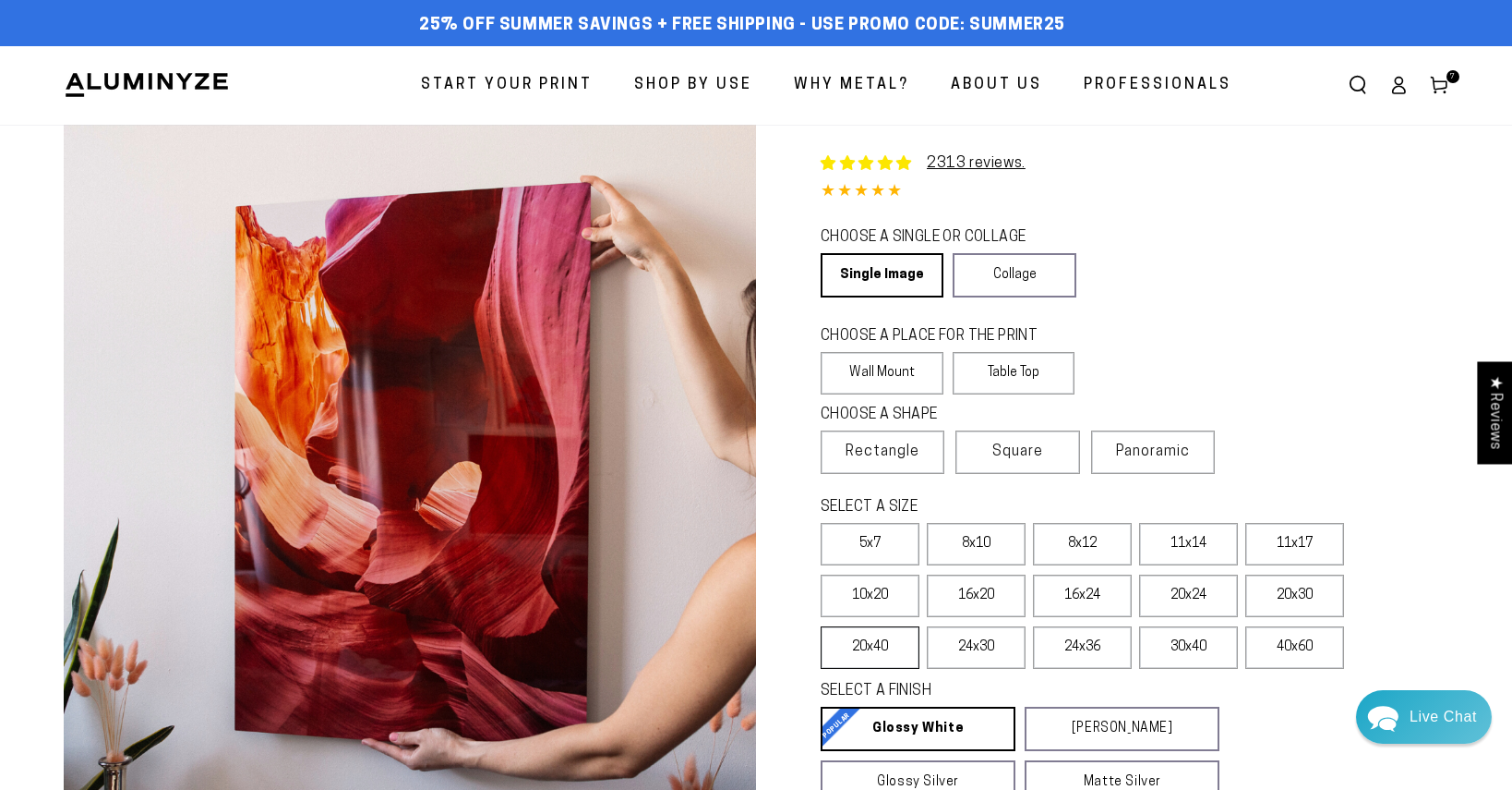
click at [863, 644] on label "20x40" at bounding box center [870, 647] width 99 height 42
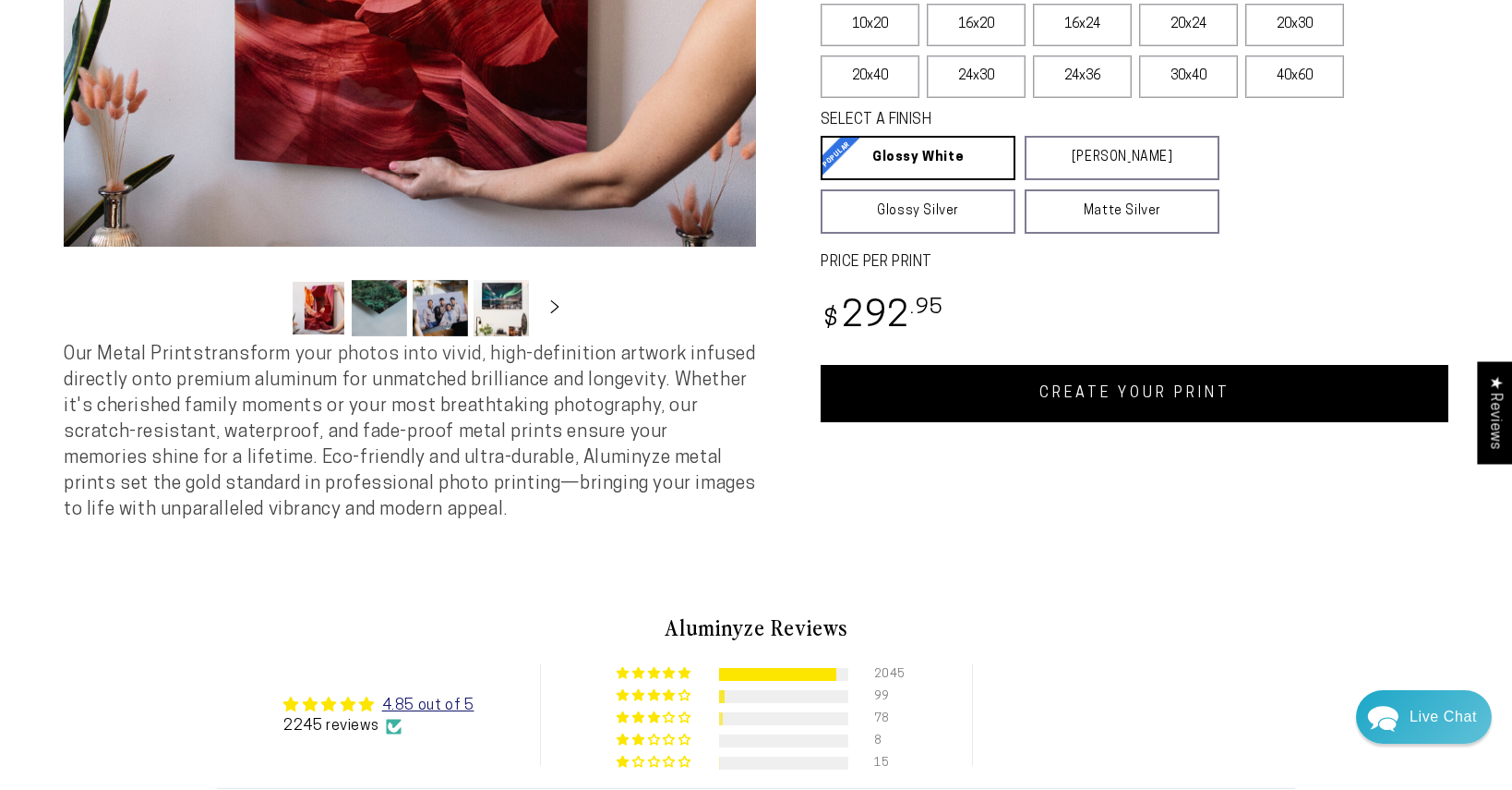
scroll to position [581, 0]
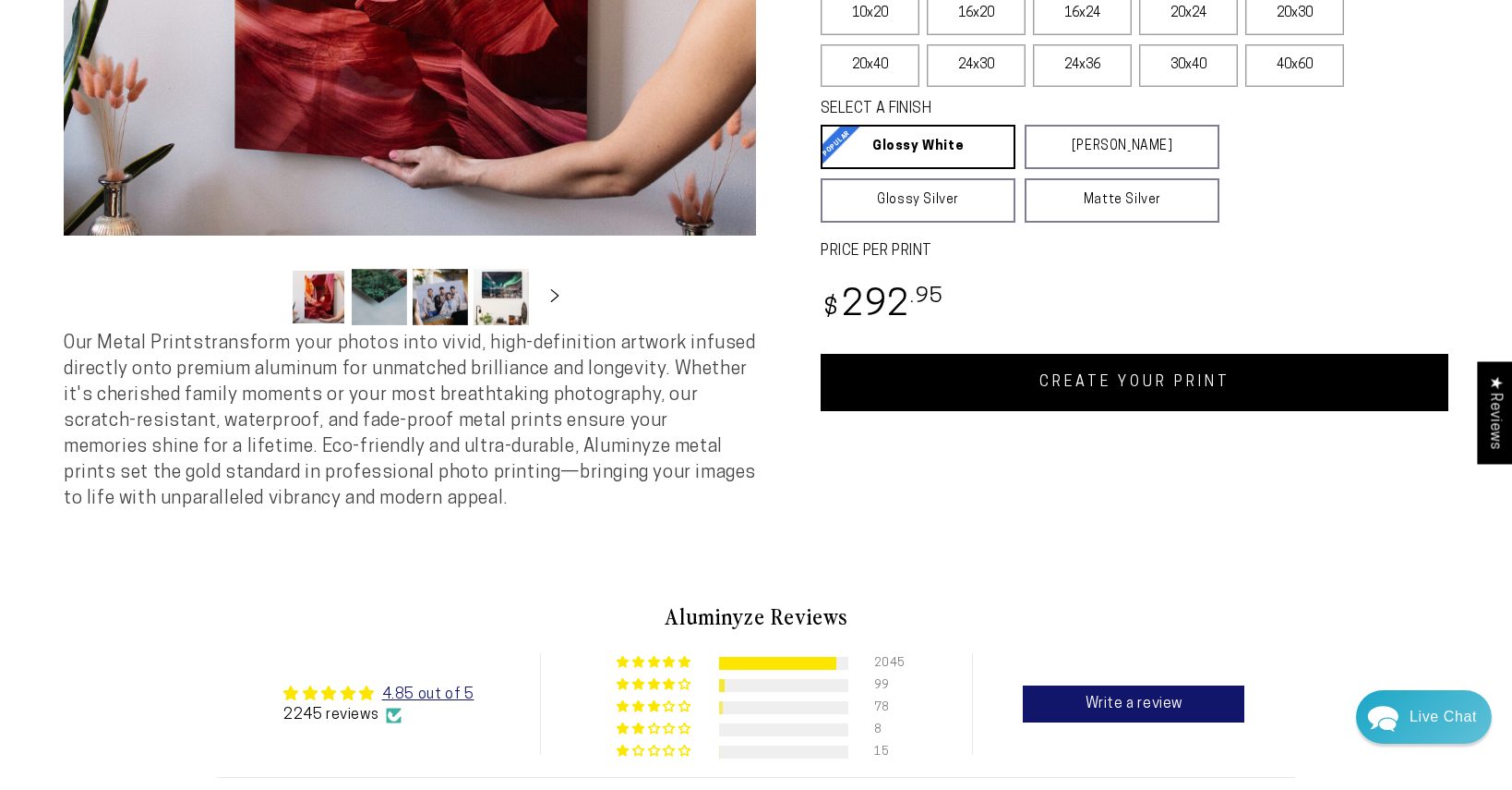
click at [1097, 377] on link "CREATE YOUR PRINT" at bounding box center [1134, 382] width 627 height 57
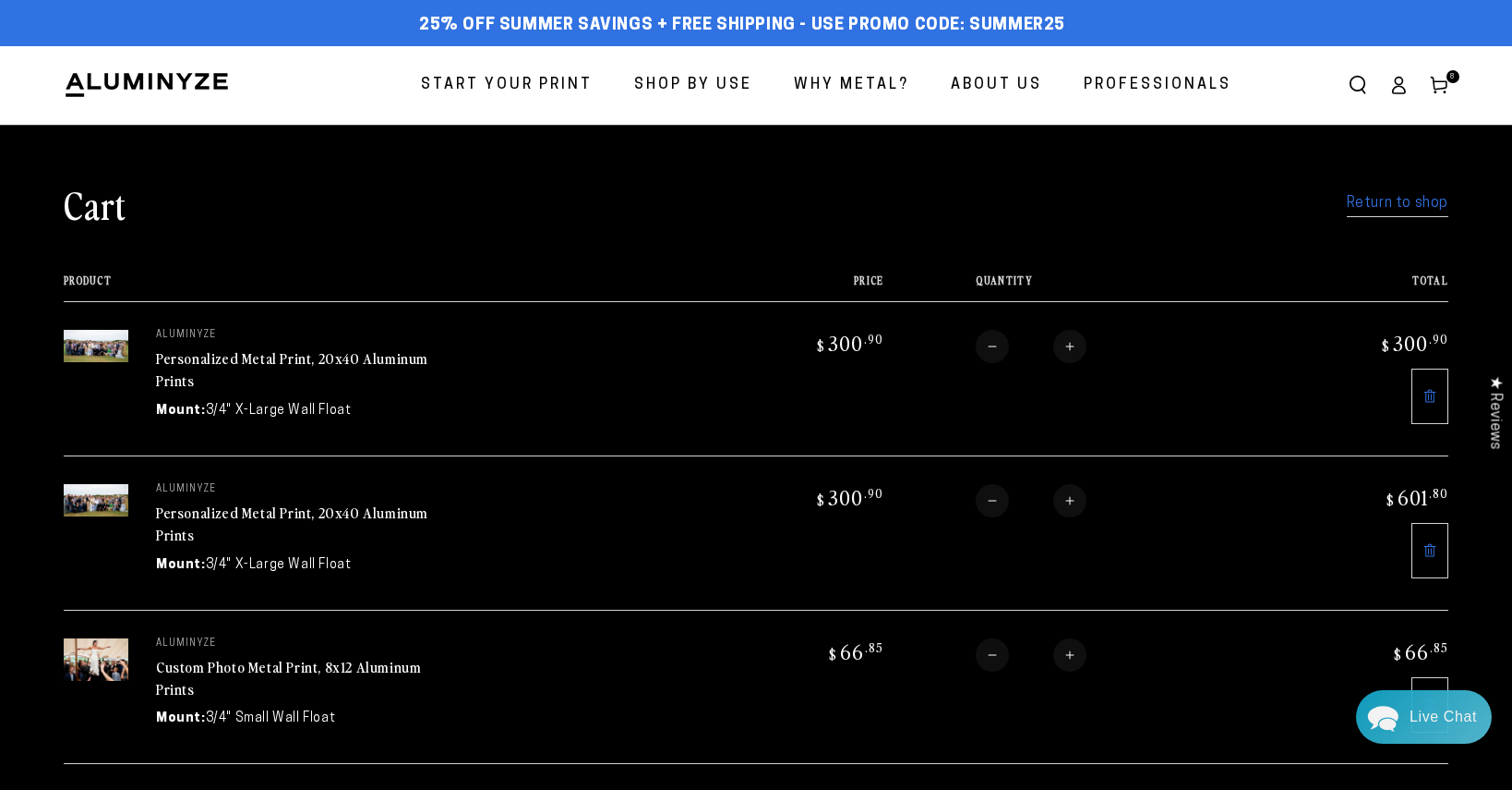
click at [1427, 544] on icon at bounding box center [1430, 550] width 15 height 15
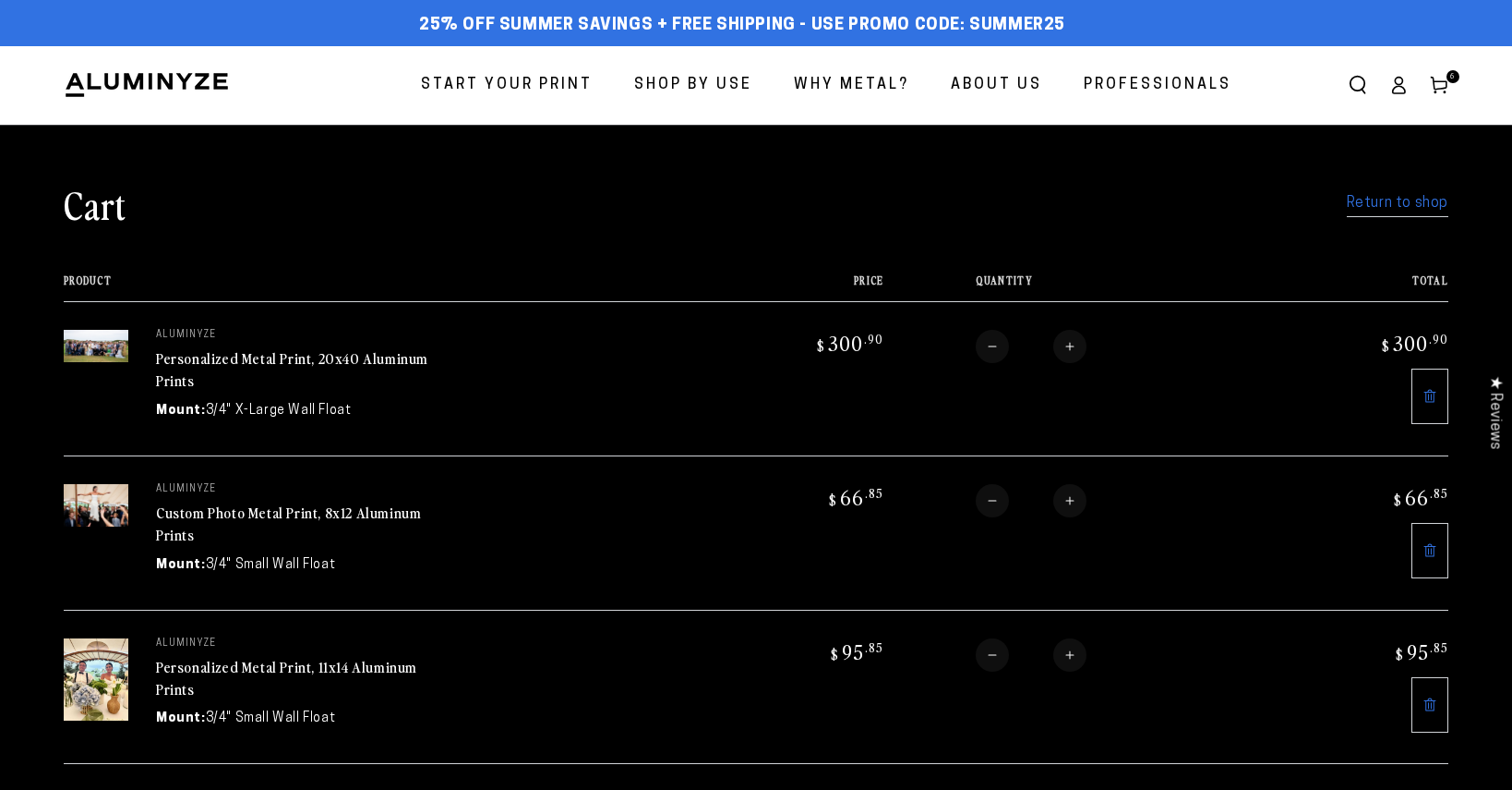
click at [1073, 337] on button "Increase quantity for Personalized Metal Print, 20x40 Aluminum Prints" at bounding box center [1070, 347] width 33 height 33
type input "*"
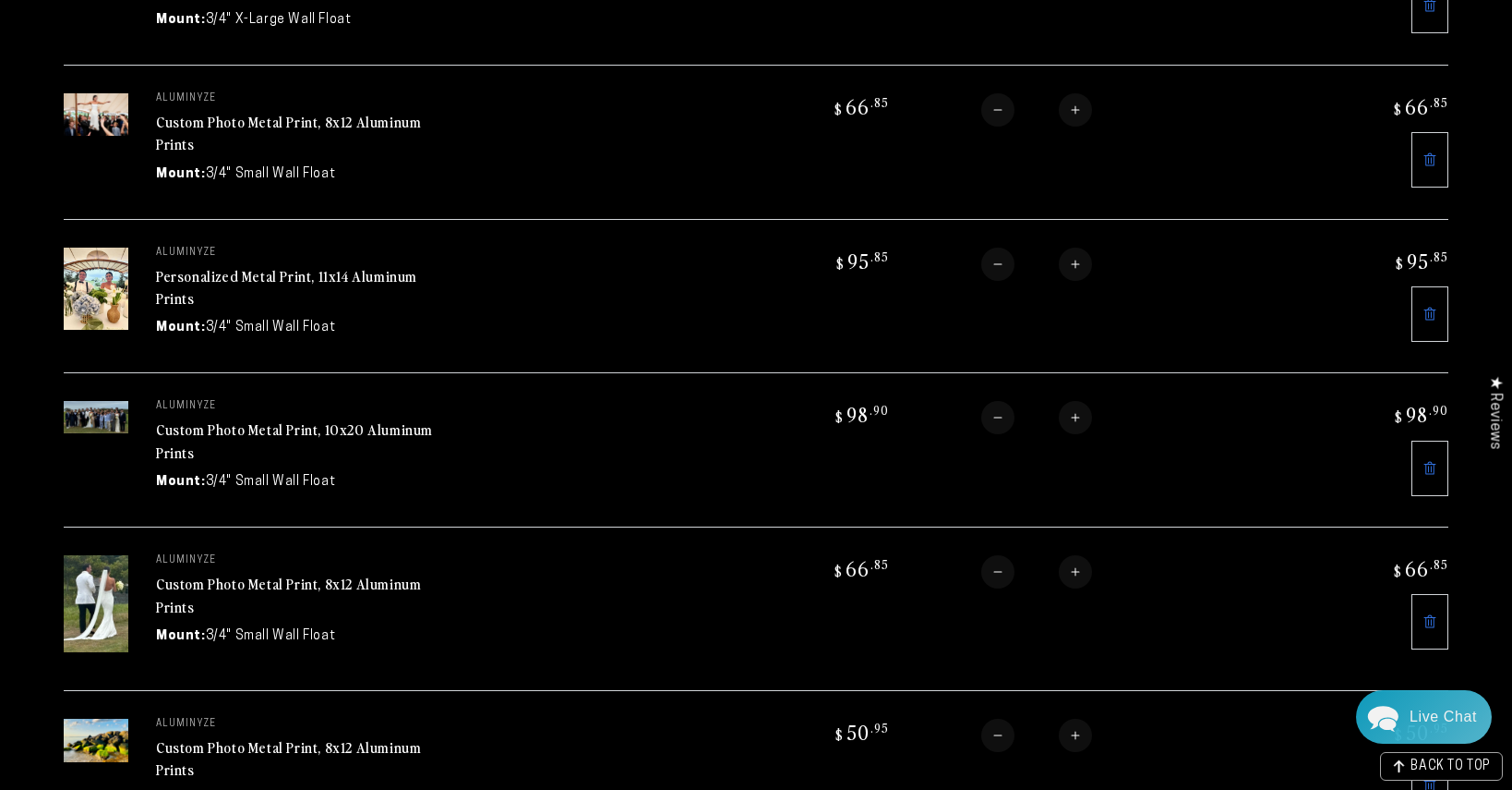
scroll to position [512, 0]
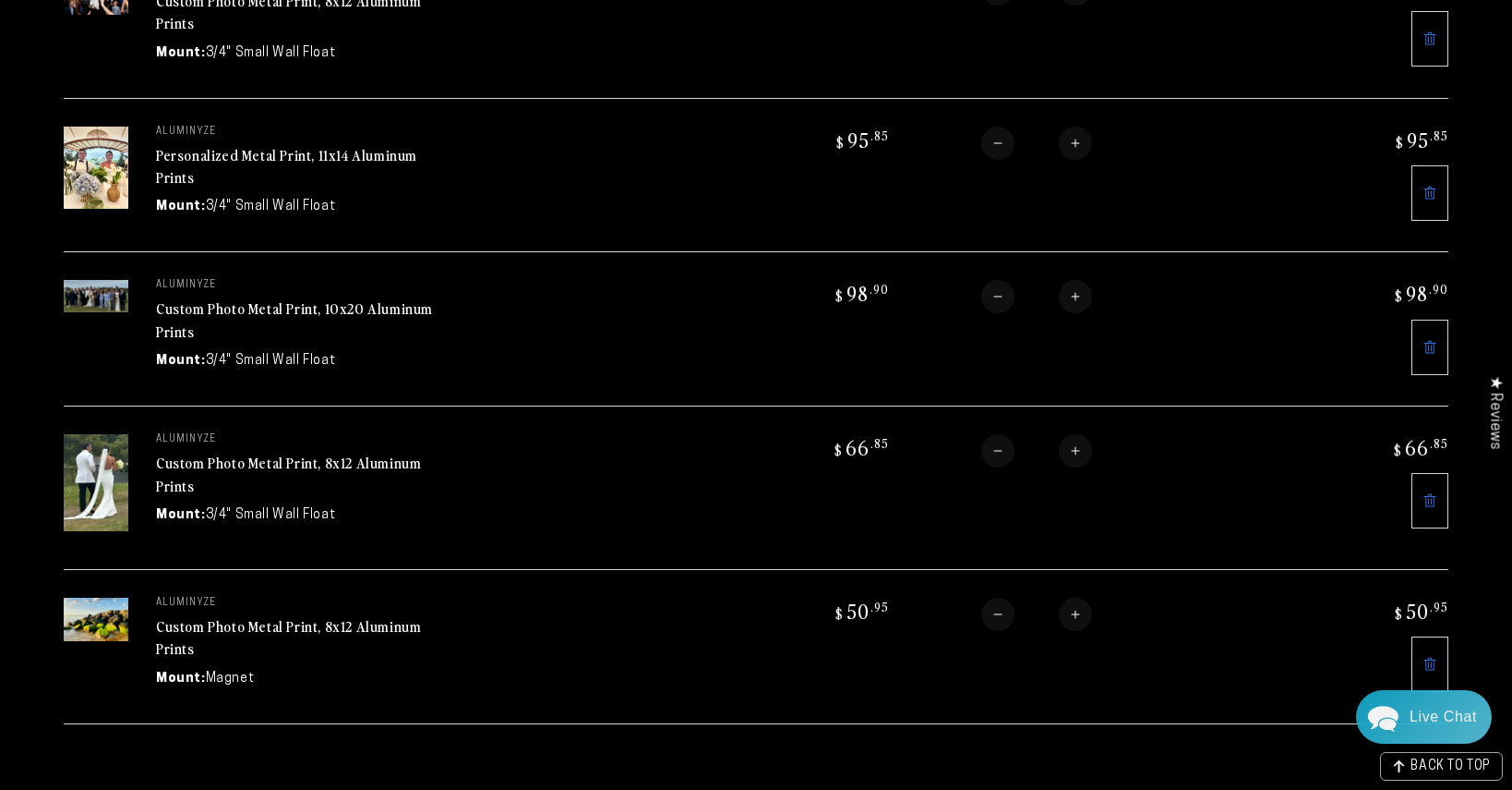
click at [1425, 349] on icon at bounding box center [1430, 347] width 15 height 15
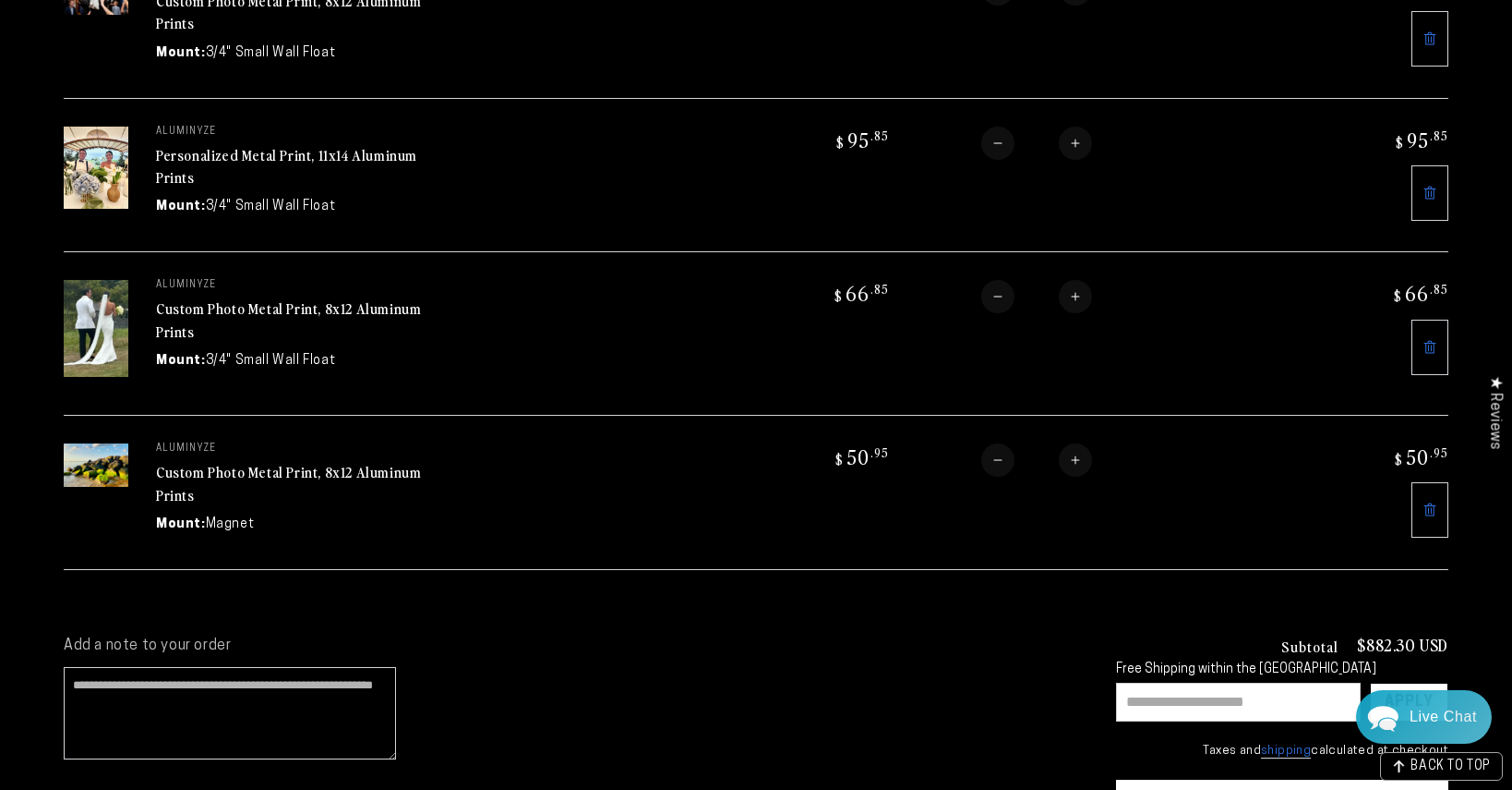
click at [1430, 518] on link at bounding box center [1430, 509] width 37 height 56
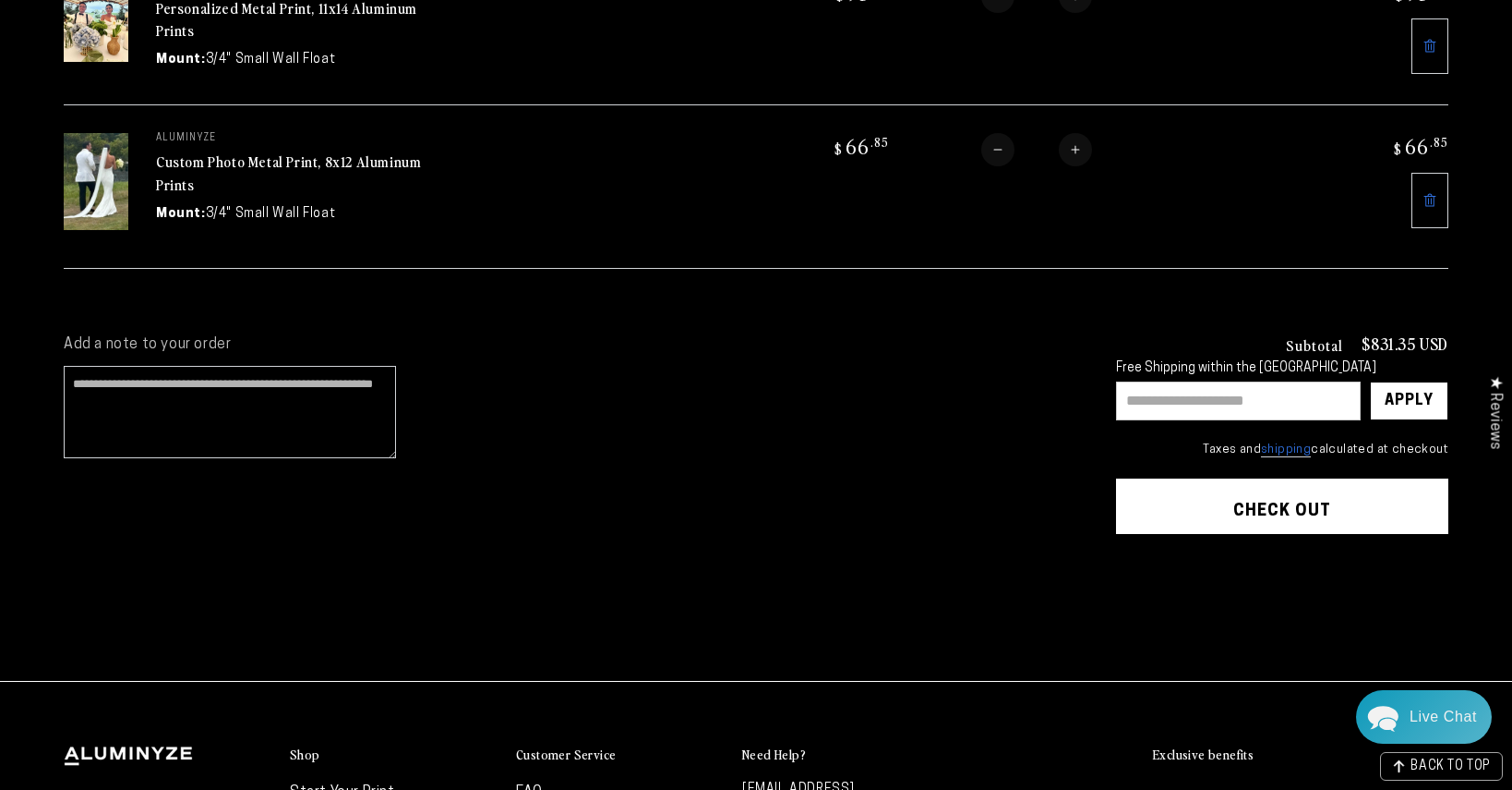
scroll to position [660, 0]
click at [1249, 398] on input "text" at bounding box center [1239, 400] width 245 height 39
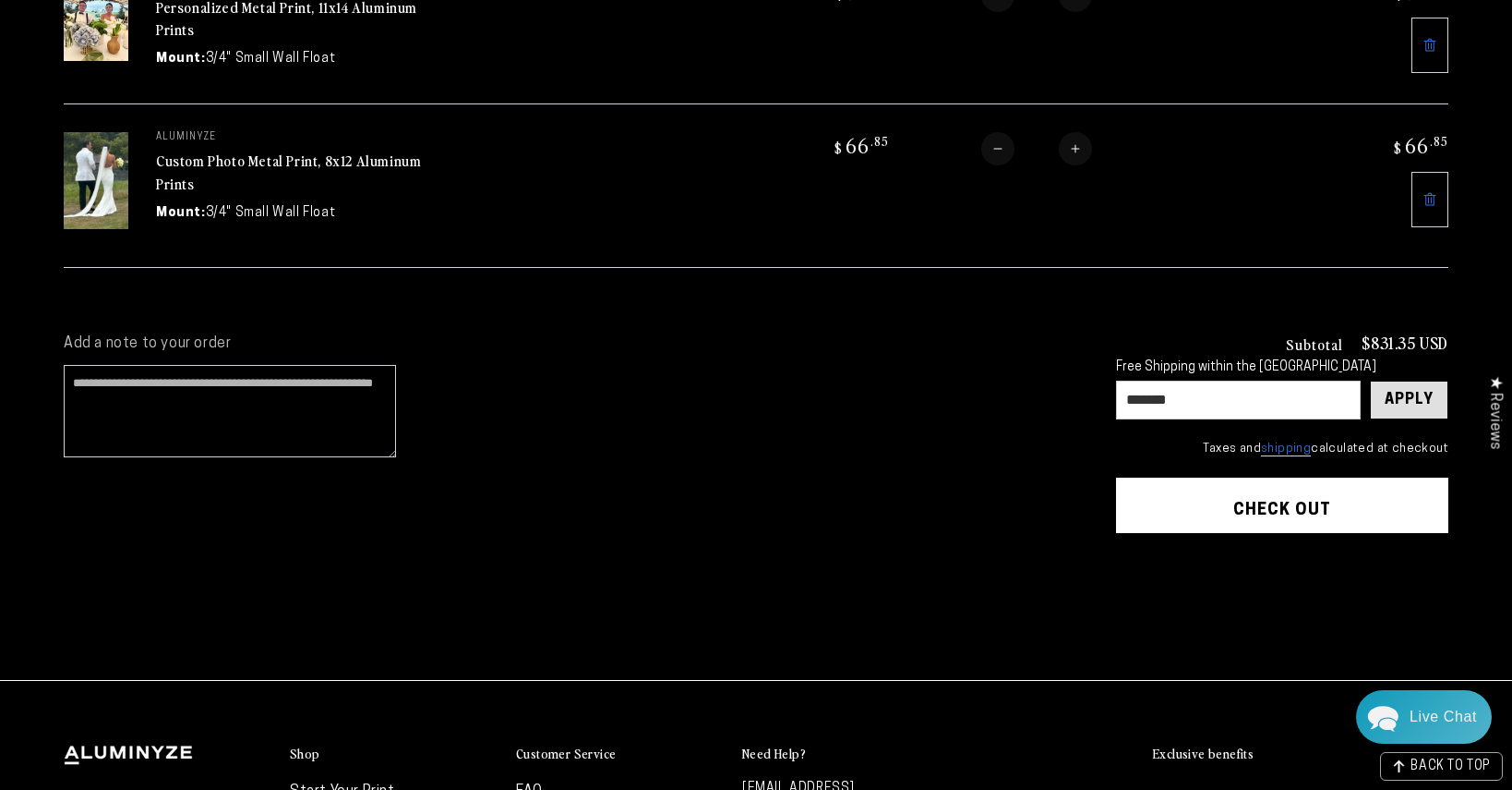
type input "*******"
click at [1407, 398] on div "Apply" at bounding box center [1409, 400] width 49 height 37
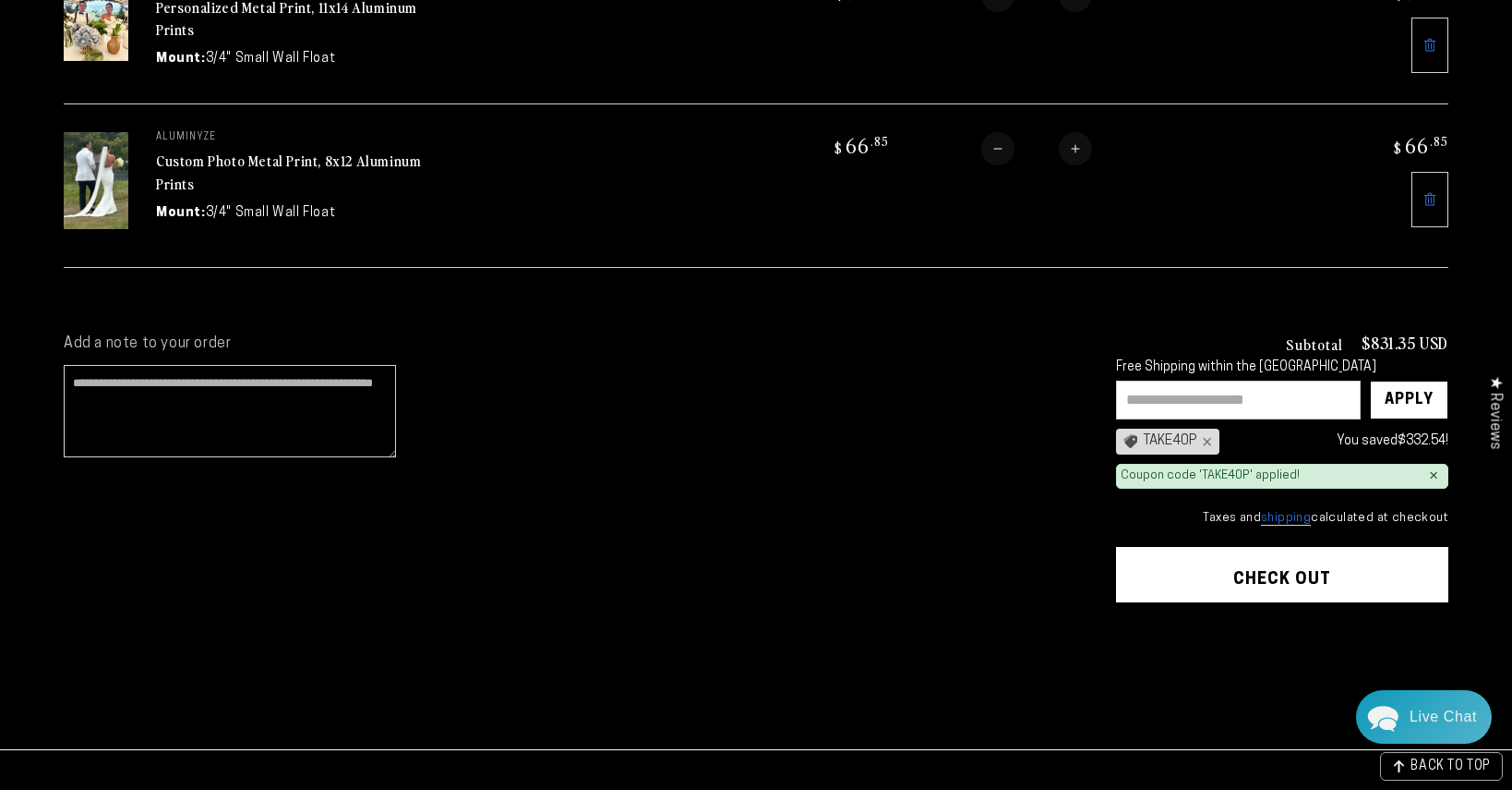
click at [1264, 567] on button "Check out" at bounding box center [1283, 574] width 333 height 56
